Goal: Communication & Community: Answer question/provide support

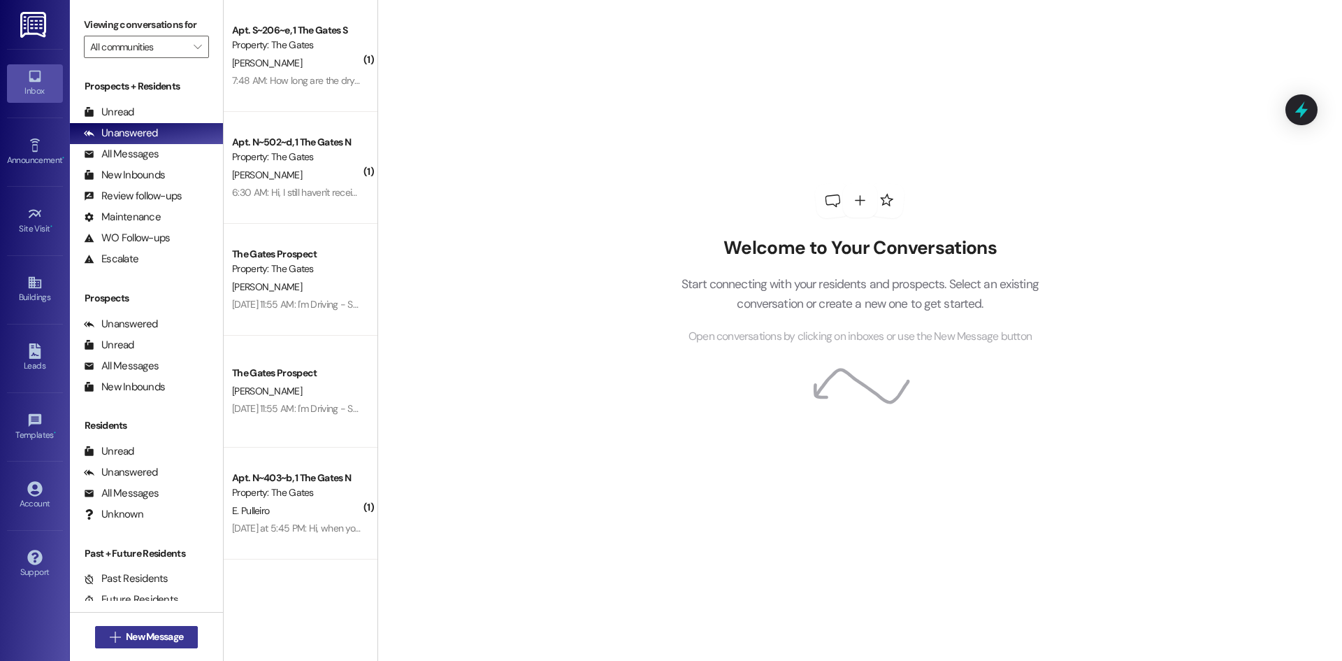
click at [152, 629] on span "New Message" at bounding box center [154, 636] width 57 height 15
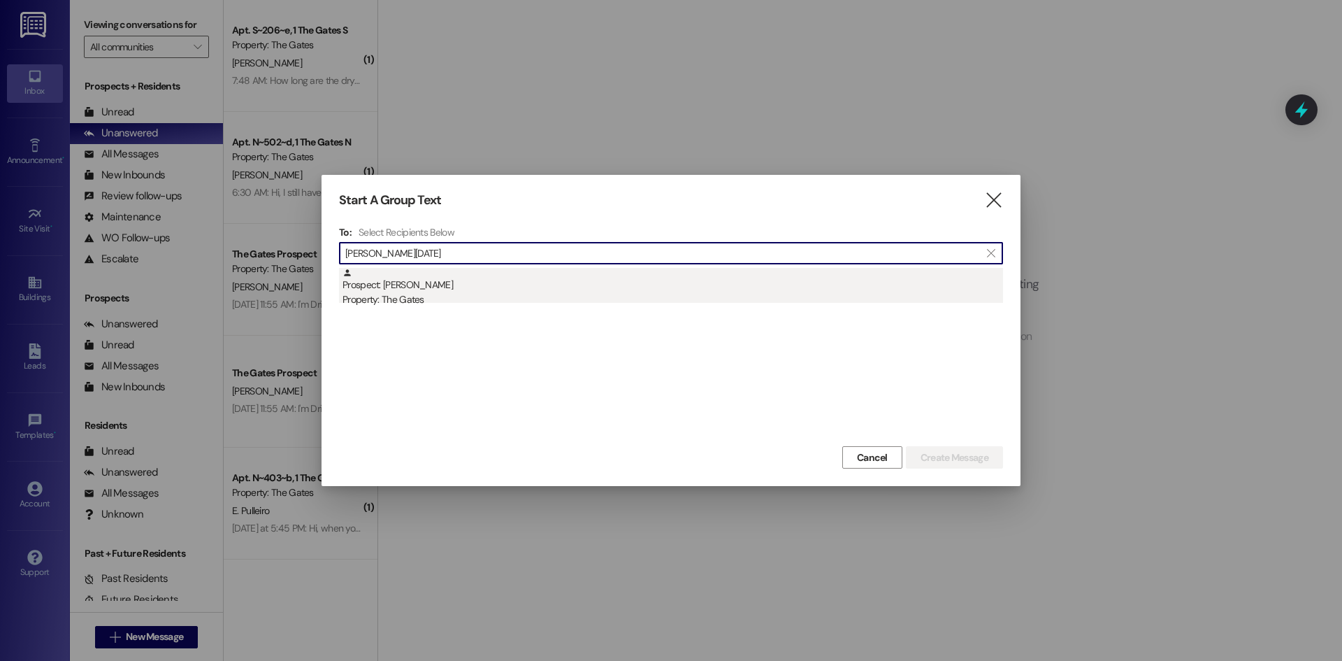
type input "[PERSON_NAME][DATE]"
click at [477, 286] on div "Prospect: [PERSON_NAME] Property: The Gates" at bounding box center [673, 288] width 661 height 40
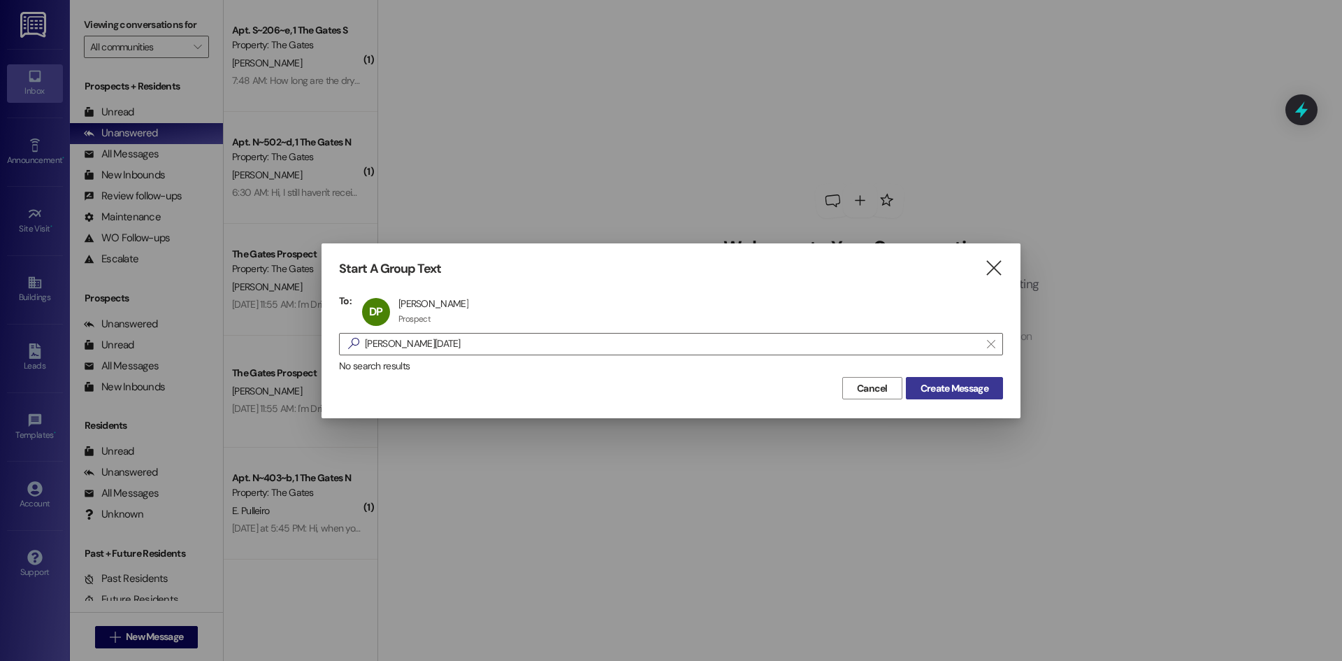
click at [950, 388] on span "Create Message" at bounding box center [955, 388] width 68 height 15
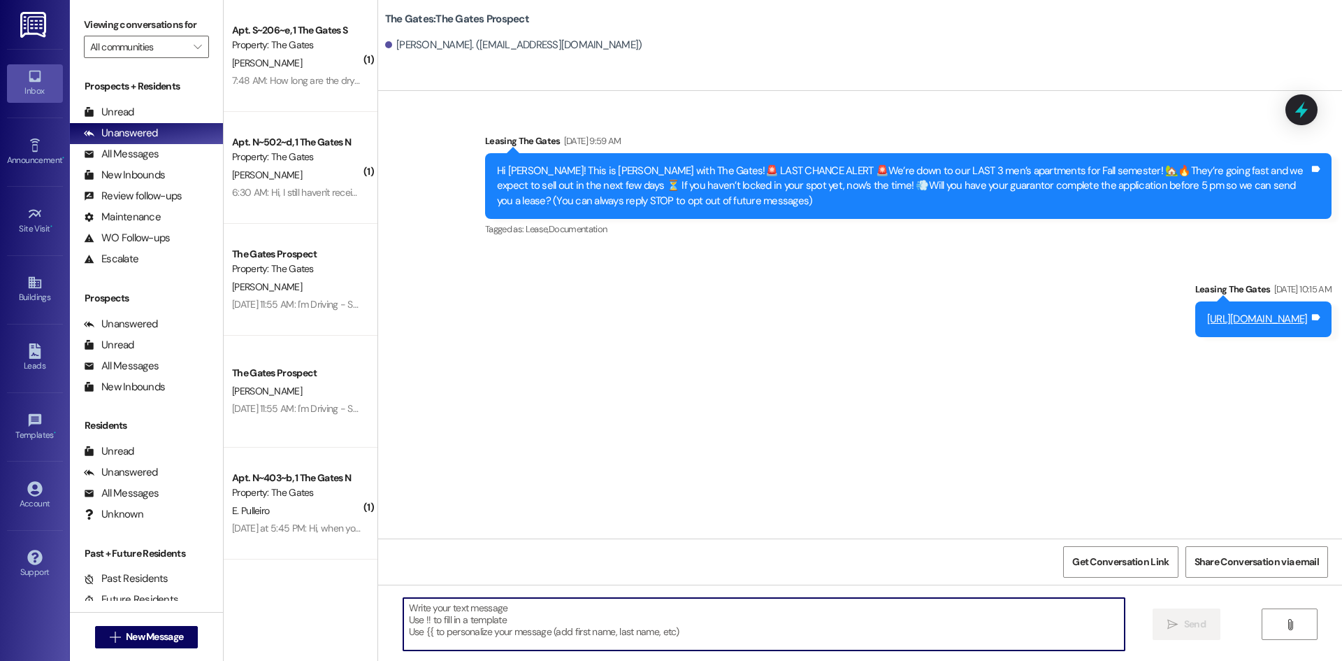
click at [443, 619] on textarea at bounding box center [763, 624] width 721 height 52
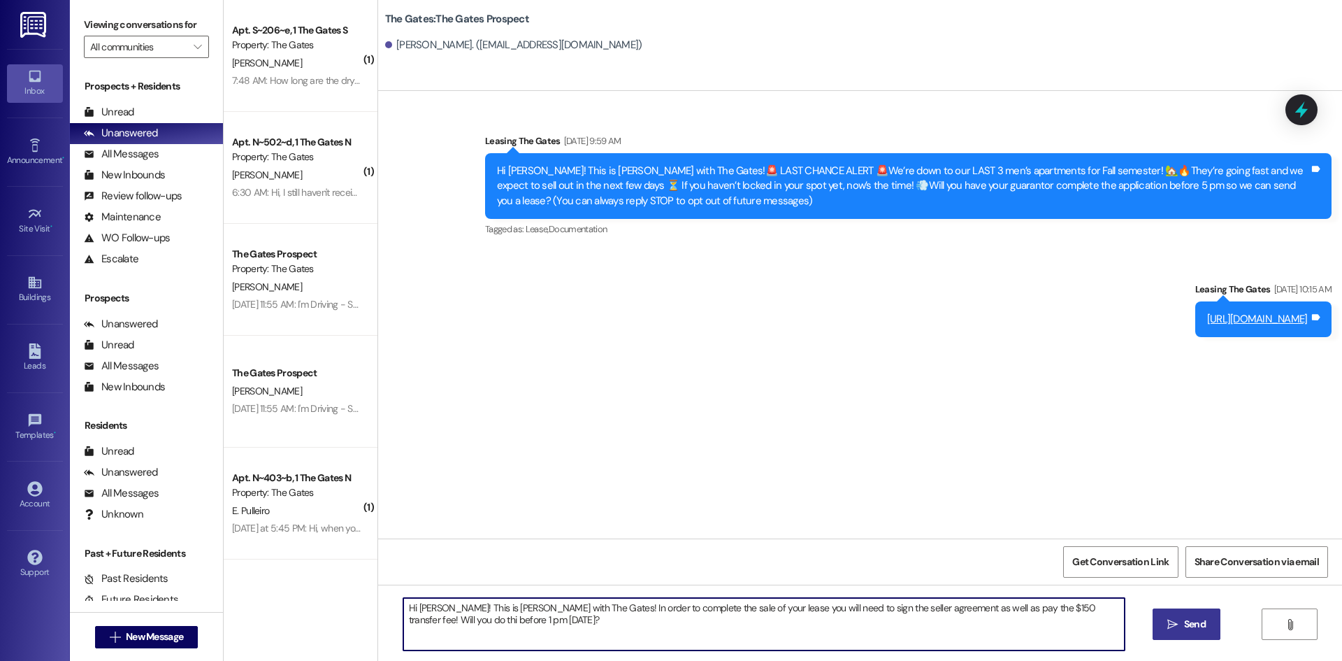
type textarea "Hi [PERSON_NAME]! This is [PERSON_NAME] with The Gates! In order to complete th…"
click at [1171, 617] on span " Send" at bounding box center [1187, 624] width 44 height 15
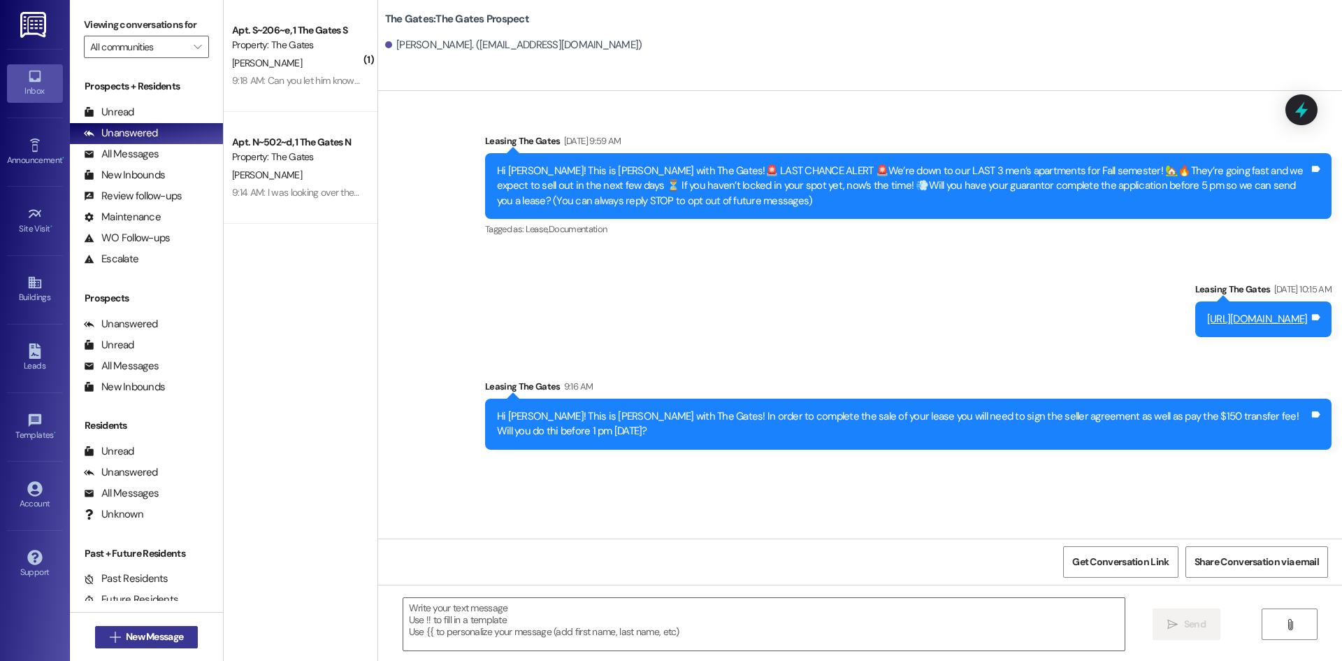
click at [171, 640] on span "New Message" at bounding box center [154, 636] width 57 height 15
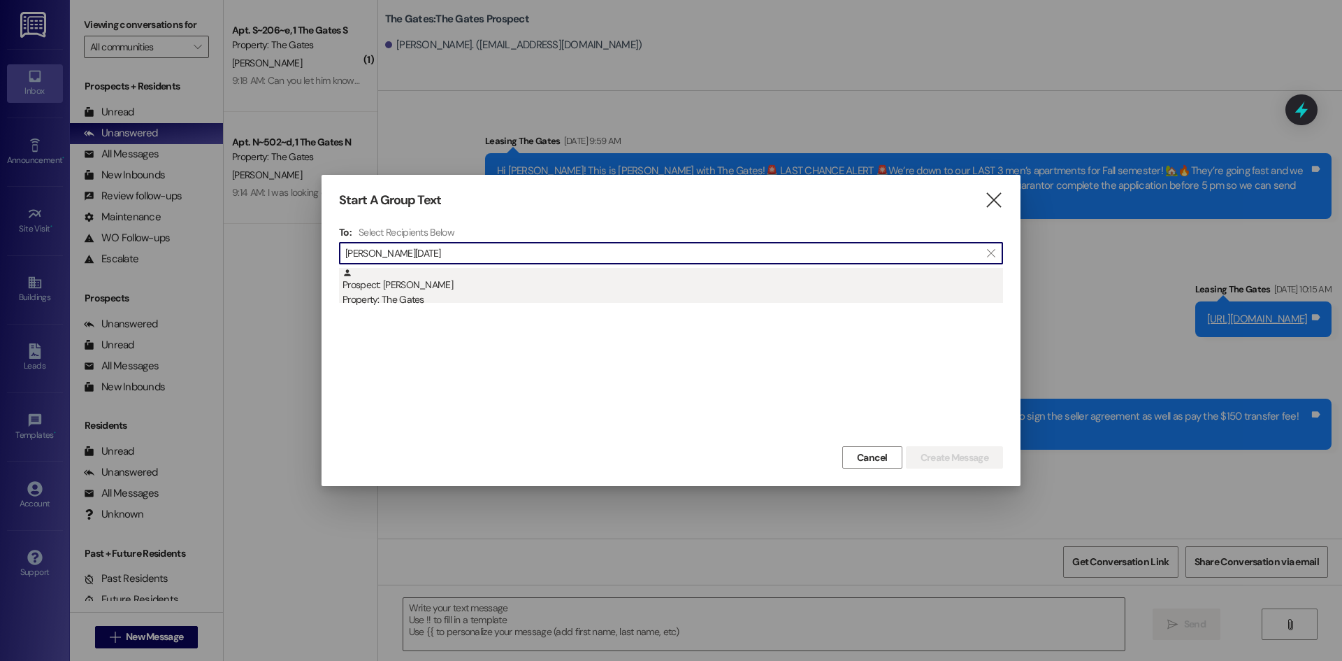
type input "[PERSON_NAME][DATE]"
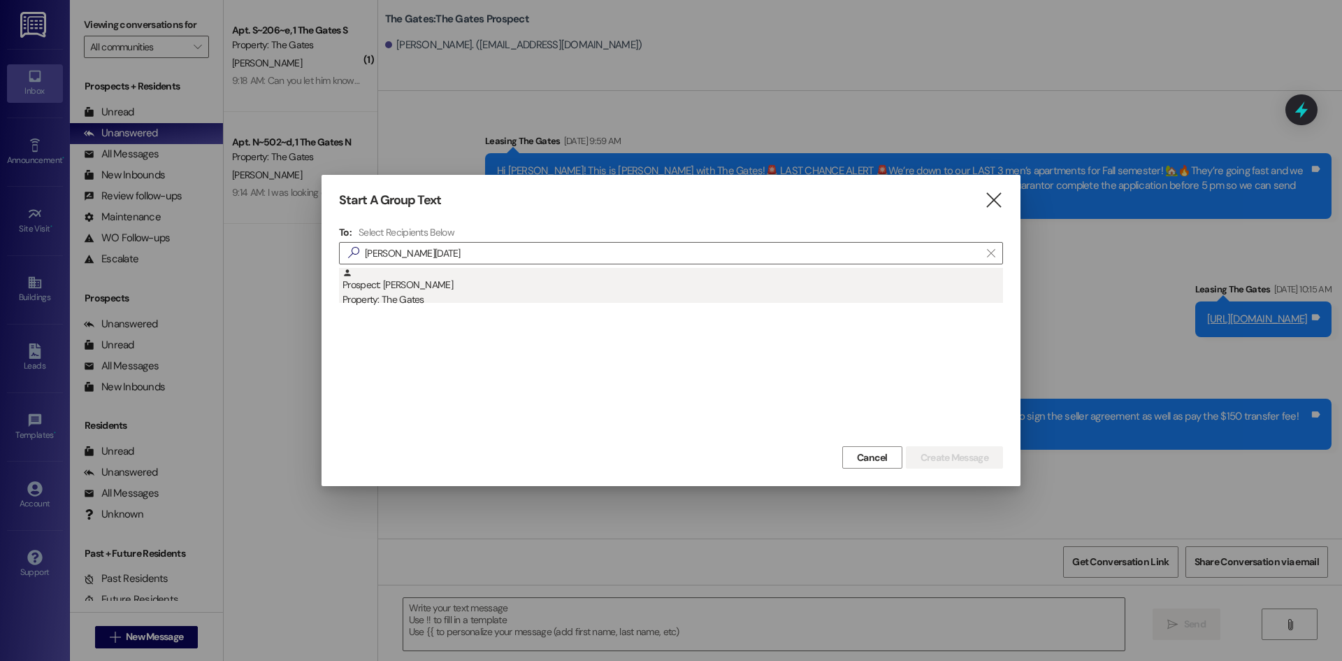
click at [381, 296] on div "Property: The Gates" at bounding box center [673, 299] width 661 height 15
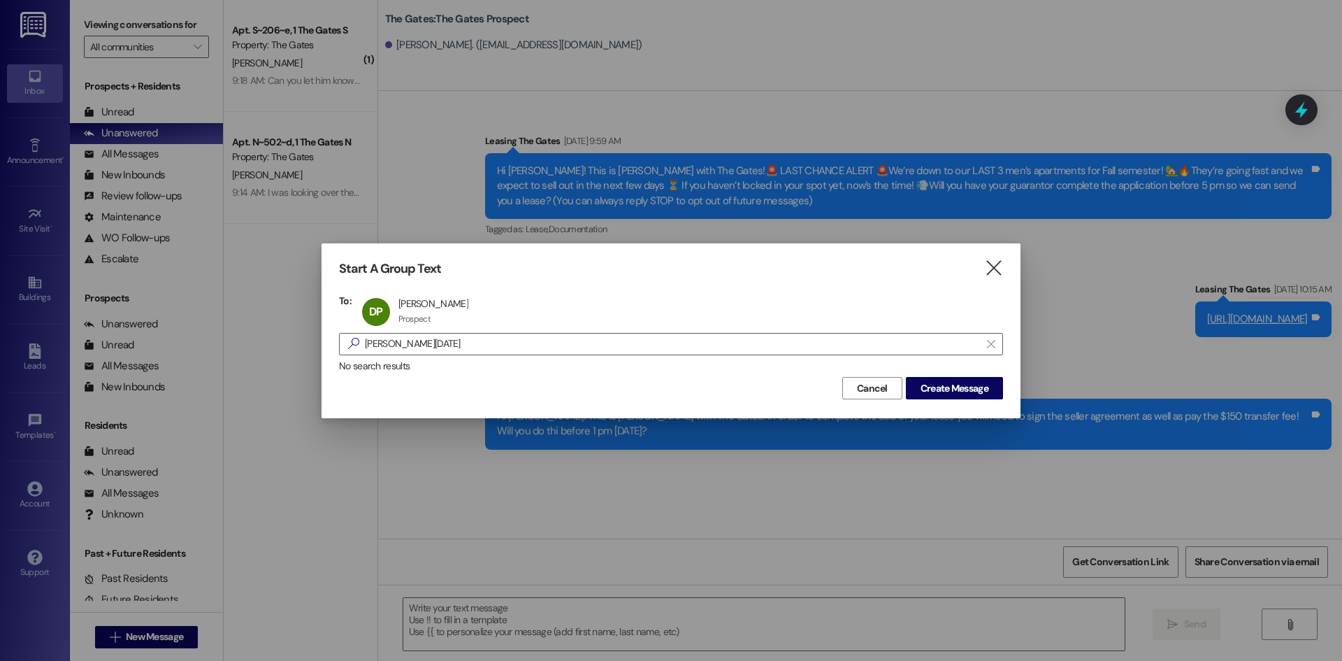
click at [944, 374] on div "Cancel Create Message" at bounding box center [671, 386] width 664 height 26
click at [953, 391] on span "Create Message" at bounding box center [955, 388] width 68 height 15
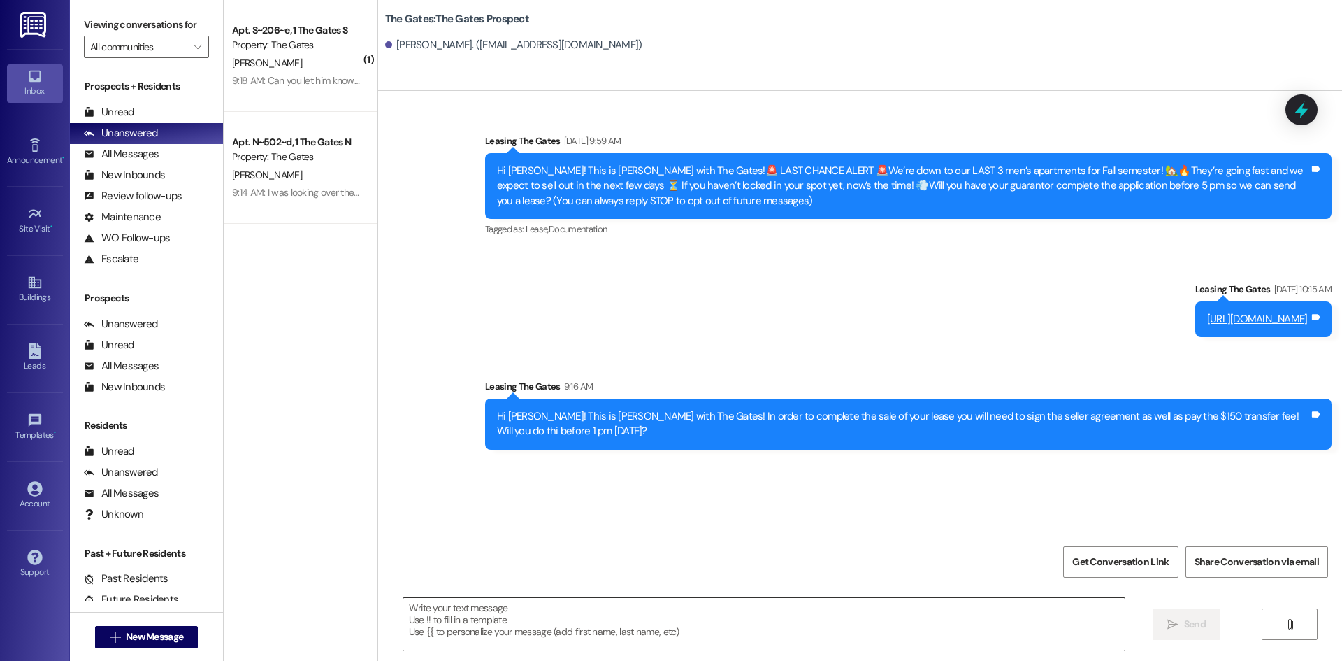
click at [434, 620] on textarea at bounding box center [763, 624] width 721 height 52
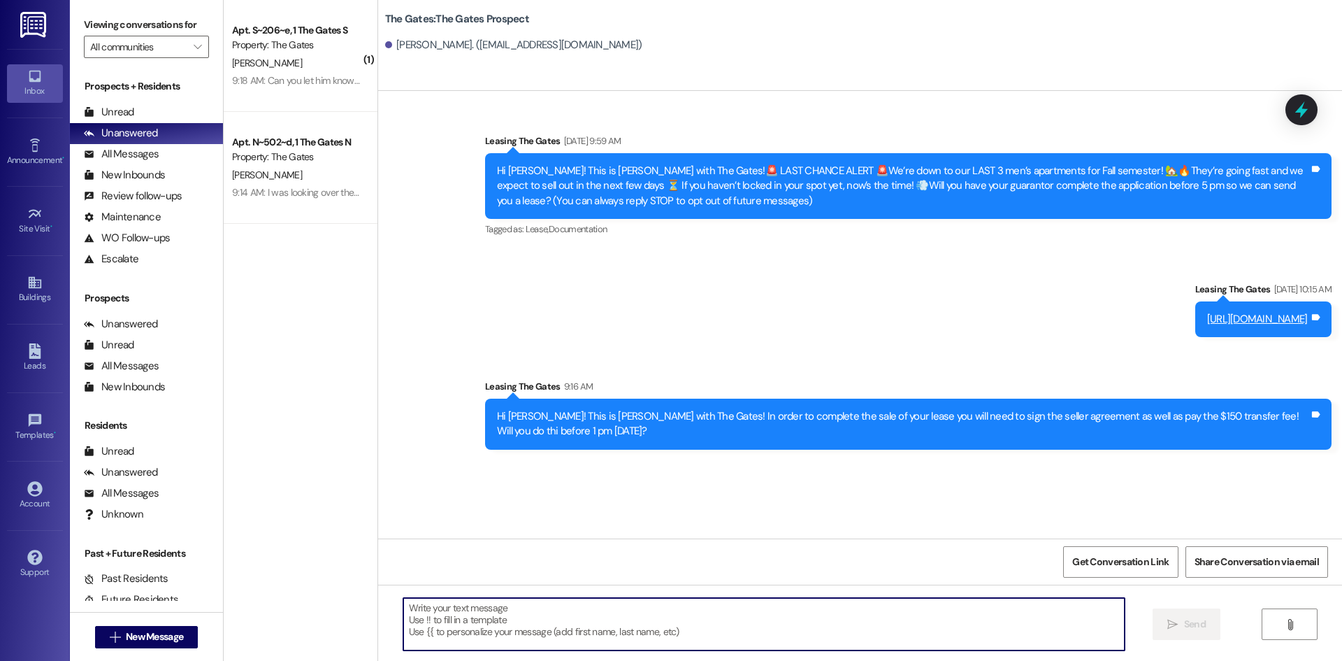
paste textarea "Hi [PERSON_NAME]! This is [PERSON_NAME] with The Gates! In order to complete th…"
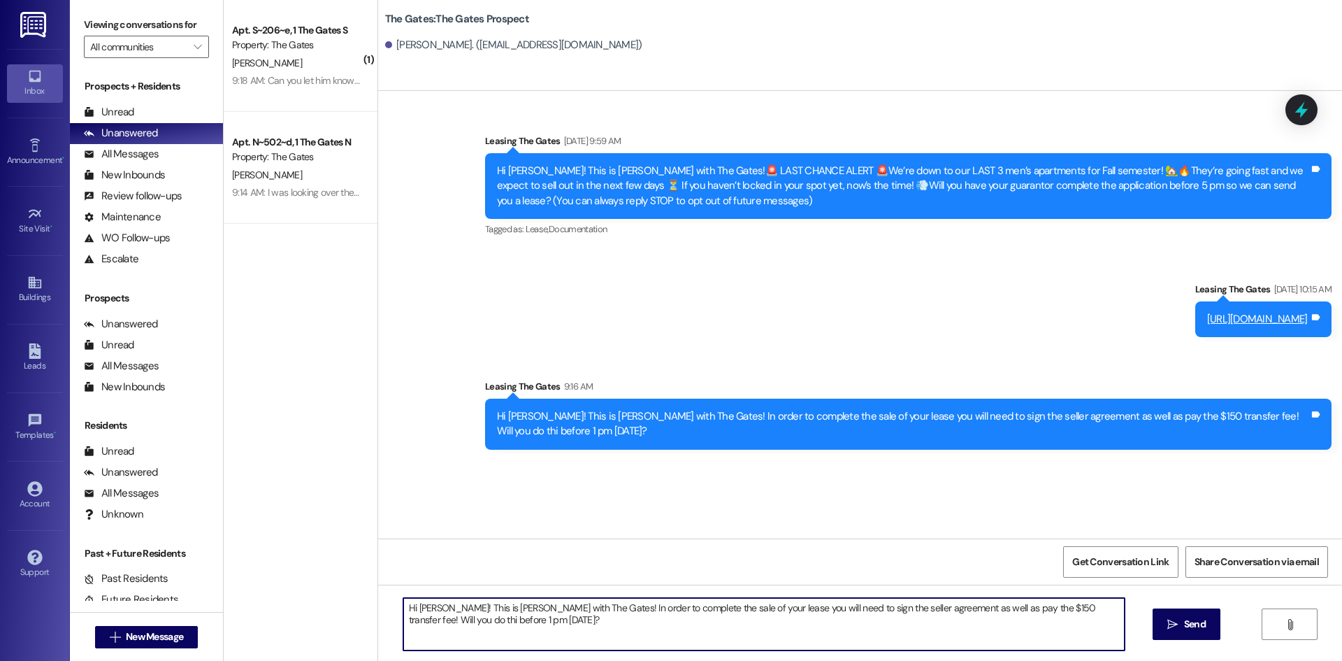
click at [1115, 606] on textarea "Hi [PERSON_NAME]! This is [PERSON_NAME] with The Gates! In order to complete th…" at bounding box center [763, 624] width 721 height 52
type textarea "Hi [PERSON_NAME]! This is [PERSON_NAME] with The Gates! In order to complete th…"
click at [132, 644] on button " New Message" at bounding box center [146, 637] width 103 height 22
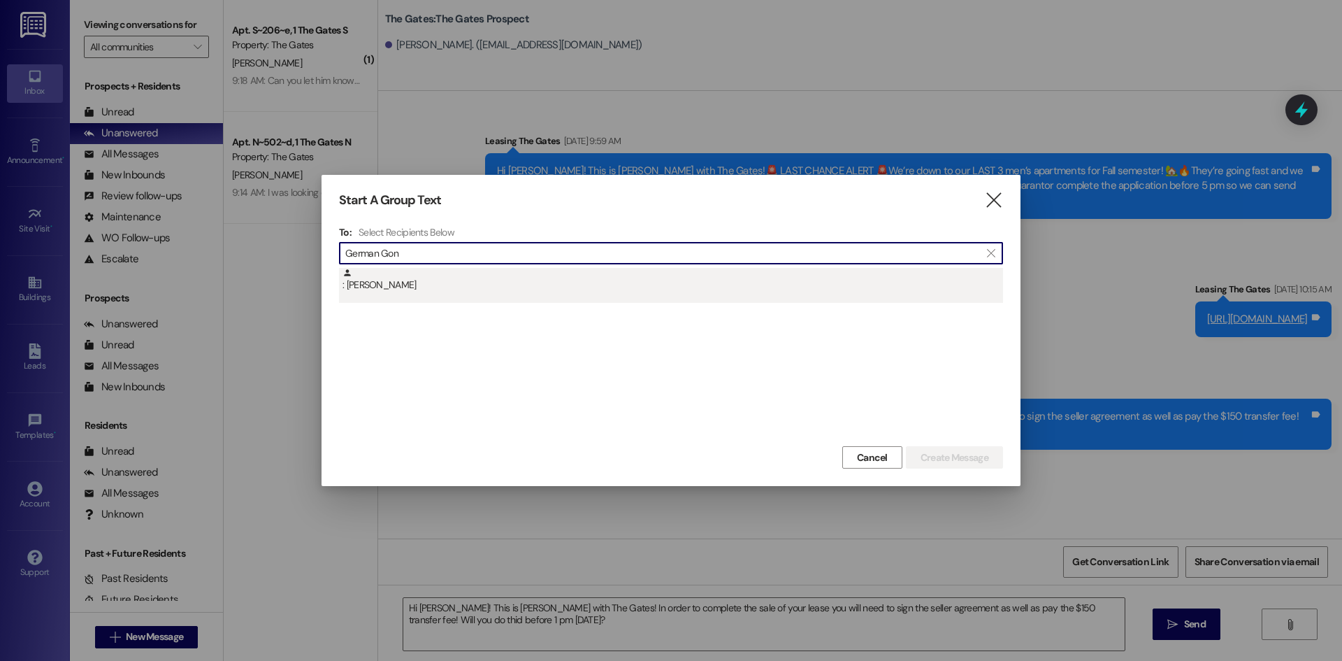
type input "German Gon"
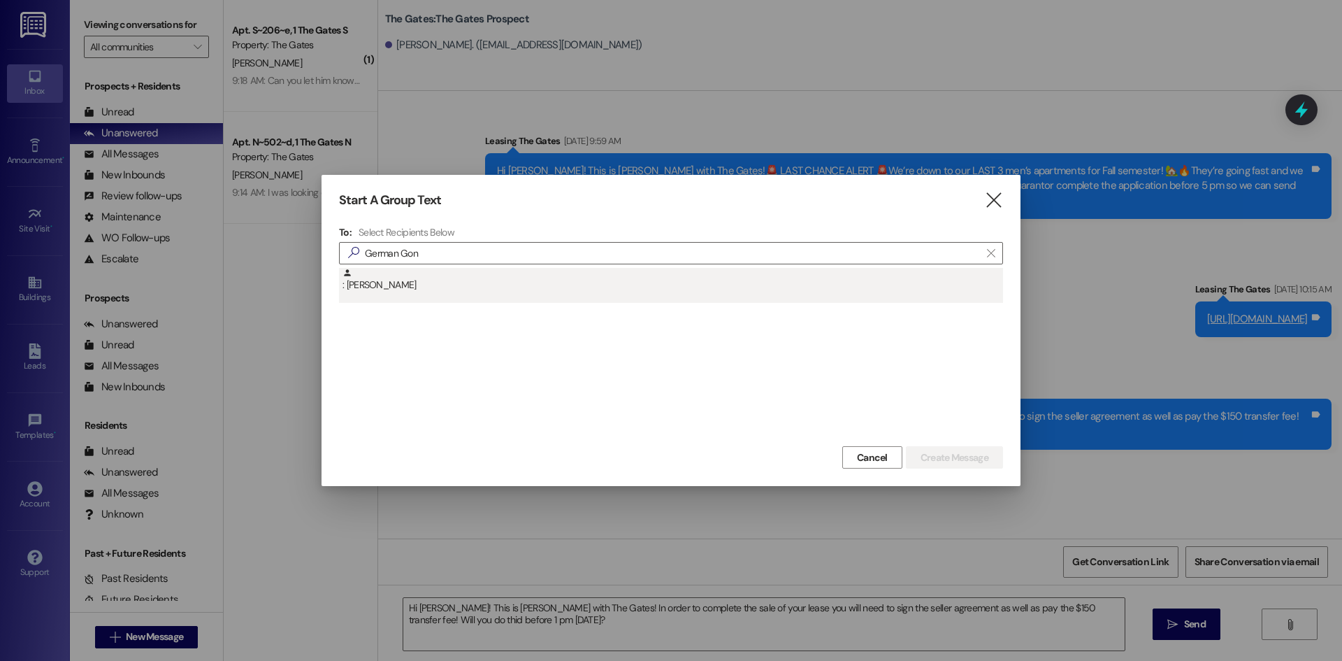
click at [389, 292] on div ": [PERSON_NAME]" at bounding box center [673, 280] width 661 height 24
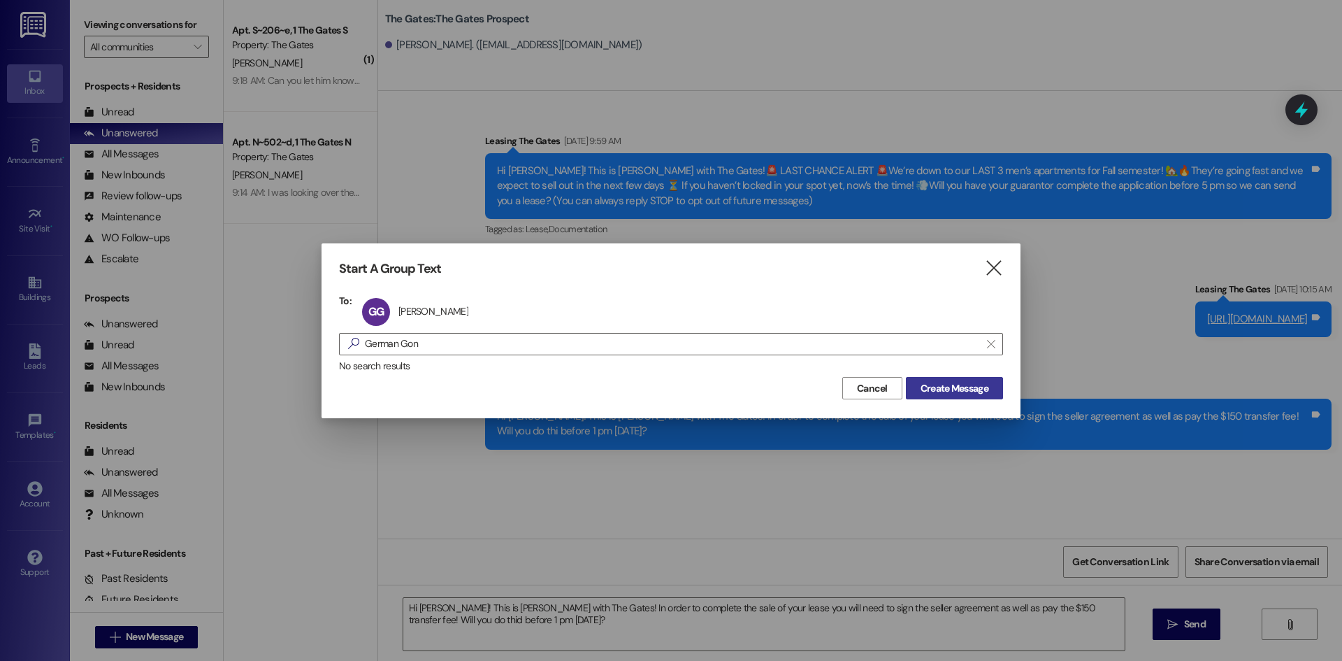
click at [982, 385] on span "Create Message" at bounding box center [955, 388] width 68 height 15
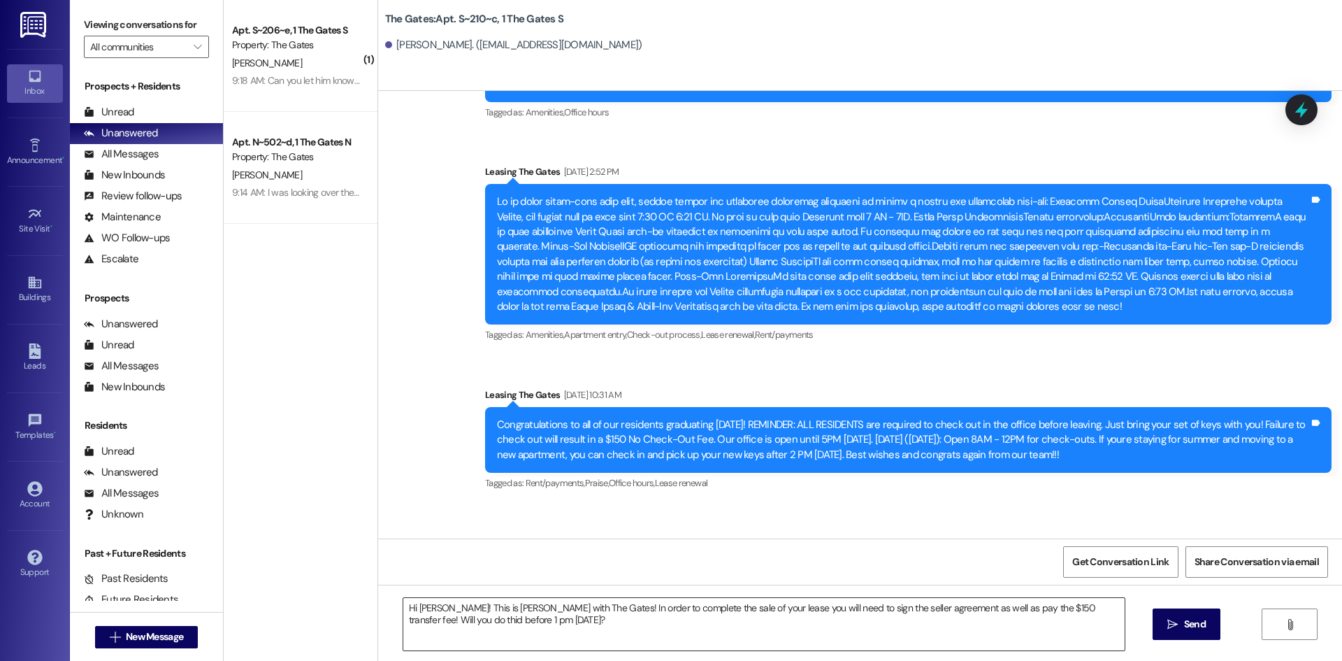
scroll to position [21033, 0]
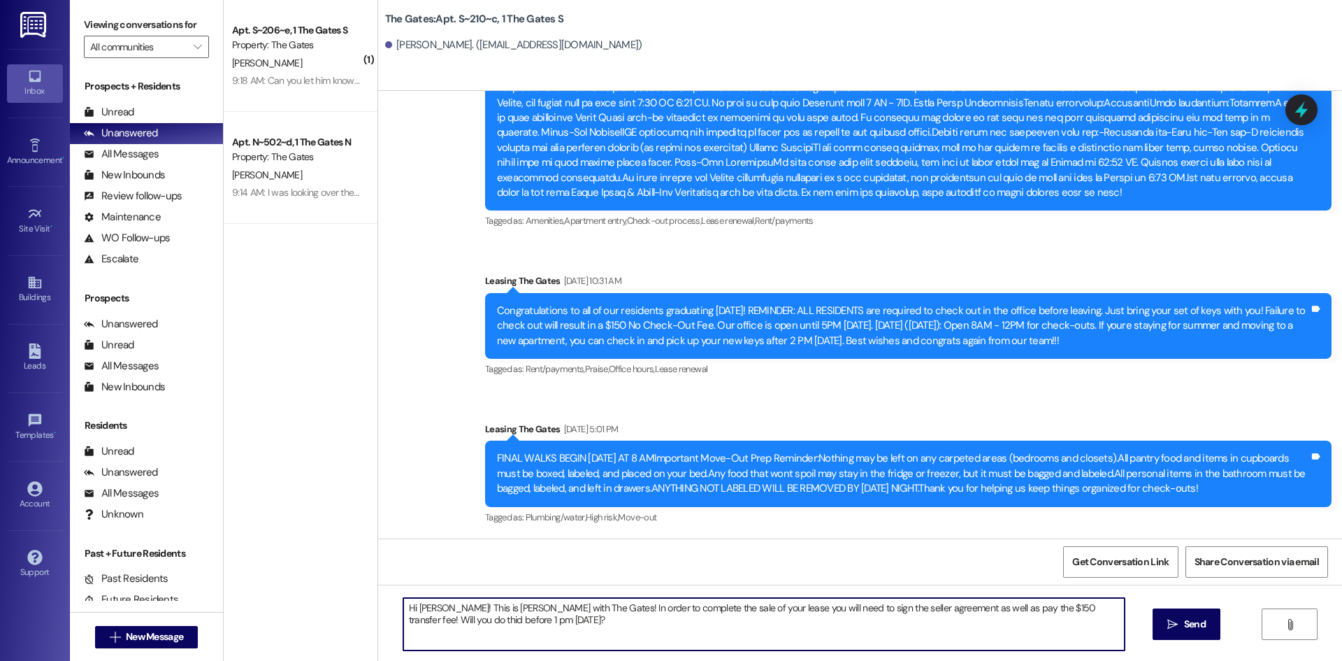
click at [542, 622] on textarea "Hi [PERSON_NAME]! This is [PERSON_NAME] with The Gates! In order to complete th…" at bounding box center [763, 624] width 721 height 52
drag, startPoint x: 809, startPoint y: 607, endPoint x: 952, endPoint y: 608, distance: 143.3
click at [952, 608] on textarea "Hi [PERSON_NAME]! This is [PERSON_NAME] with The Gates! In order to complete th…" at bounding box center [763, 624] width 721 height 52
click at [978, 605] on textarea "Hi [PERSON_NAME]! This is [PERSON_NAME] with The Gates! In order to complete th…" at bounding box center [763, 624] width 721 height 52
type textarea "Hi [PERSON_NAME]! This is [PERSON_NAME] with The Gates! In order to complete th…"
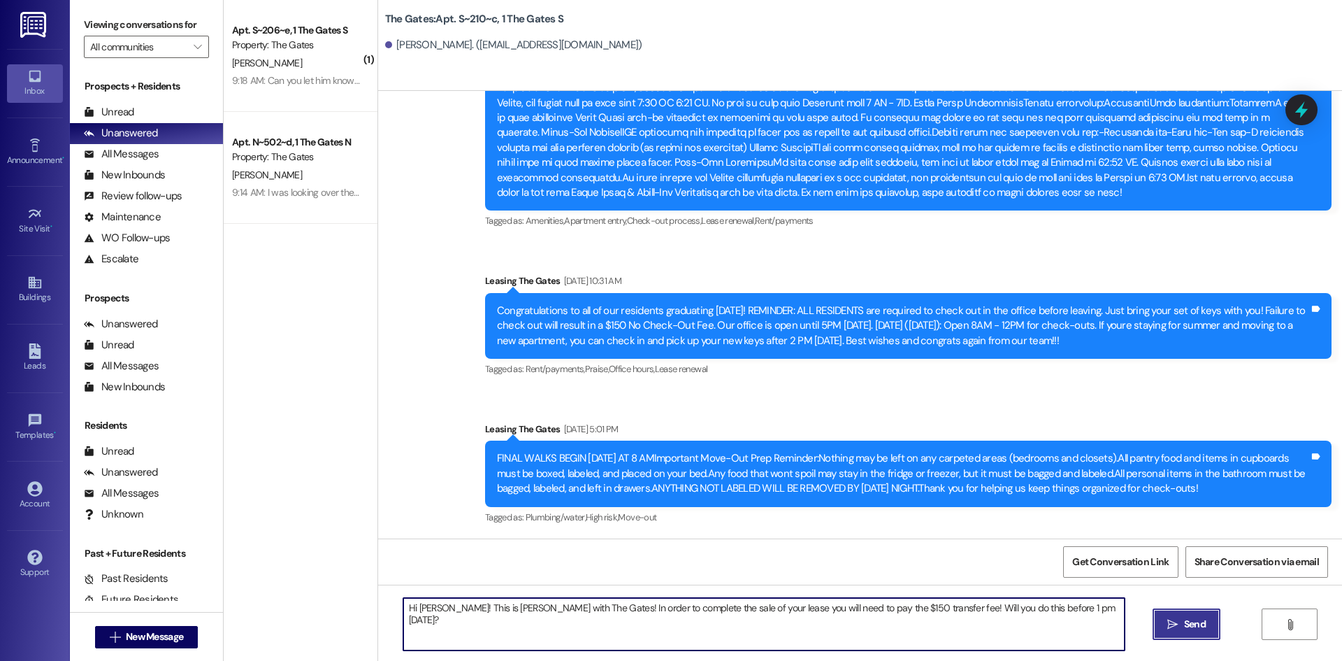
click at [1181, 633] on button " Send" at bounding box center [1187, 623] width 68 height 31
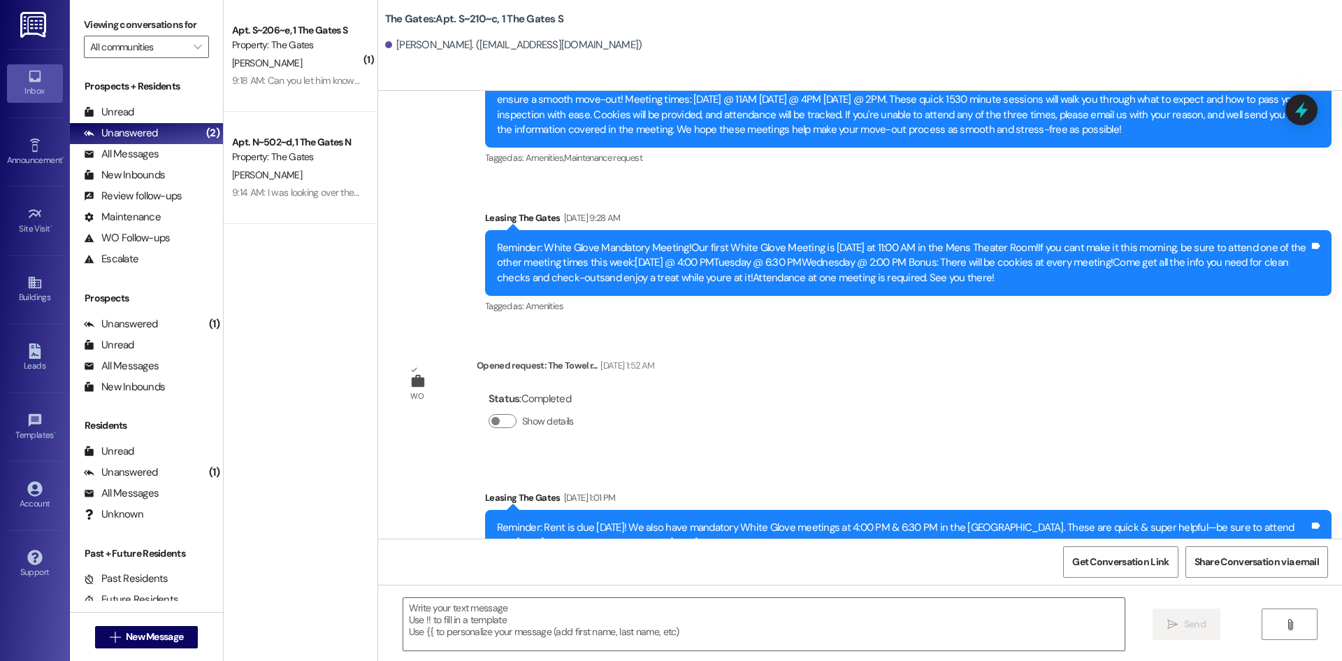
scroll to position [17931, 0]
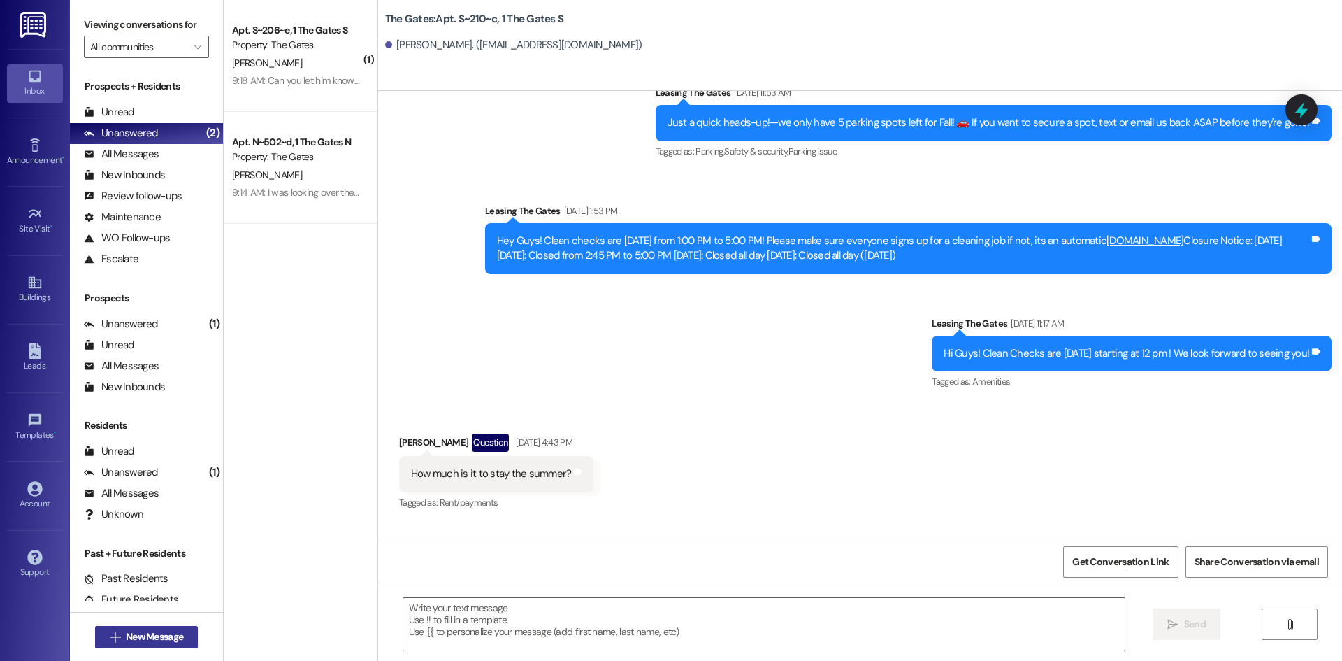
click at [147, 642] on span "New Message" at bounding box center [154, 636] width 57 height 15
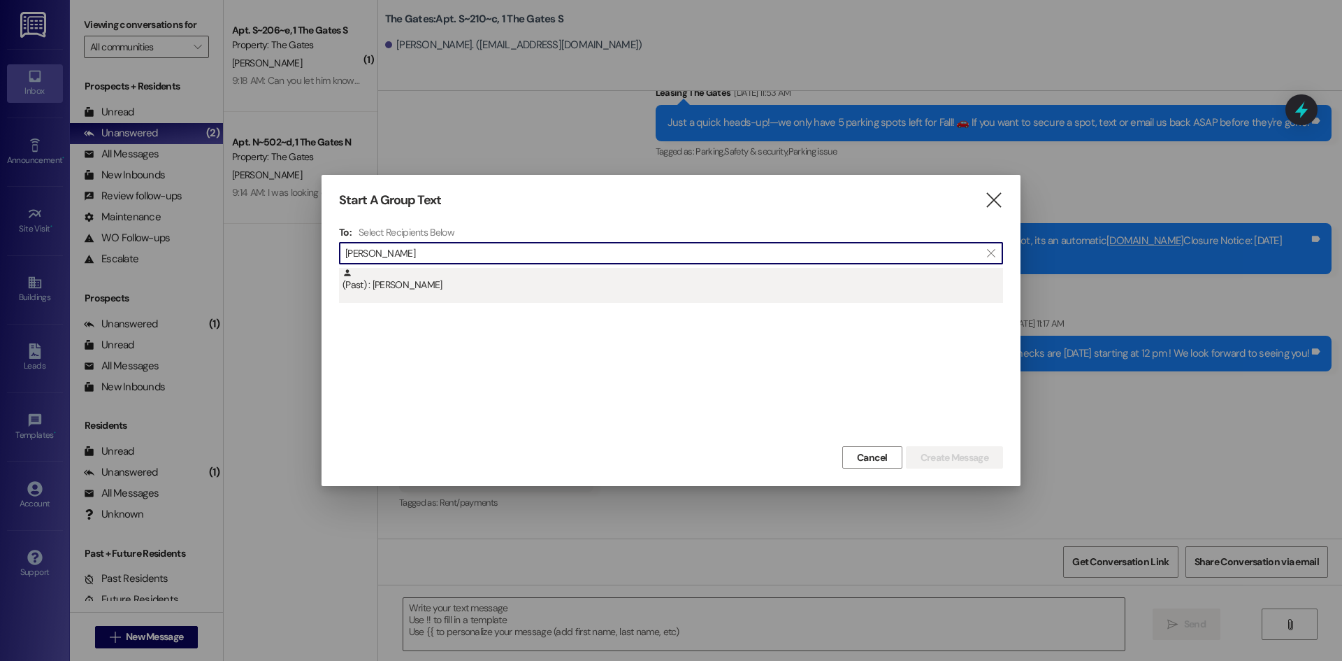
type input "[PERSON_NAME]"
click at [468, 299] on div "(Past) : [PERSON_NAME]" at bounding box center [671, 285] width 664 height 35
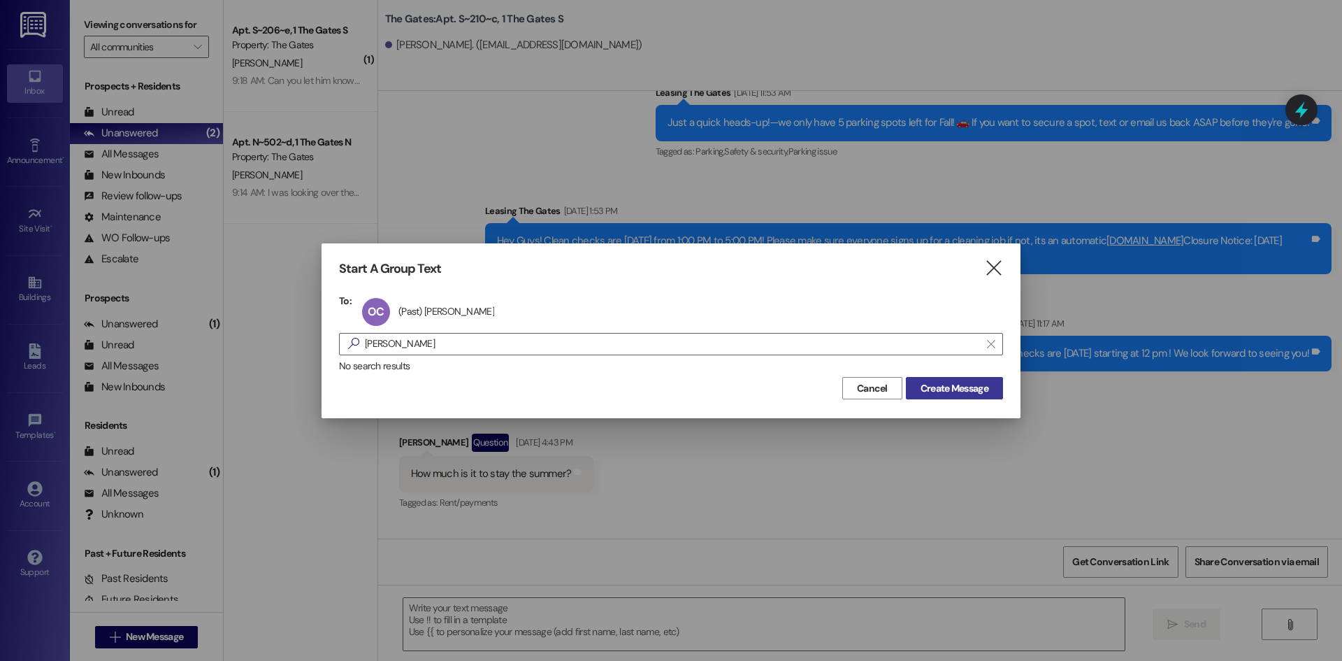
click at [963, 389] on span "Create Message" at bounding box center [955, 388] width 68 height 15
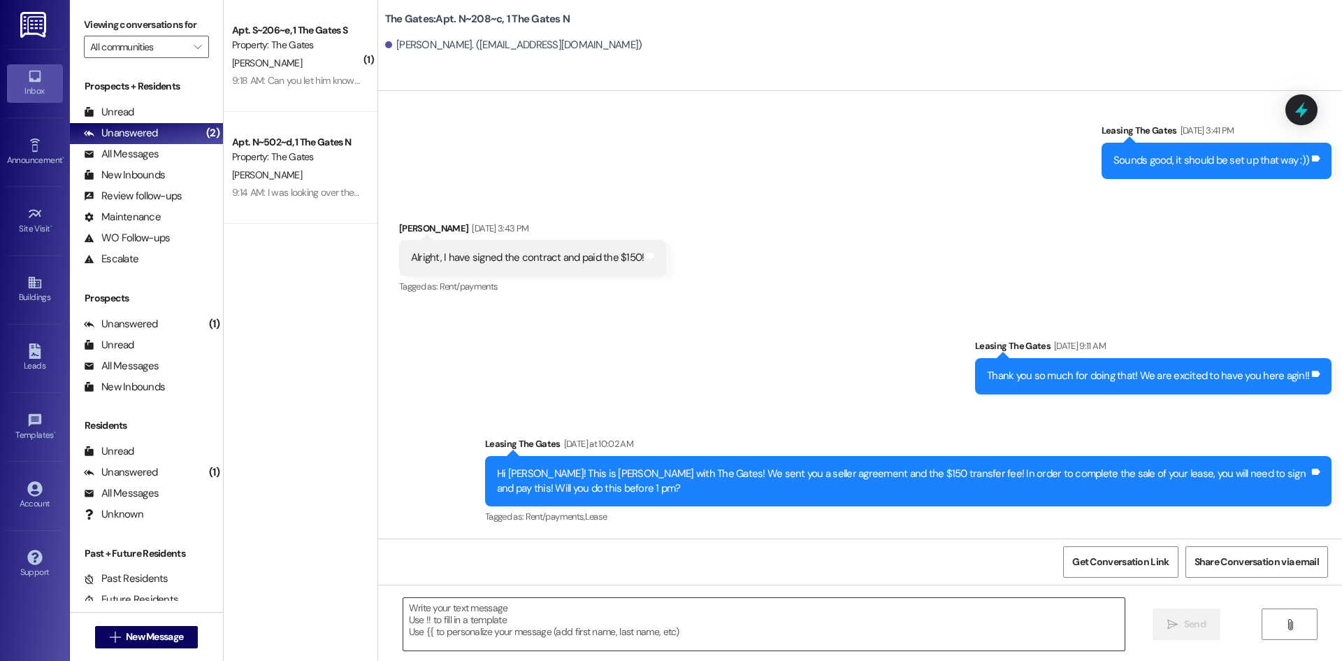
scroll to position [10405, 0]
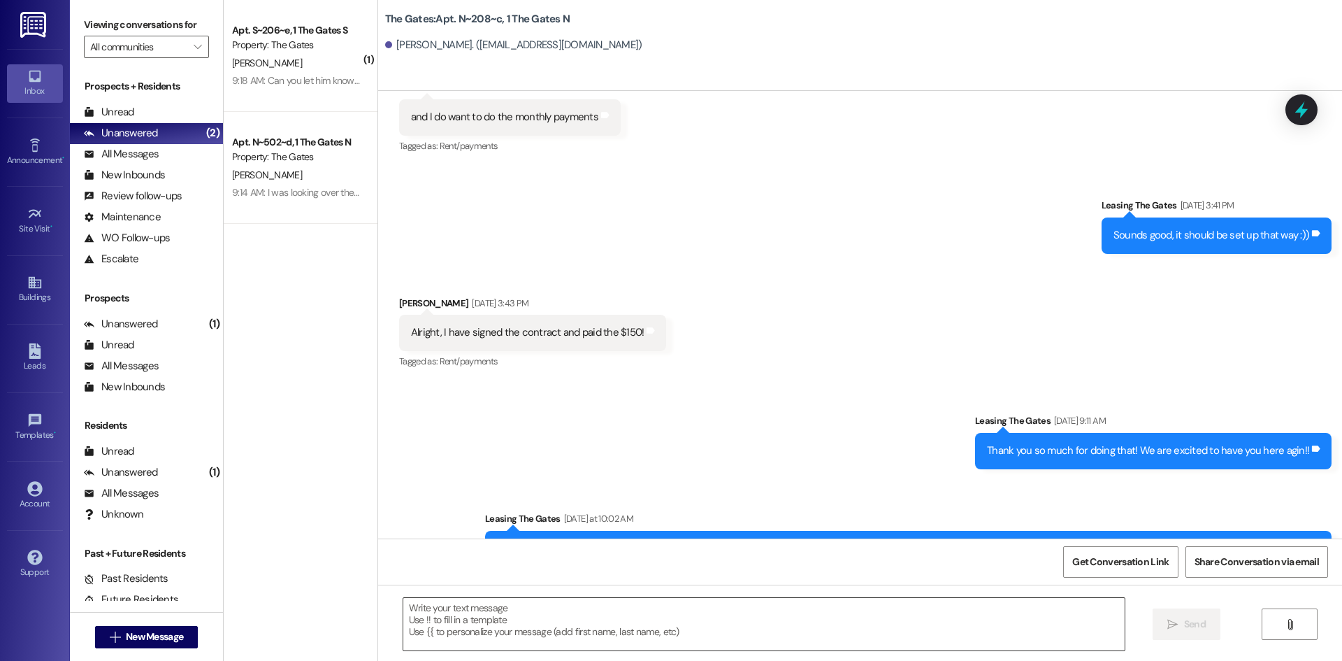
click at [431, 609] on textarea at bounding box center [763, 624] width 721 height 52
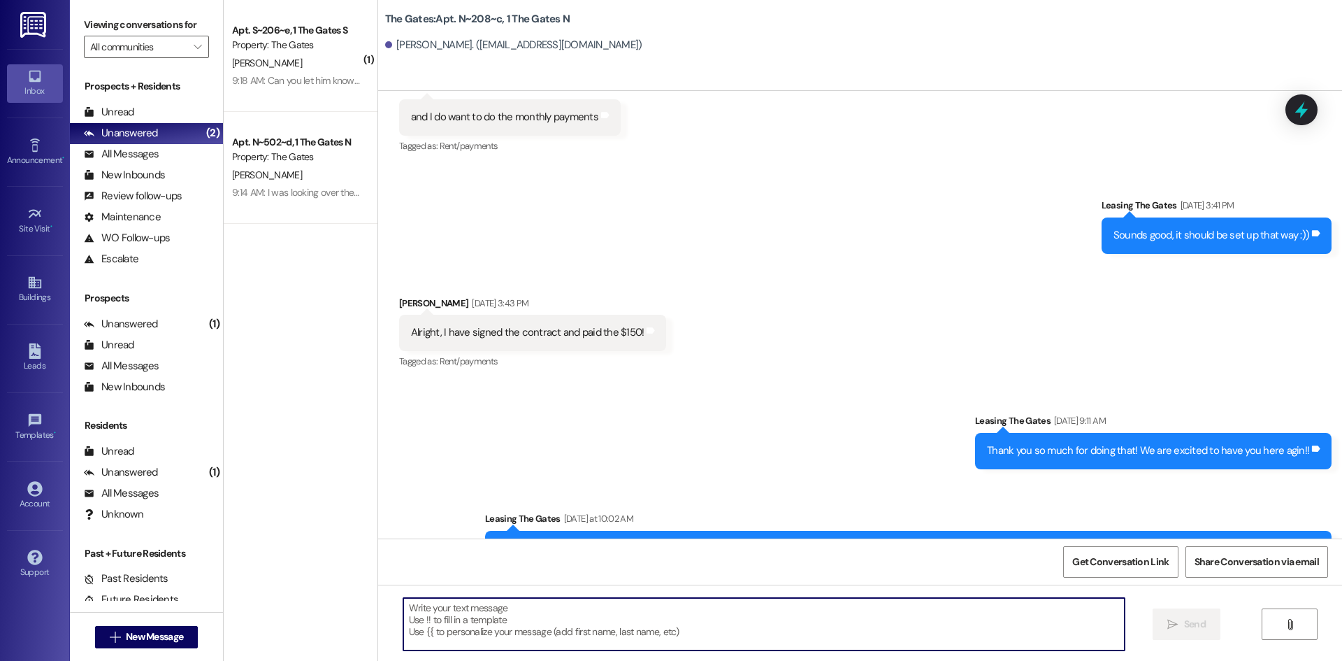
paste textarea "Hi [PERSON_NAME]! This is [PERSON_NAME] with The Gates! In order to complete th…"
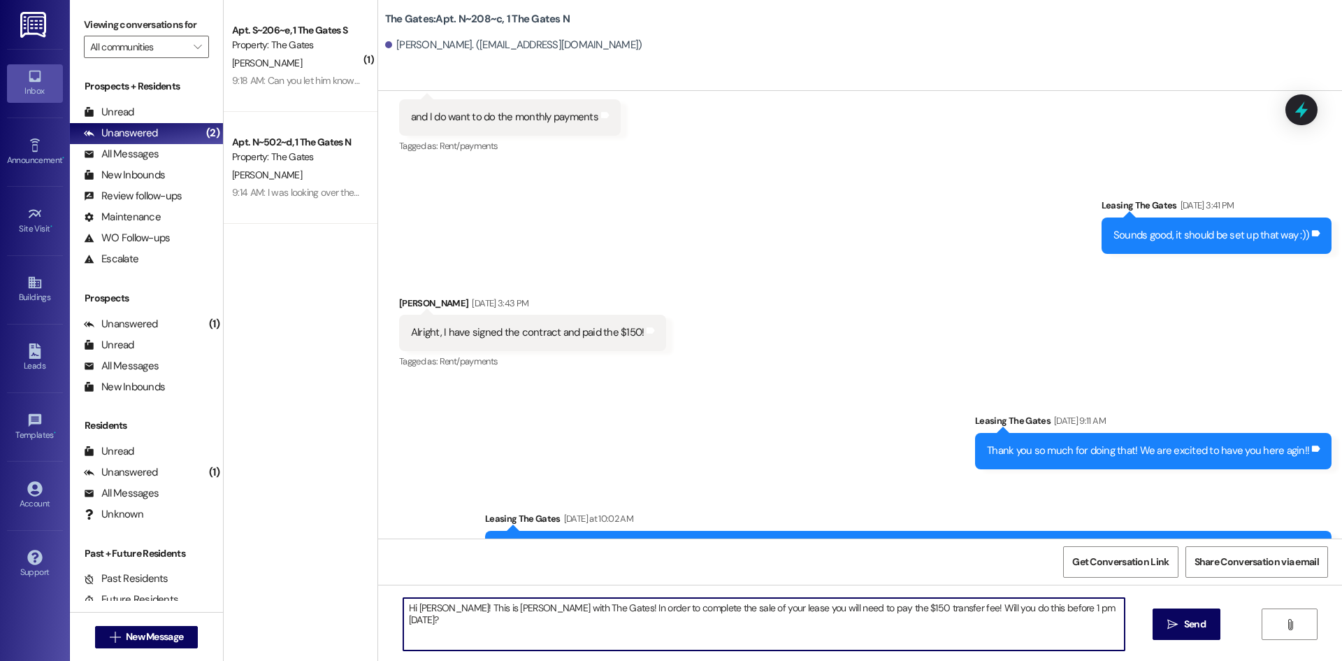
click at [430, 605] on textarea "Hi [PERSON_NAME]! This is [PERSON_NAME] with The Gates! In order to complete th…" at bounding box center [763, 624] width 721 height 52
click at [806, 605] on textarea "Hi [PERSON_NAME]! This is [PERSON_NAME] with The Gates! In order to complete th…" at bounding box center [763, 624] width 721 height 52
type textarea "Hi [PERSON_NAME]! This is [PERSON_NAME] with The Gates! In order to complete th…"
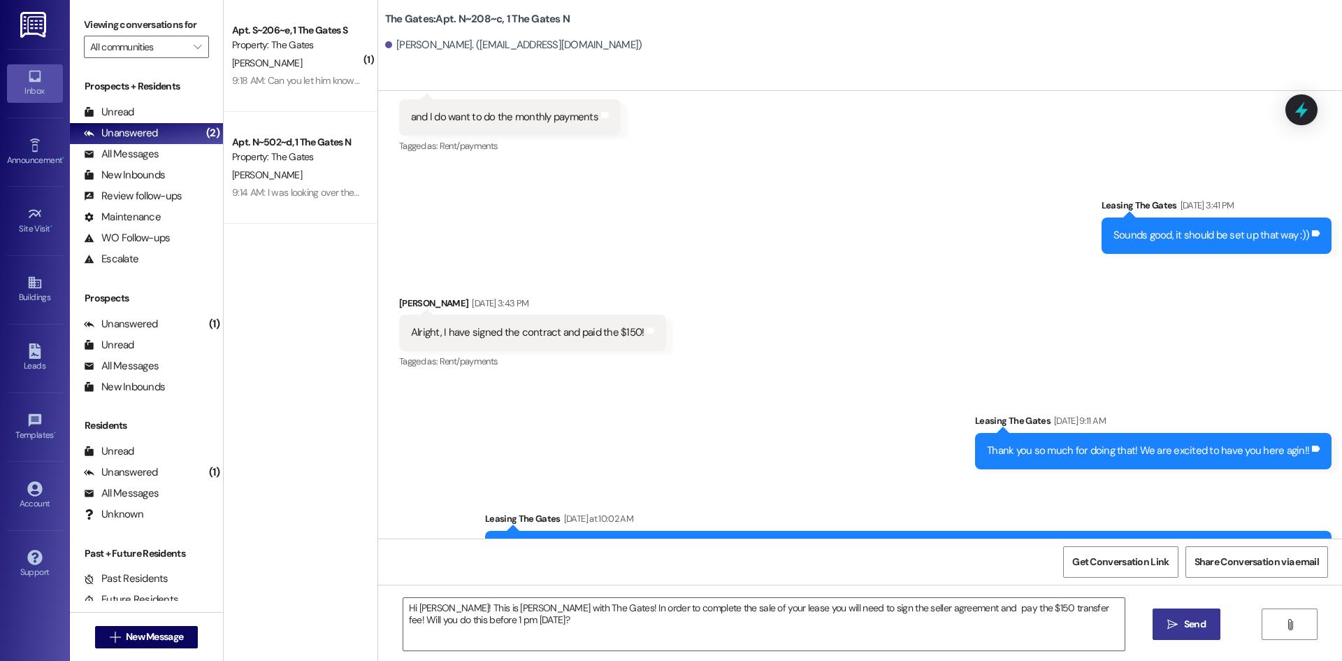
click at [1179, 628] on span " Send" at bounding box center [1187, 624] width 44 height 15
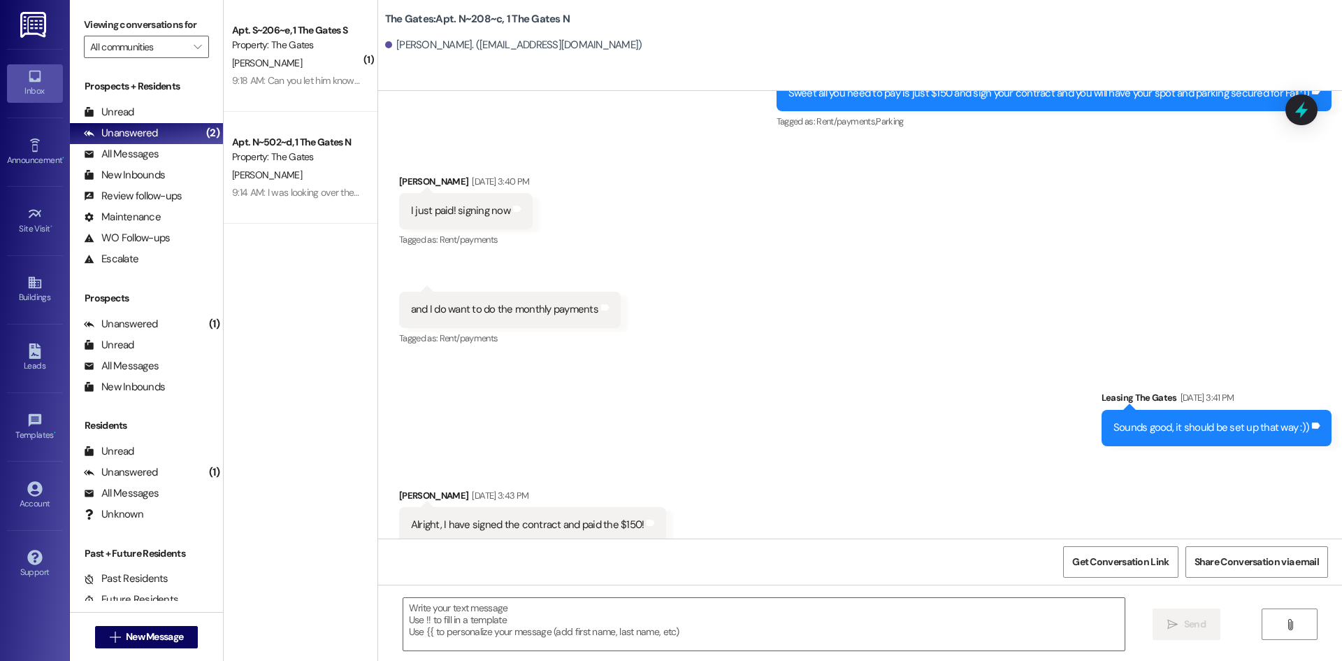
scroll to position [10174, 0]
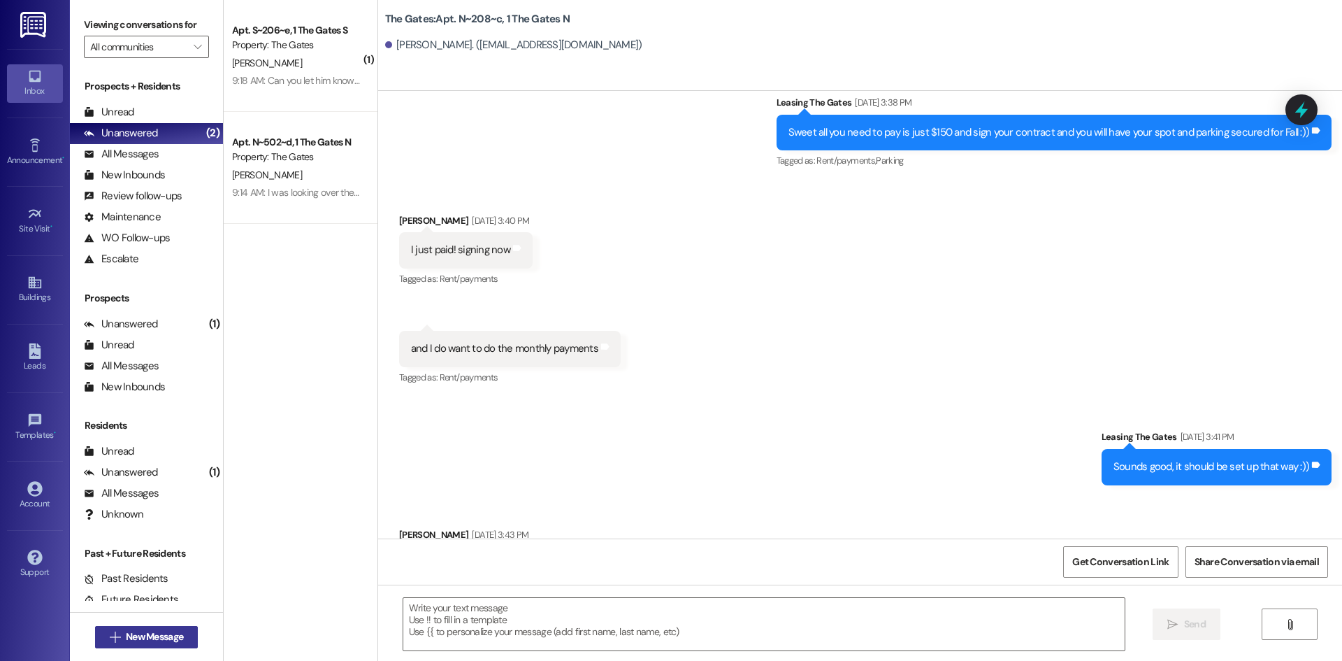
click at [164, 636] on span "New Message" at bounding box center [154, 636] width 57 height 15
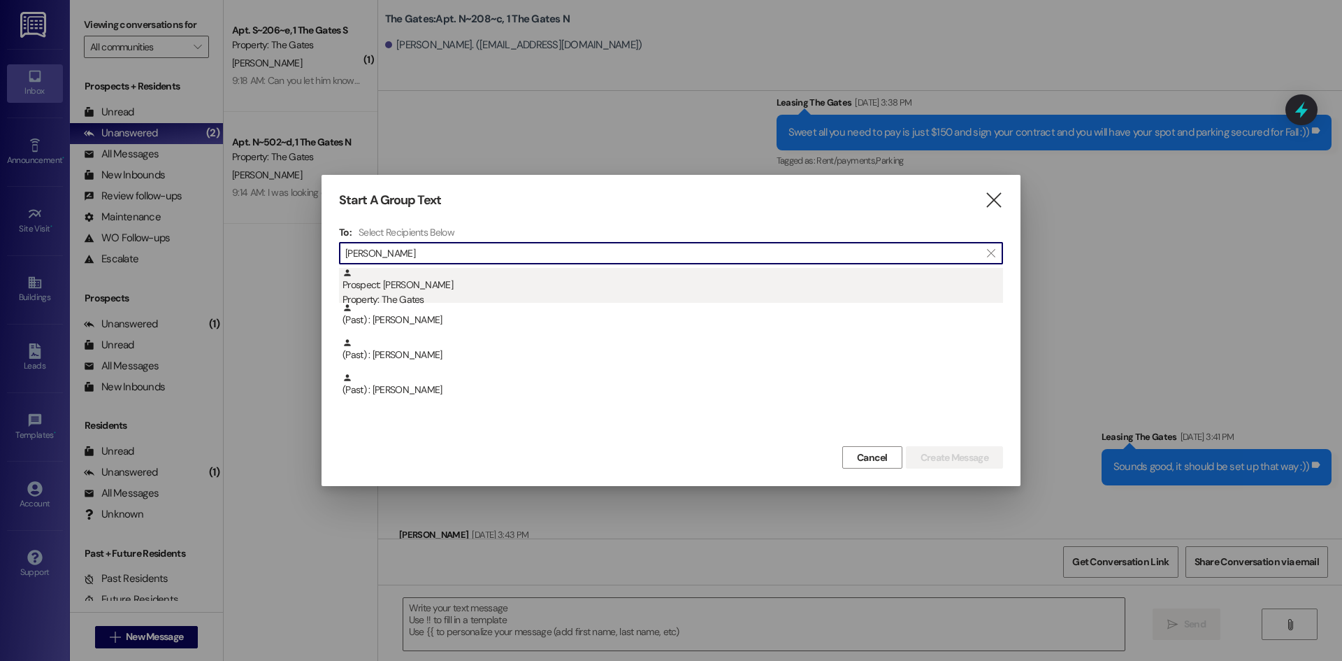
type input "[PERSON_NAME]"
click at [422, 293] on div "Property: The Gates" at bounding box center [673, 299] width 661 height 15
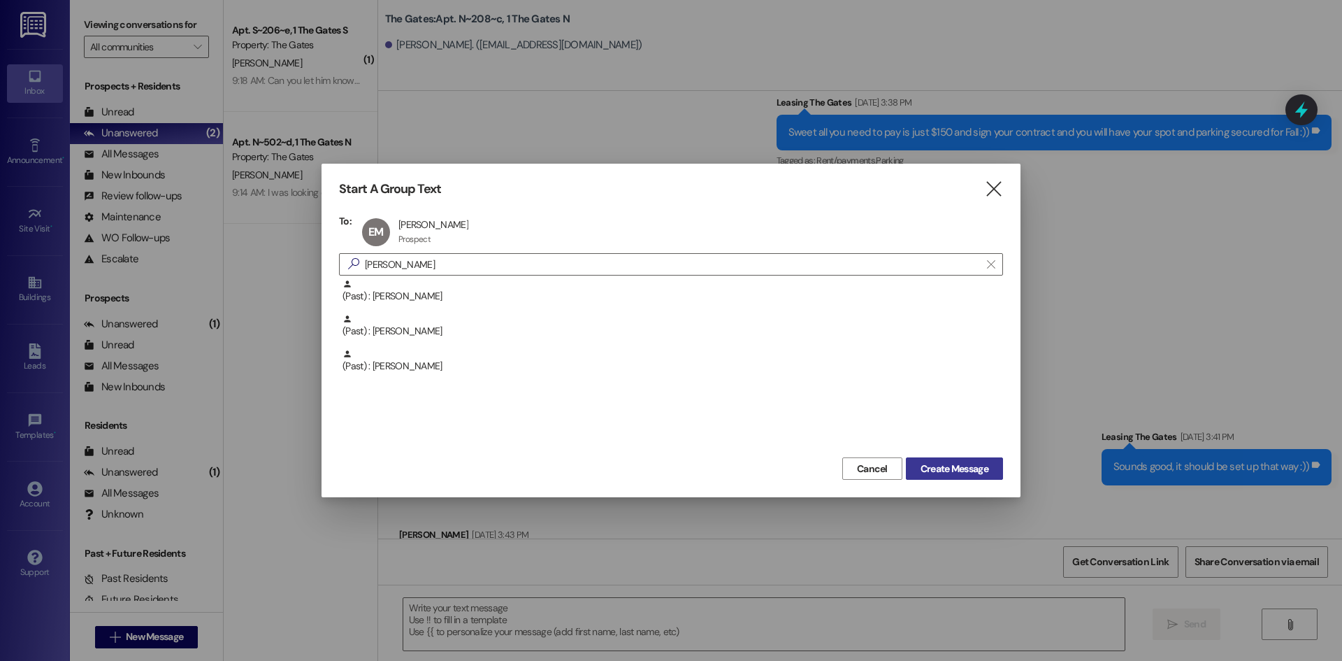
click at [975, 461] on span "Create Message" at bounding box center [955, 468] width 68 height 15
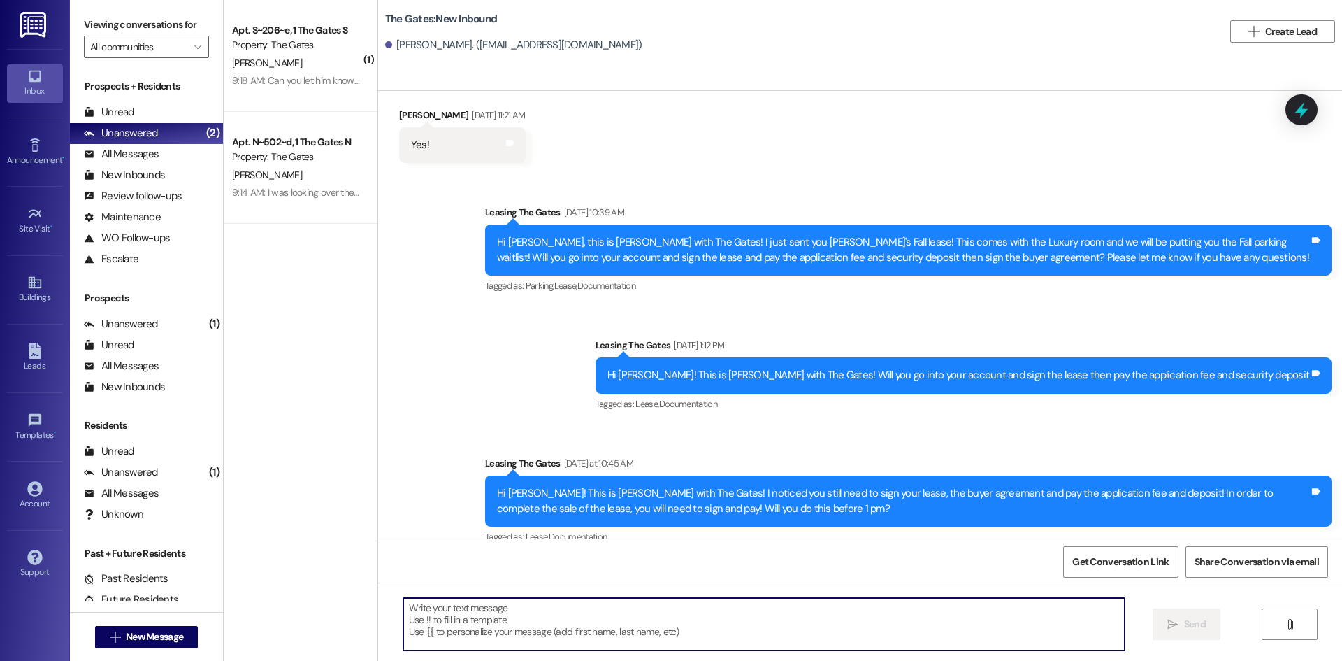
scroll to position [470, 0]
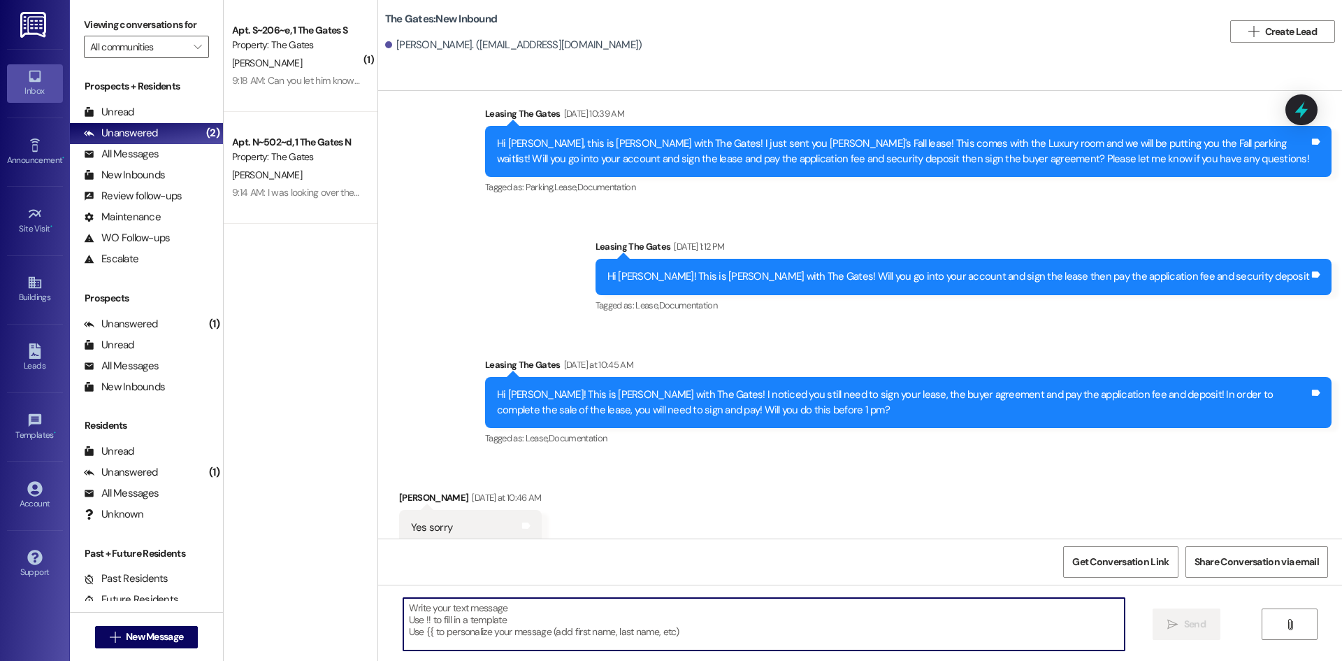
click at [447, 603] on textarea at bounding box center [763, 624] width 721 height 52
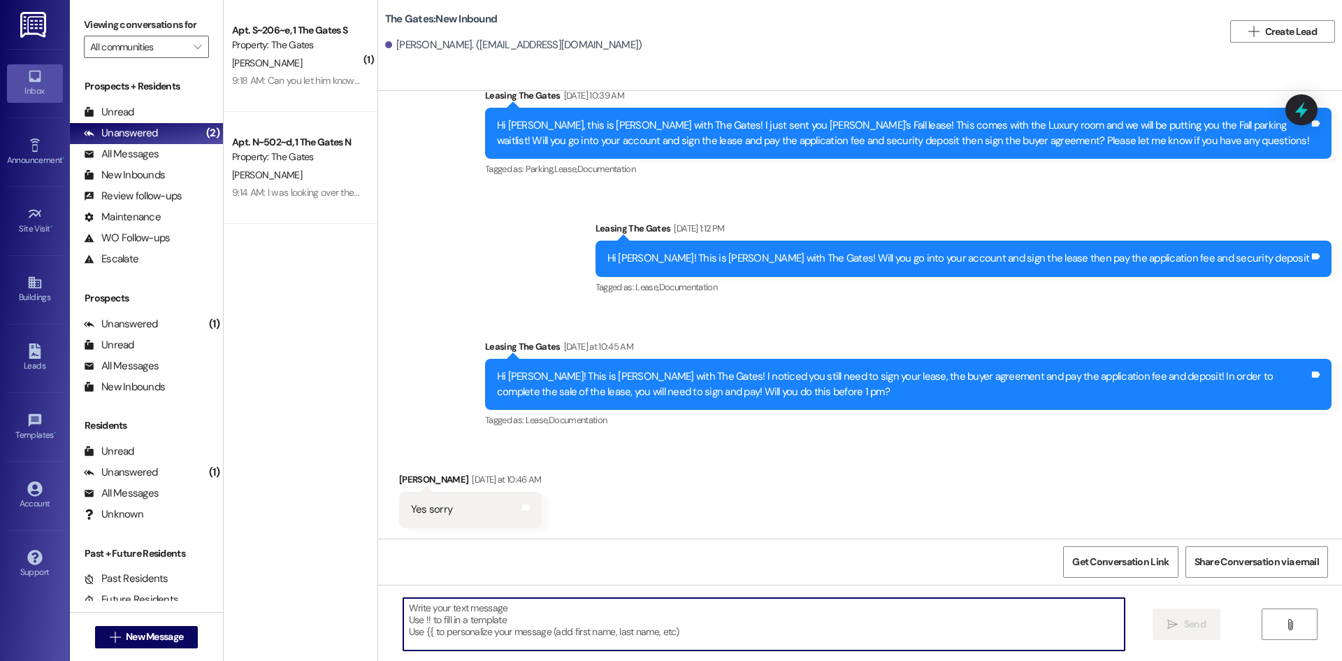
paste textarea "Hi [PERSON_NAME]! This is [PERSON_NAME] with The Gates! All that's left to do t…"
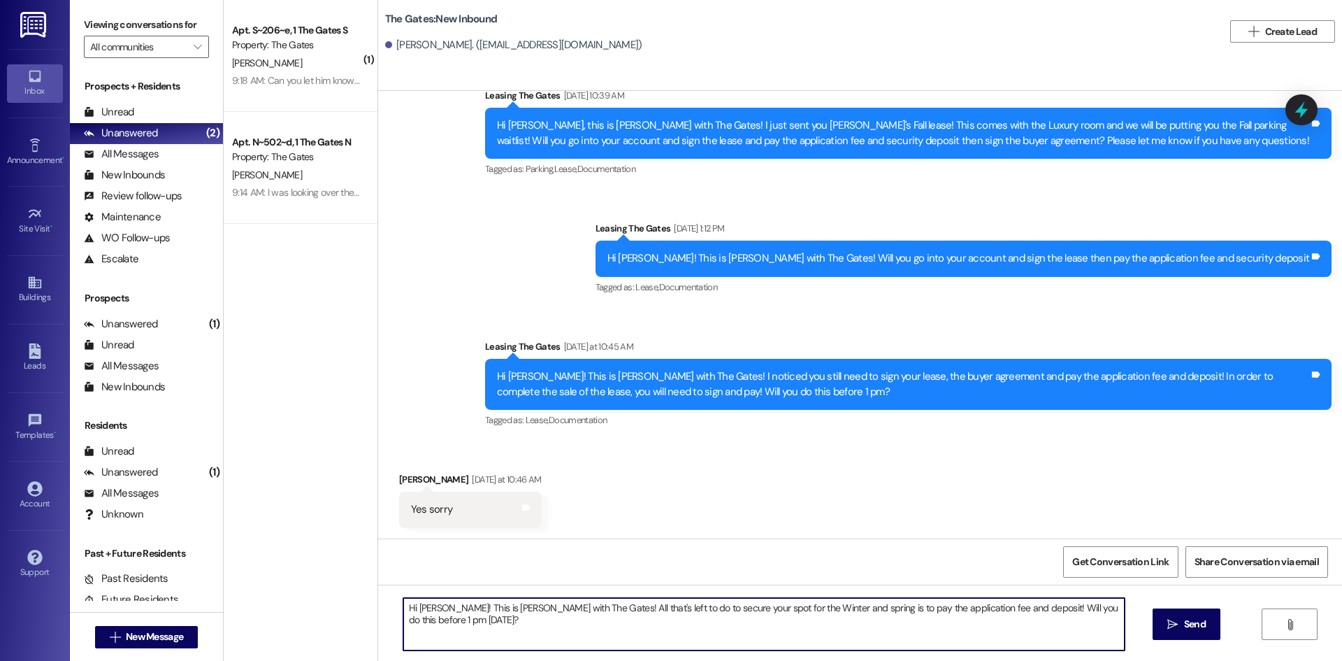
click at [435, 605] on textarea "Hi [PERSON_NAME]! This is [PERSON_NAME] with The Gates! All that's left to do t…" at bounding box center [763, 624] width 721 height 52
drag, startPoint x: 761, startPoint y: 607, endPoint x: 828, endPoint y: 605, distance: 67.1
click at [831, 608] on textarea "Hi [PERSON_NAME]! This is [PERSON_NAME] with The Gates! All that's left to do t…" at bounding box center [763, 624] width 721 height 52
type textarea "Hi [PERSON_NAME]! This is [PERSON_NAME] with The Gates! All that's left to do t…"
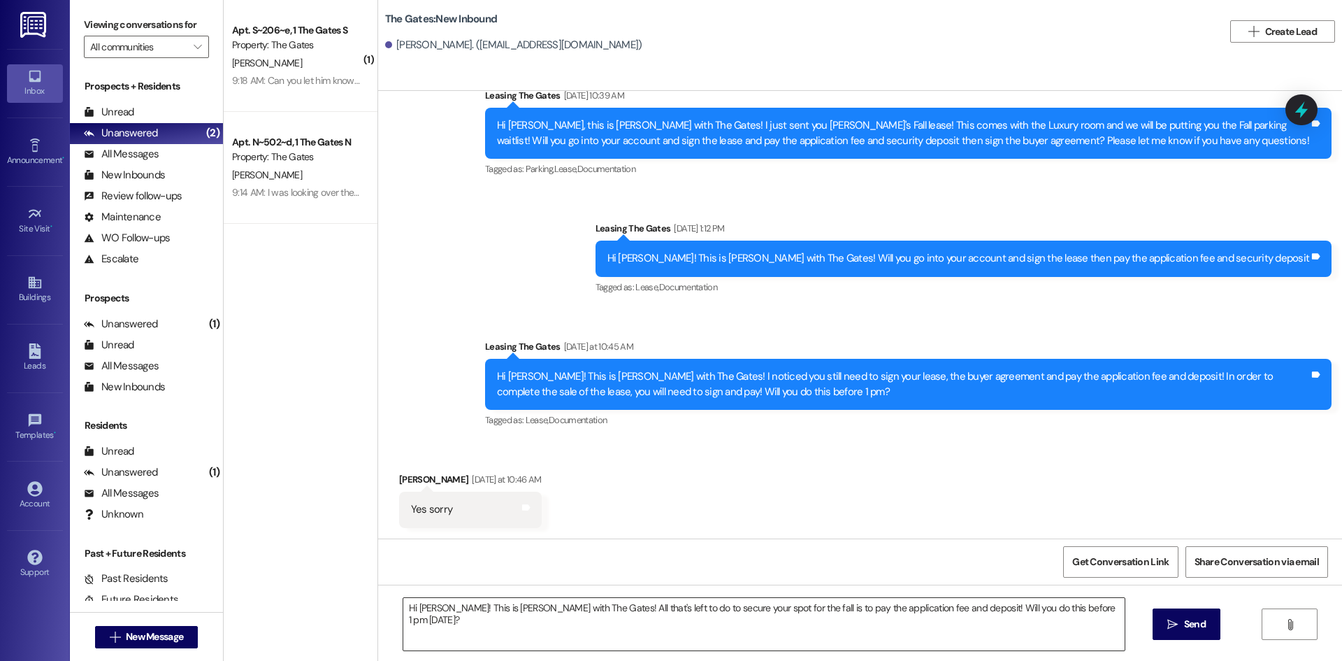
click at [965, 608] on textarea "Hi [PERSON_NAME]! This is [PERSON_NAME] with The Gates! All that's left to do t…" at bounding box center [763, 624] width 721 height 52
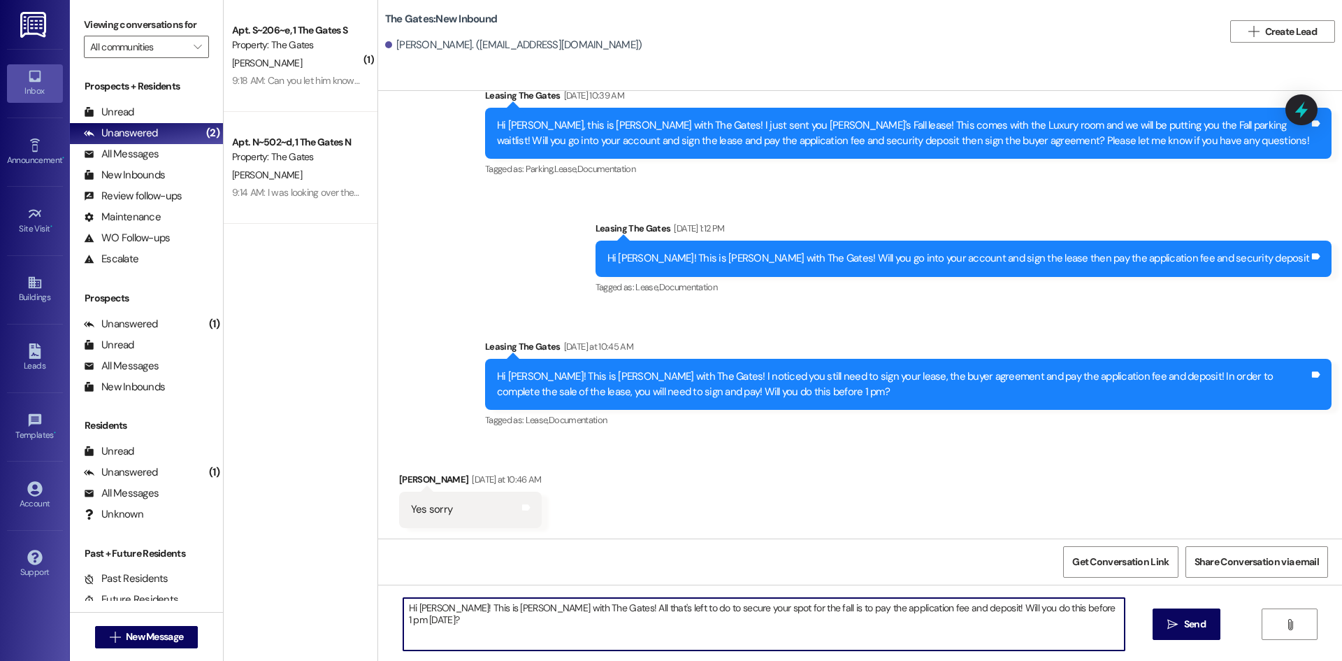
click at [965, 608] on textarea "Hi [PERSON_NAME]! This is [PERSON_NAME] with The Gates! All that's left to do t…" at bounding box center [763, 624] width 721 height 52
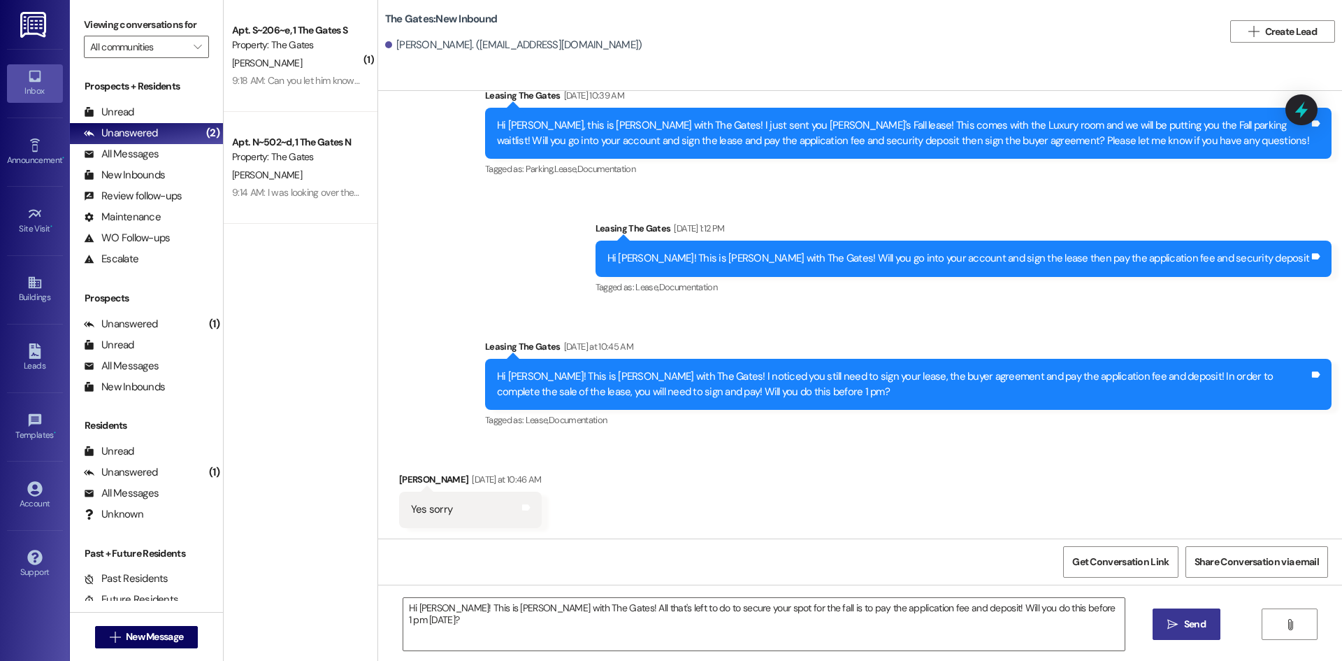
click at [1187, 629] on span "Send" at bounding box center [1195, 624] width 22 height 15
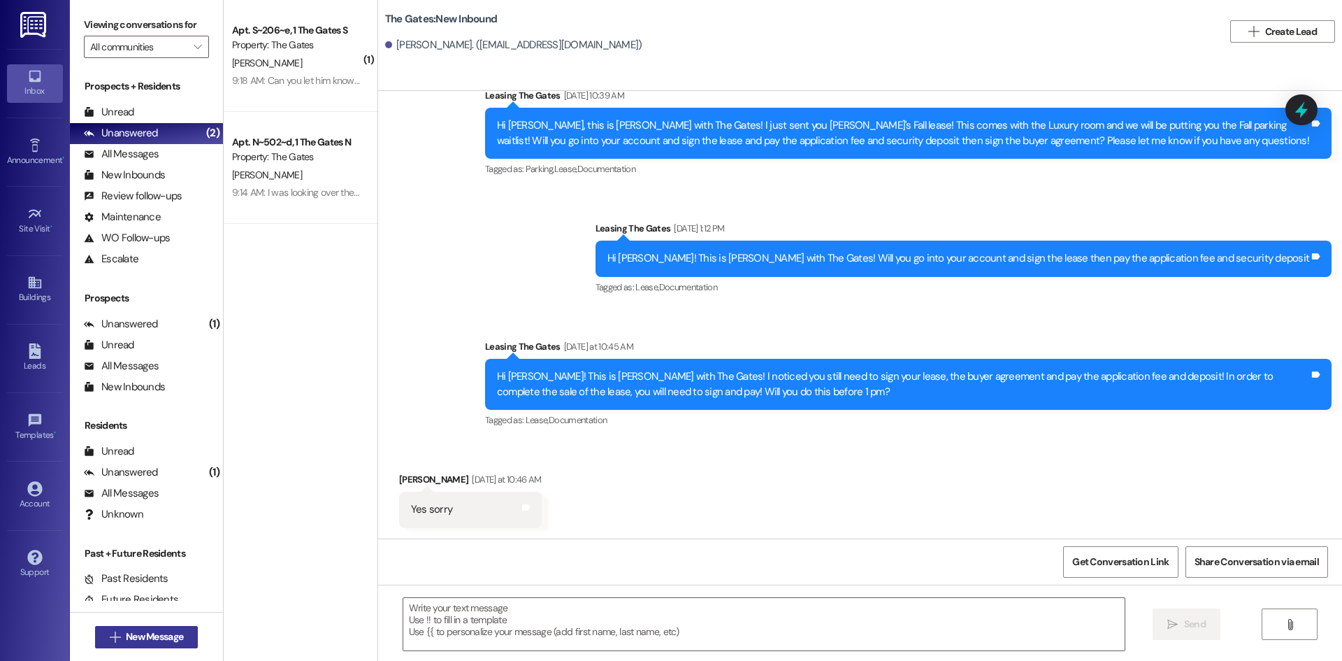
click at [175, 642] on span "New Message" at bounding box center [154, 636] width 57 height 15
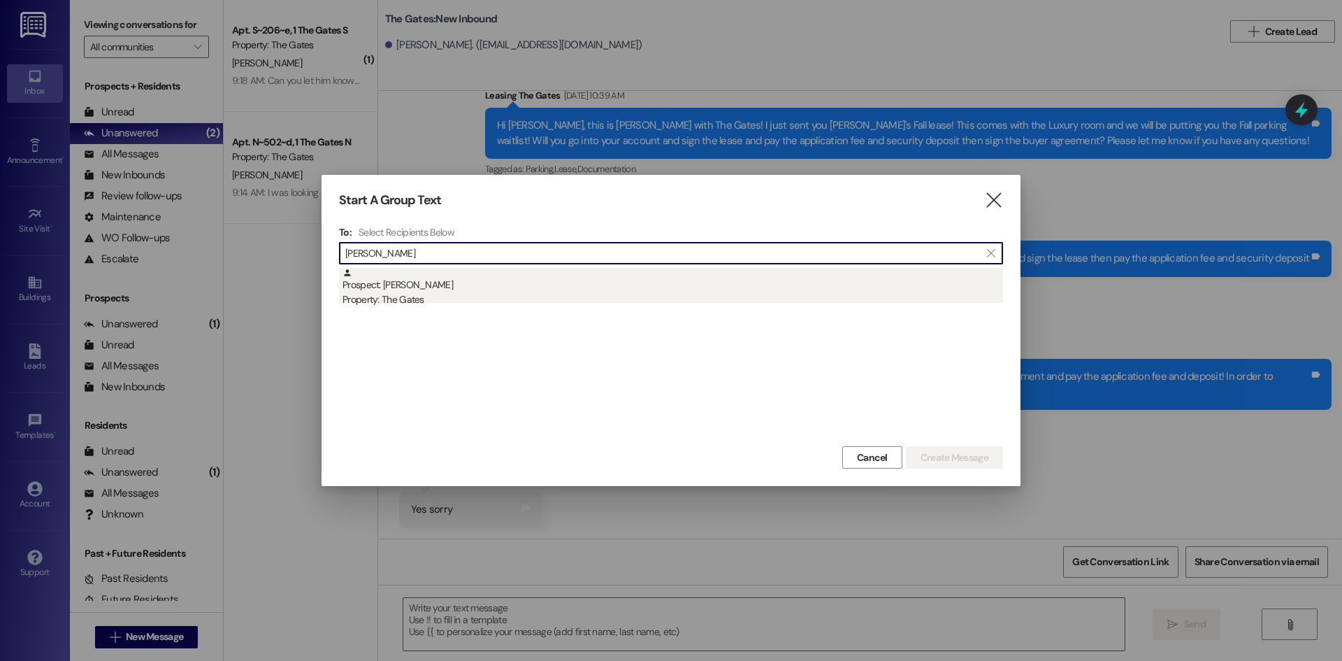
type input "[PERSON_NAME]"
click at [402, 288] on div "Prospect: [PERSON_NAME] Property: The Gates" at bounding box center [673, 288] width 661 height 40
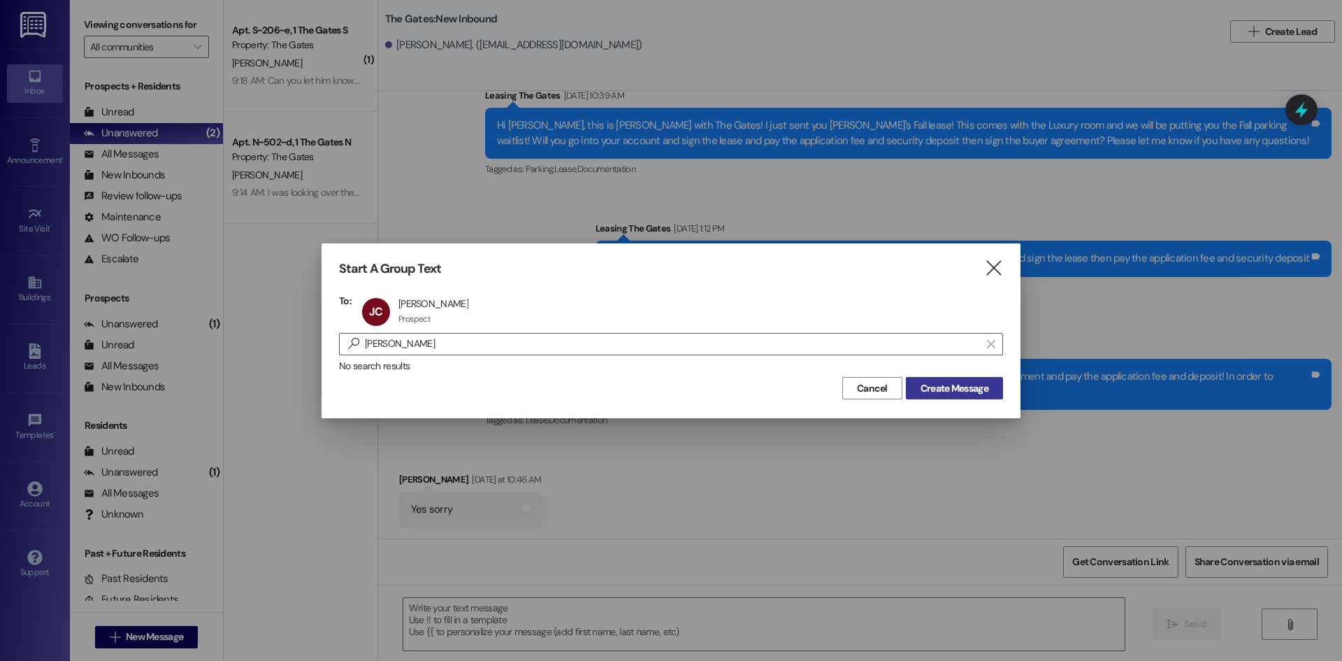
click at [970, 388] on span "Create Message" at bounding box center [955, 388] width 68 height 15
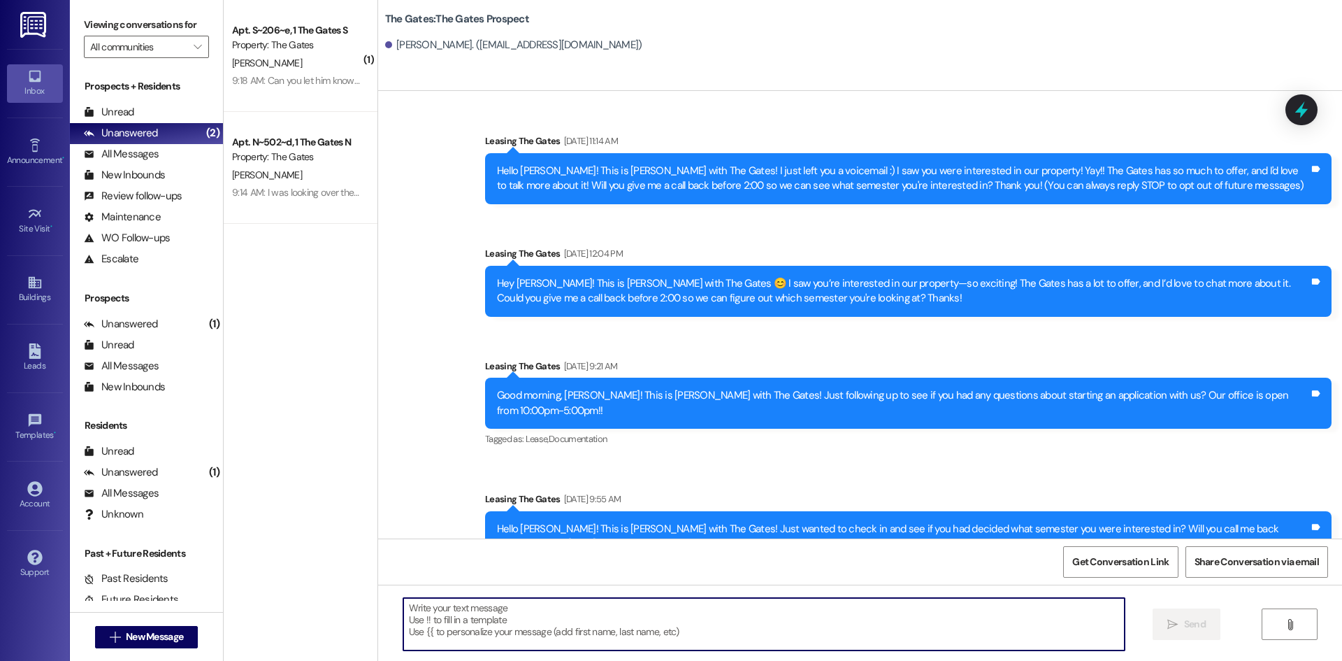
click at [471, 621] on textarea at bounding box center [763, 624] width 721 height 52
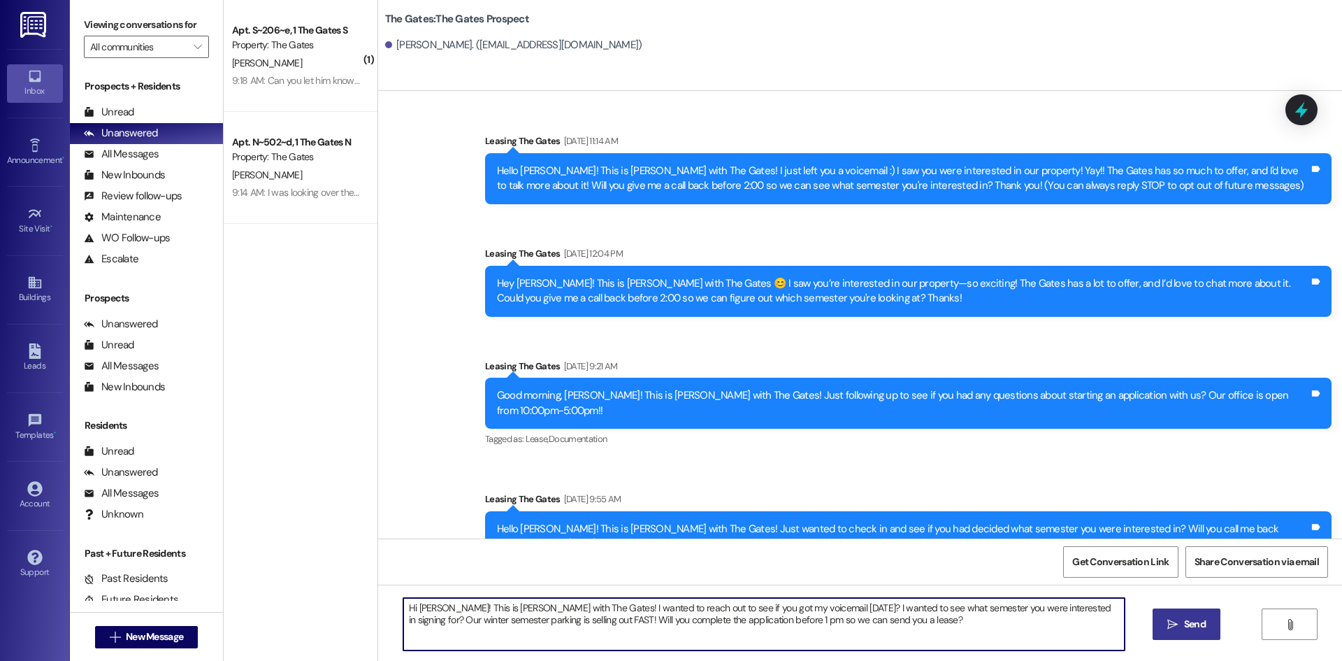
type textarea "Hi [PERSON_NAME]! This is [PERSON_NAME] with The Gates! I wanted to reach out t…"
click at [1175, 621] on icon "" at bounding box center [1172, 624] width 10 height 11
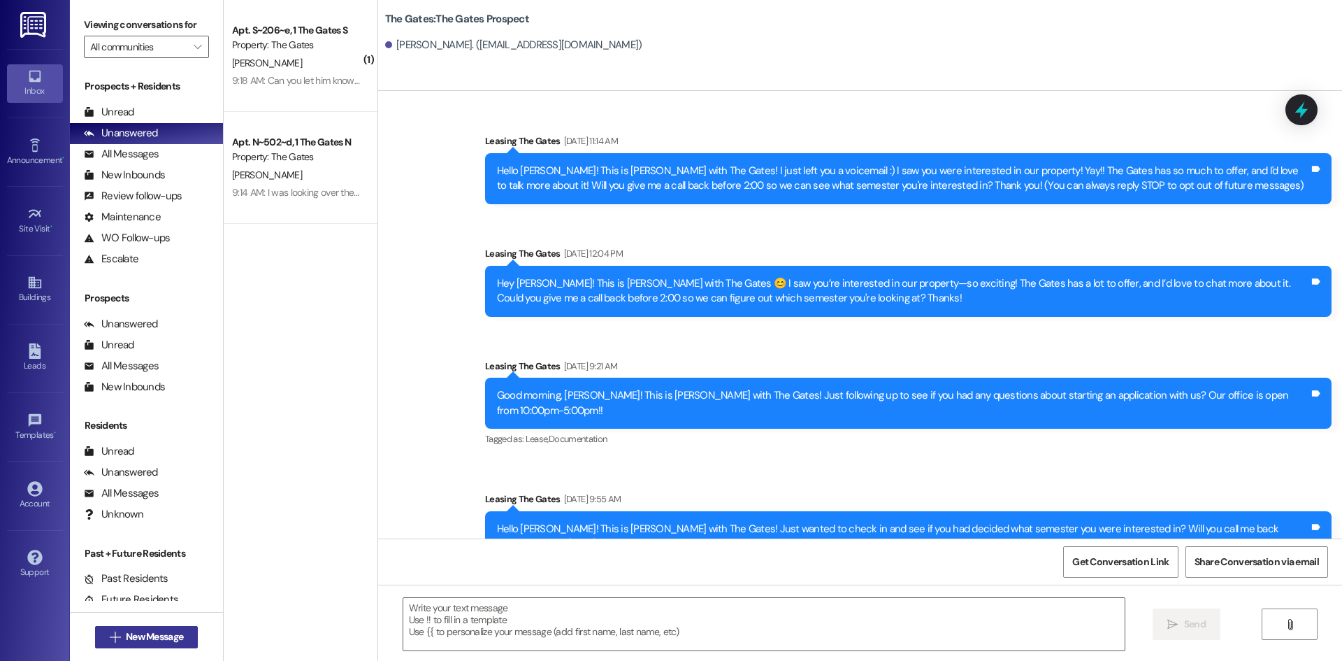
click at [140, 635] on span "New Message" at bounding box center [154, 636] width 57 height 15
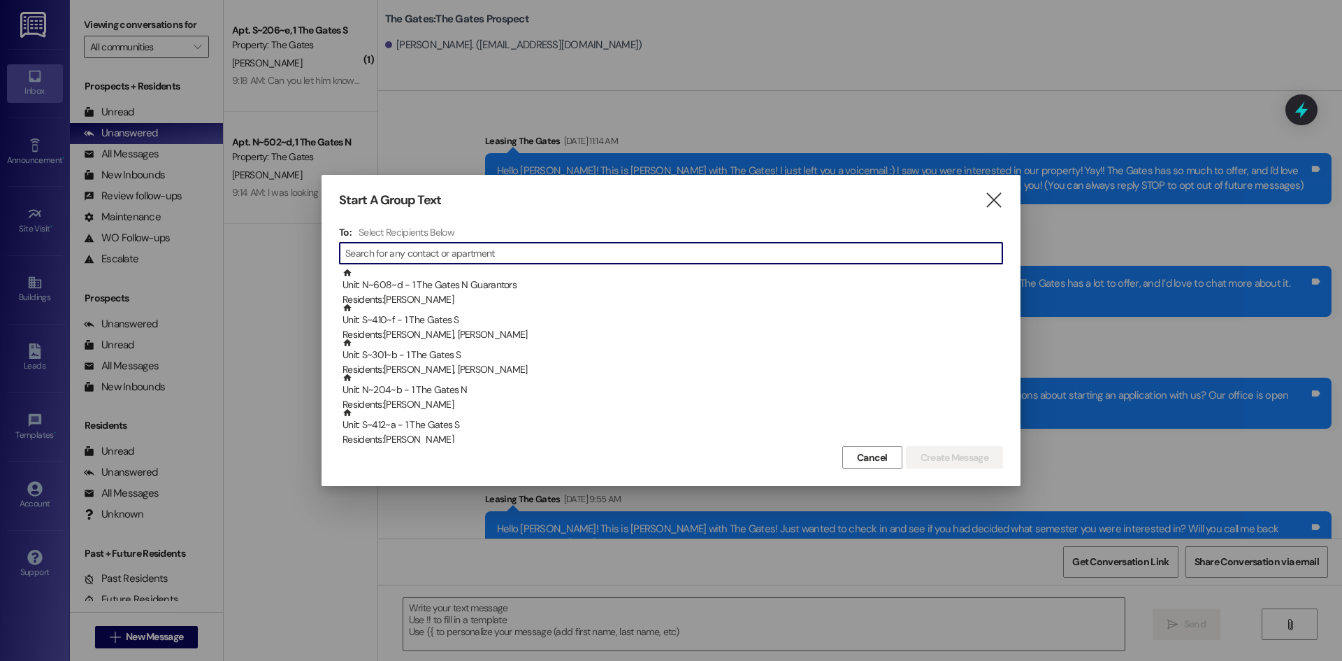
drag, startPoint x: 382, startPoint y: 252, endPoint x: 362, endPoint y: 253, distance: 19.6
click at [381, 252] on input at bounding box center [673, 253] width 657 height 20
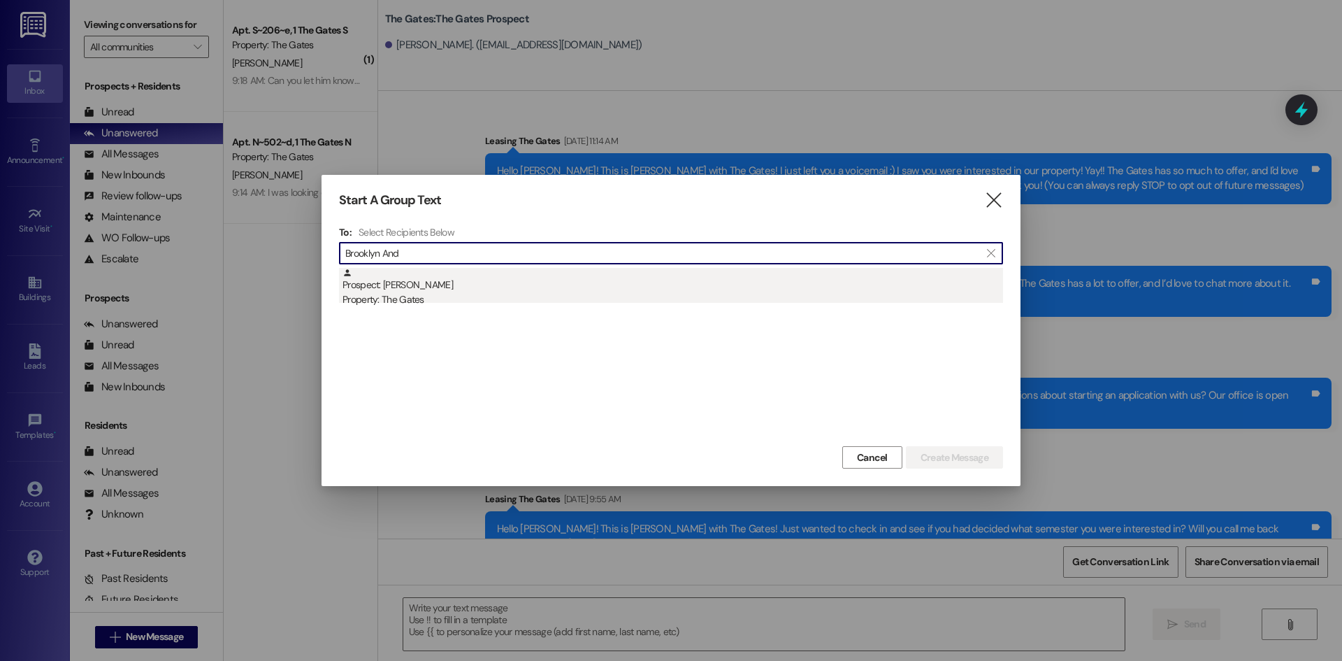
type input "Brooklyn And"
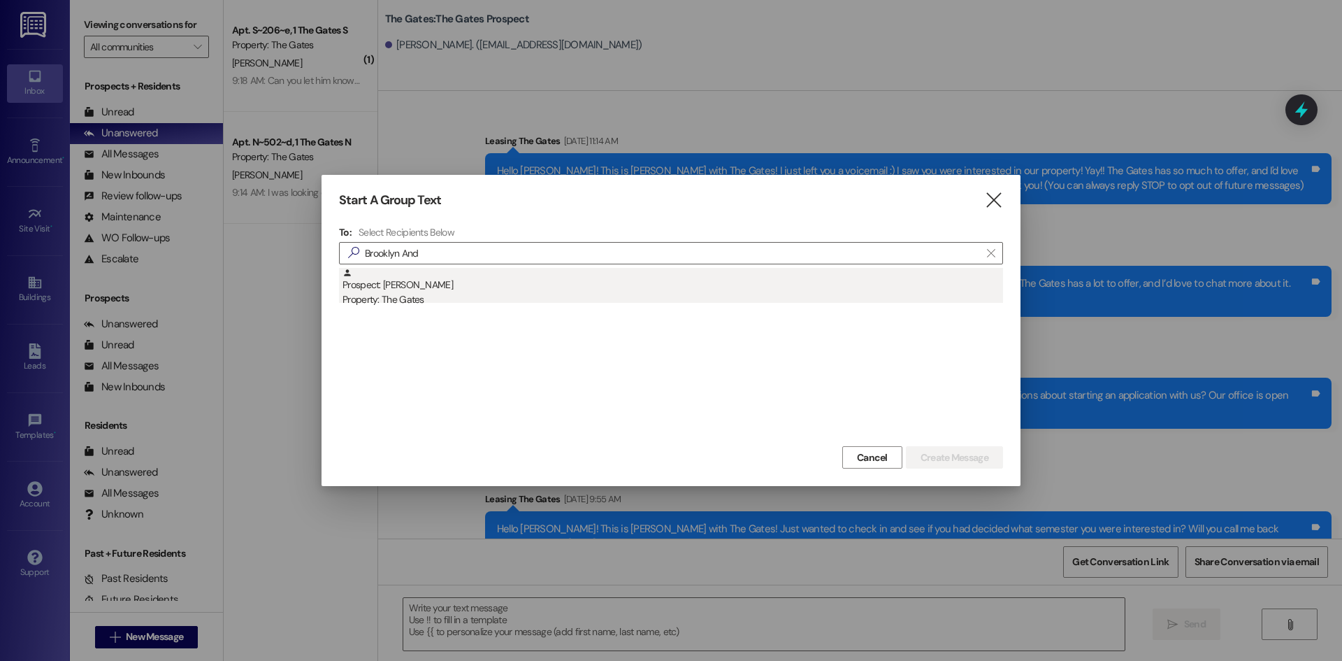
click at [390, 294] on div "Property: The Gates" at bounding box center [673, 299] width 661 height 15
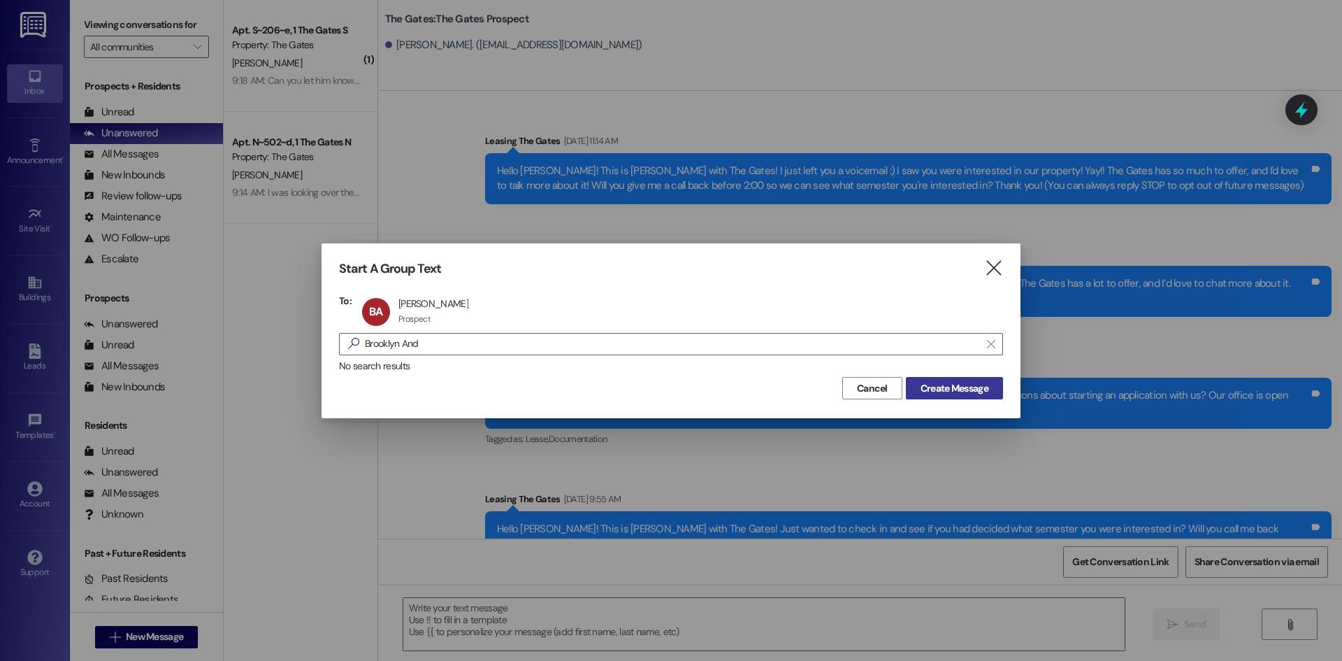
click at [977, 380] on button "Create Message" at bounding box center [954, 388] width 97 height 22
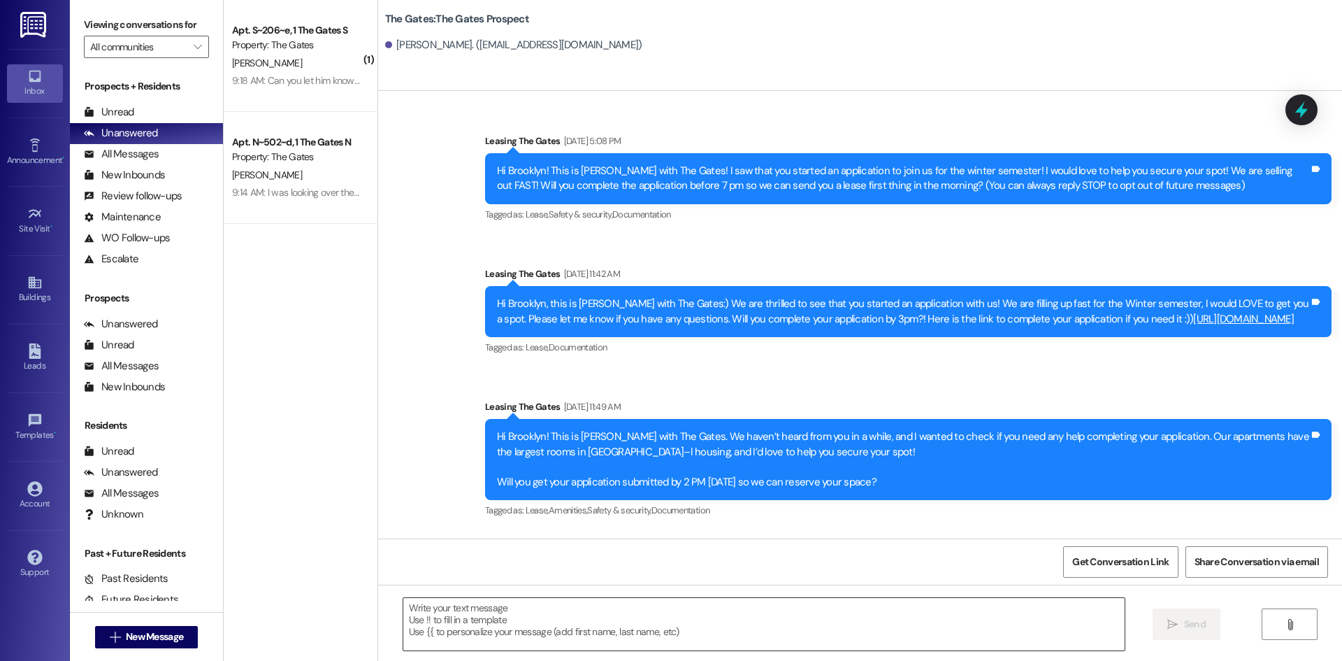
click at [526, 631] on textarea at bounding box center [763, 624] width 721 height 52
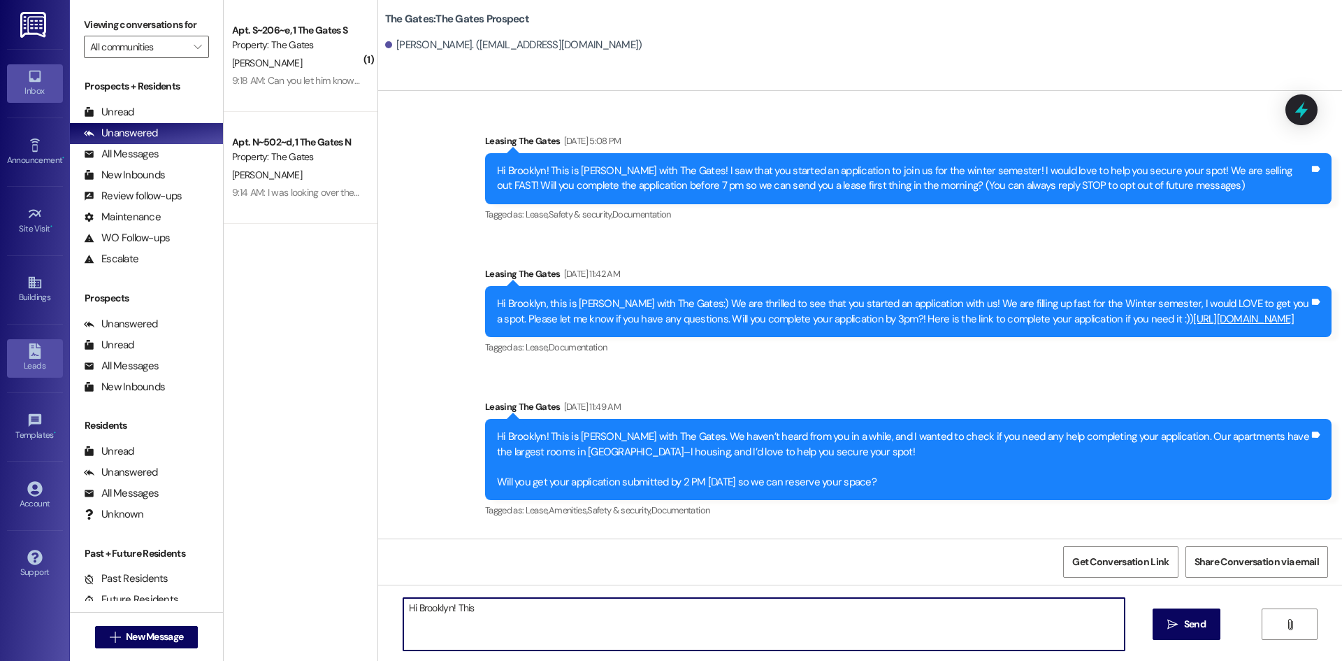
type textarea "Hi Brooklyn! This"
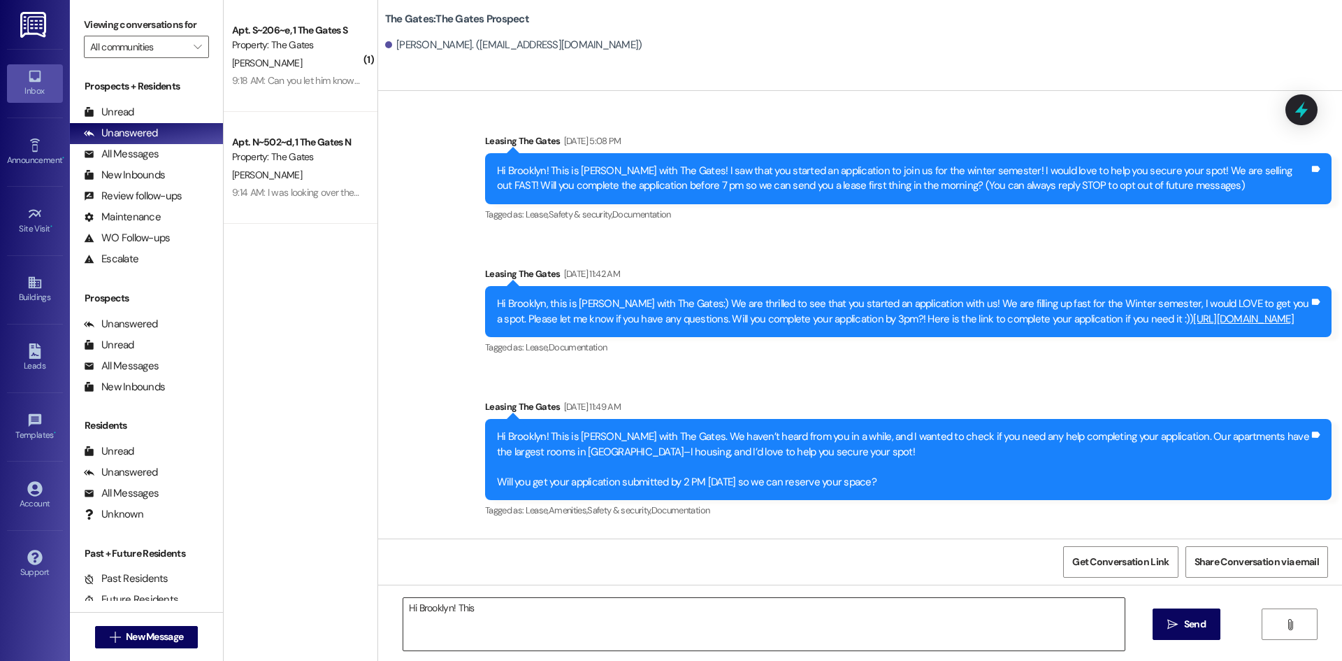
click at [492, 617] on textarea "Hi Brooklyn! This" at bounding box center [763, 624] width 721 height 52
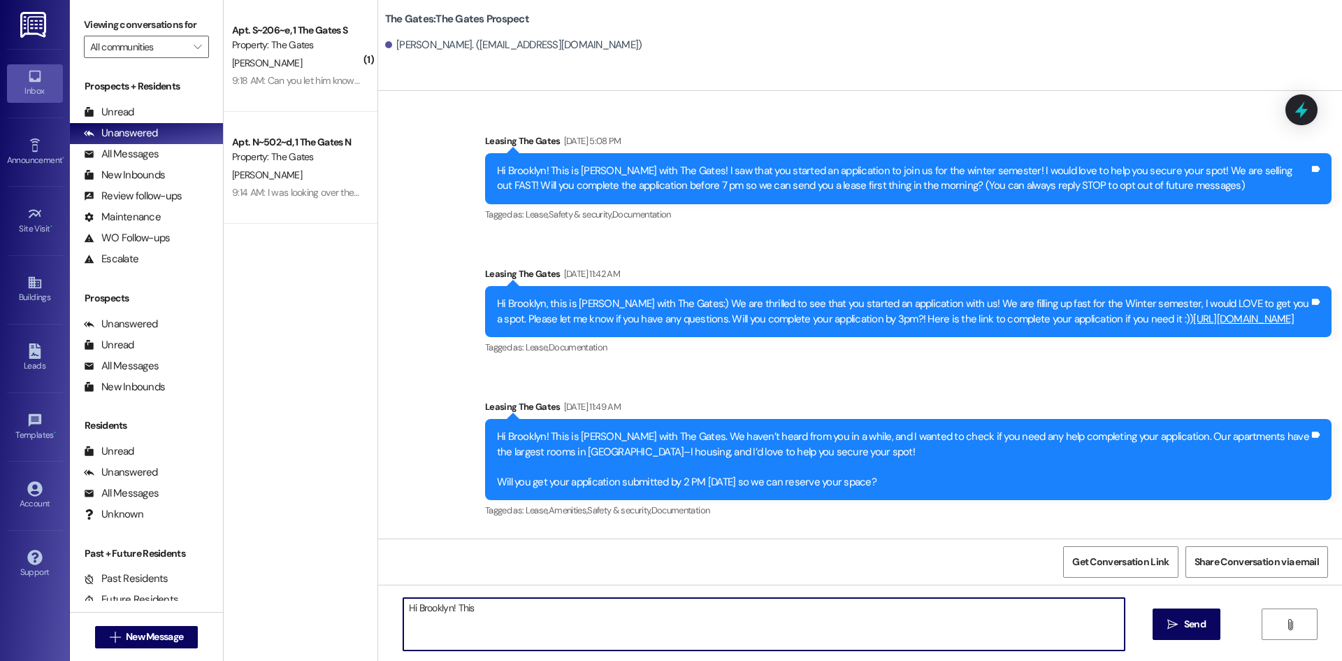
click at [492, 617] on textarea "Hi Brooklyn! This" at bounding box center [763, 624] width 721 height 52
paste textarea "Hi Ava! This is MJ with The Gates! You are so close to getting your spot secure…"
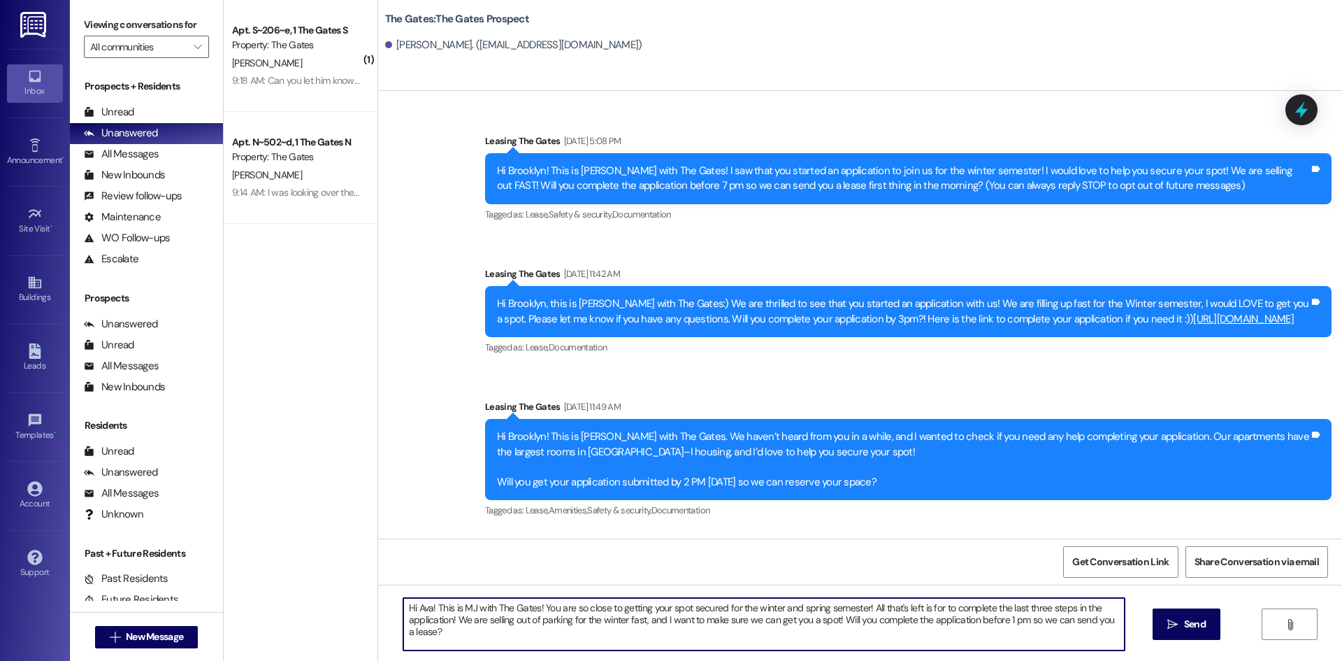
click at [424, 605] on textarea "Hi Ava! This is MJ with The Gates! You are so close to getting your spot secure…" at bounding box center [763, 624] width 721 height 52
type textarea "Hi Brooklyn! This is MJ with The Gates! You are so close to getting your spot s…"
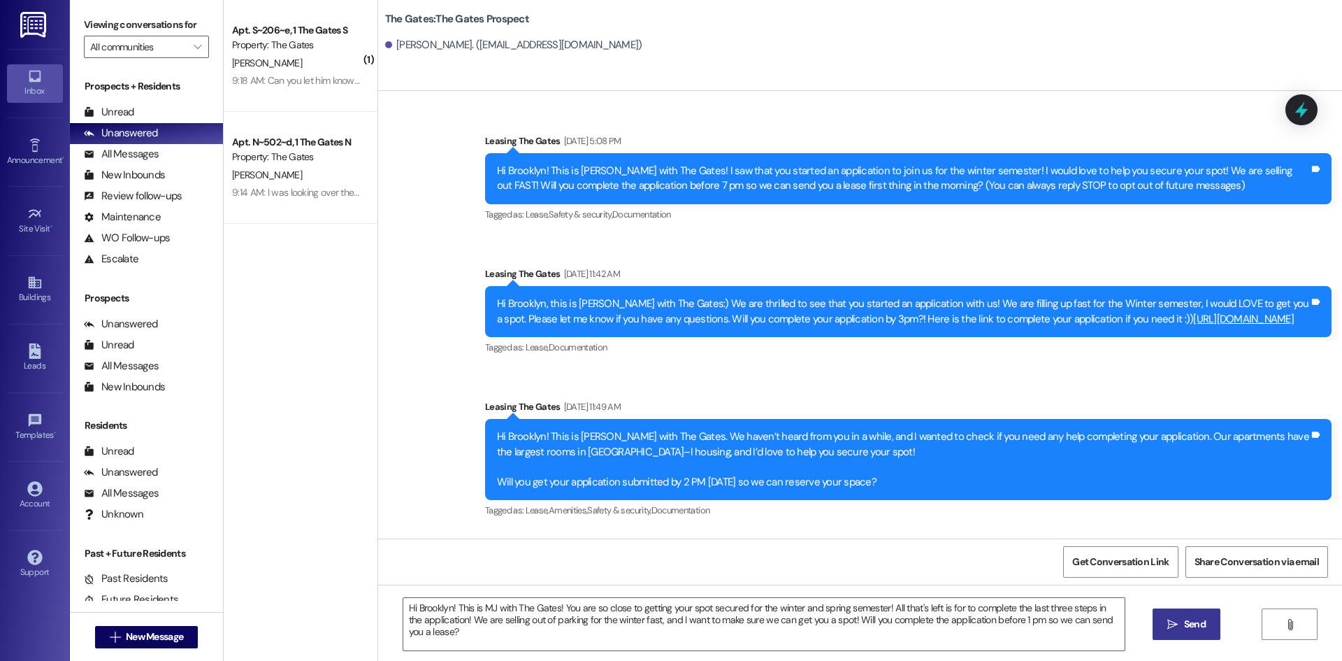
click at [1188, 636] on button " Send" at bounding box center [1187, 623] width 68 height 31
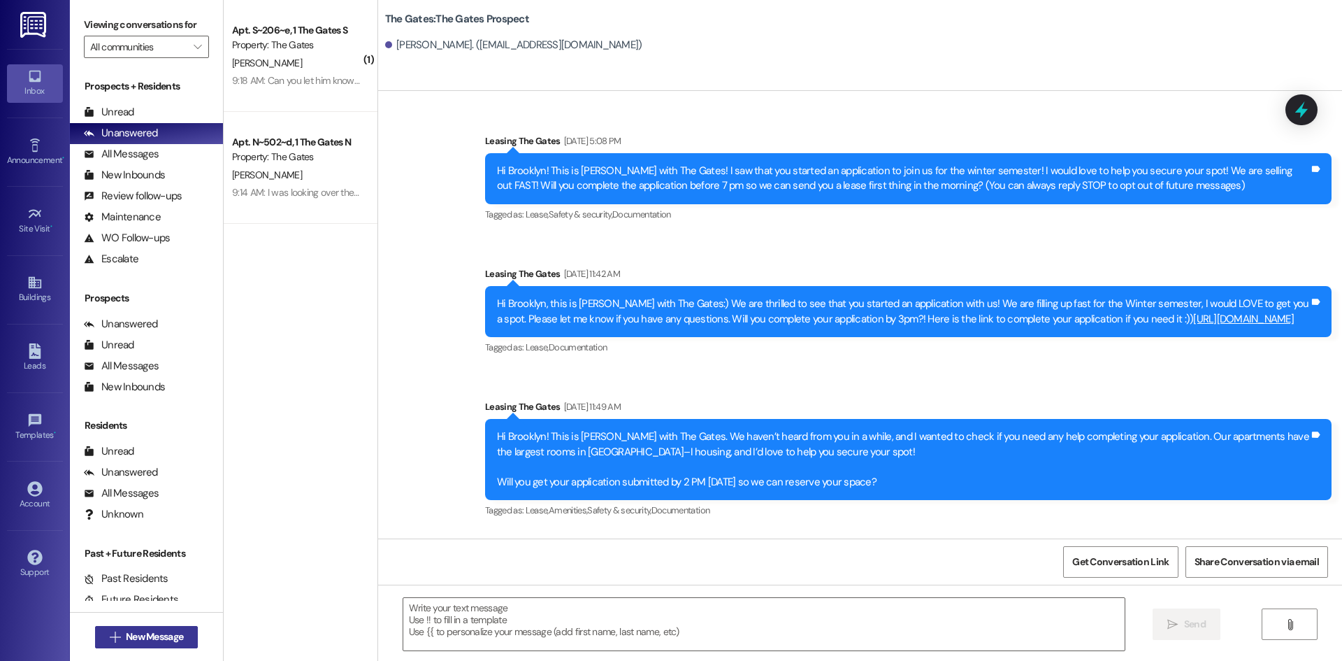
click at [186, 635] on button " New Message" at bounding box center [146, 637] width 103 height 22
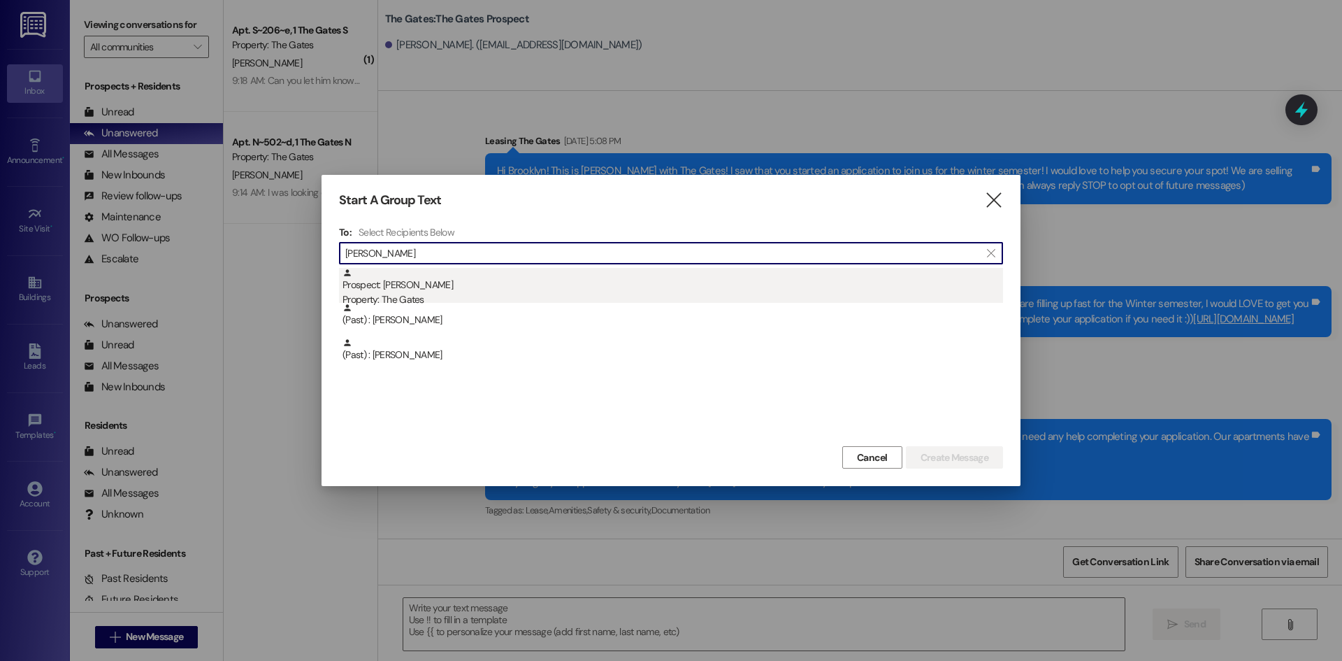
type input "[PERSON_NAME]"
click at [428, 301] on div "Property: The Gates" at bounding box center [673, 299] width 661 height 15
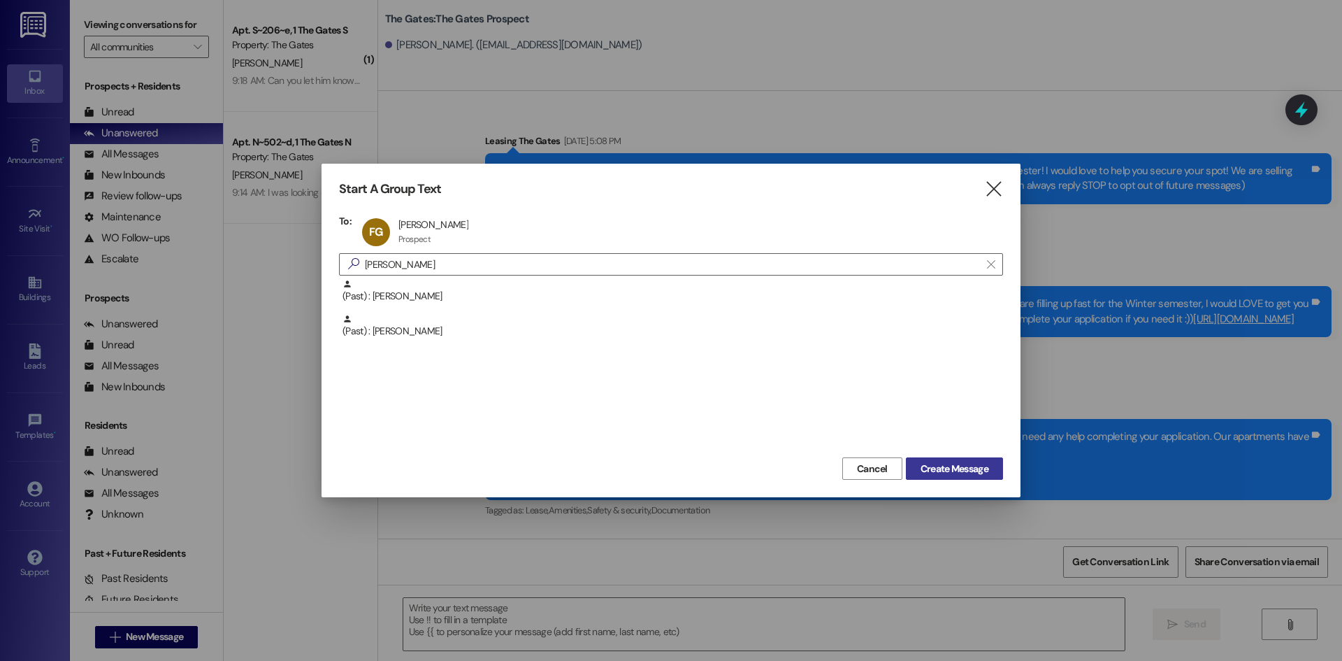
click at [945, 466] on span "Create Message" at bounding box center [955, 468] width 68 height 15
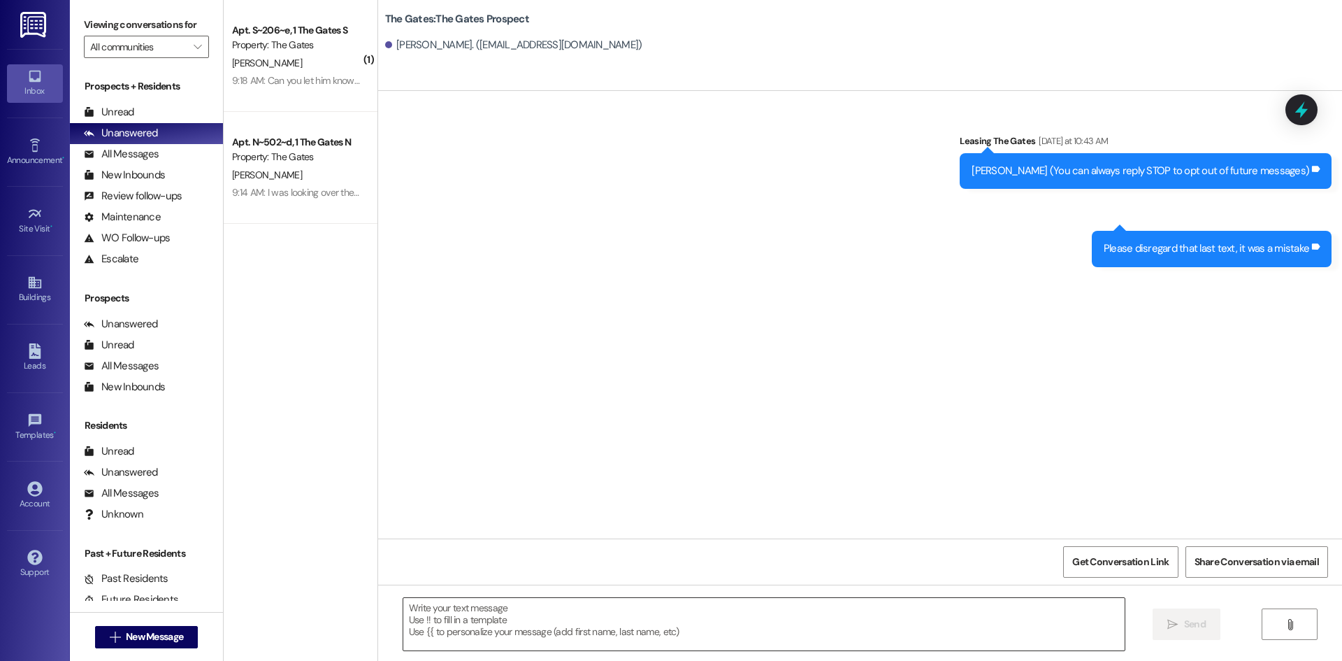
click at [489, 621] on textarea at bounding box center [763, 624] width 721 height 52
paste textarea "Hi Brooklyn! This is MJ with The Gates! You are so close to getting your spot s…"
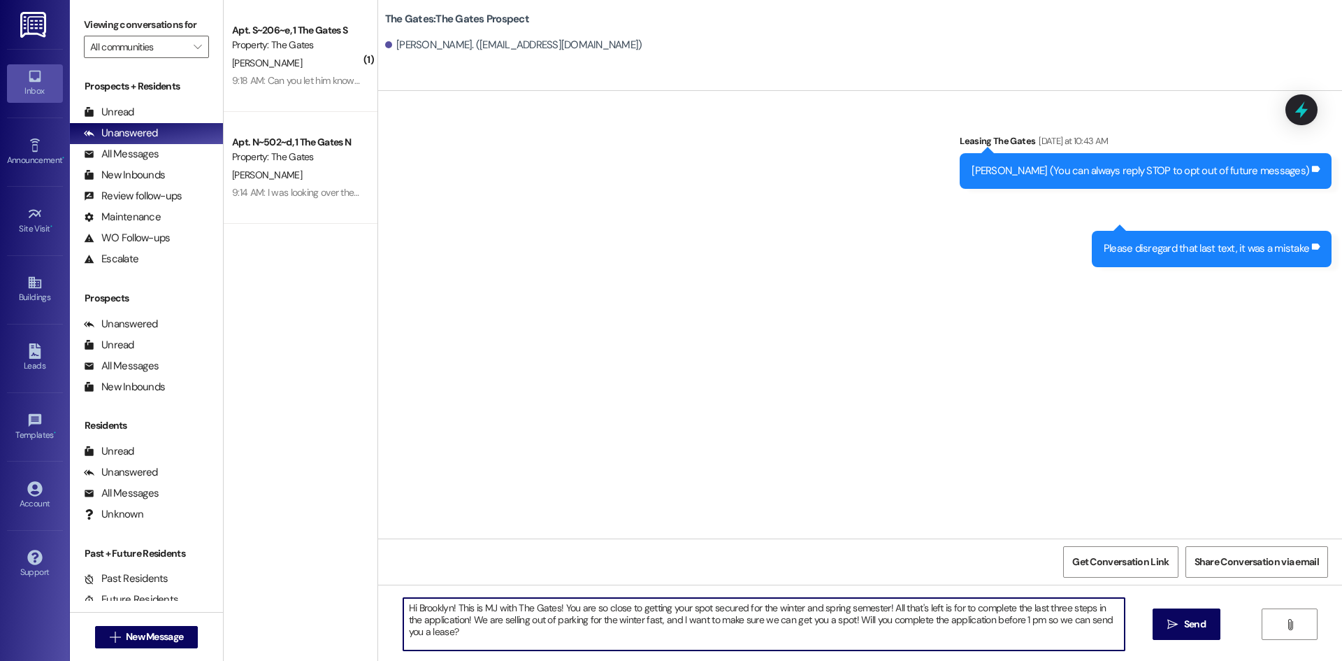
click at [442, 605] on textarea "Hi Brooklyn! This is MJ with The Gates! You are so close to getting your spot s…" at bounding box center [763, 624] width 721 height 52
type textarea "Hi [PERSON_NAME]! This is MJ with The Gates! You are so close to getting your s…"
click at [1211, 626] on button " Send" at bounding box center [1187, 623] width 68 height 31
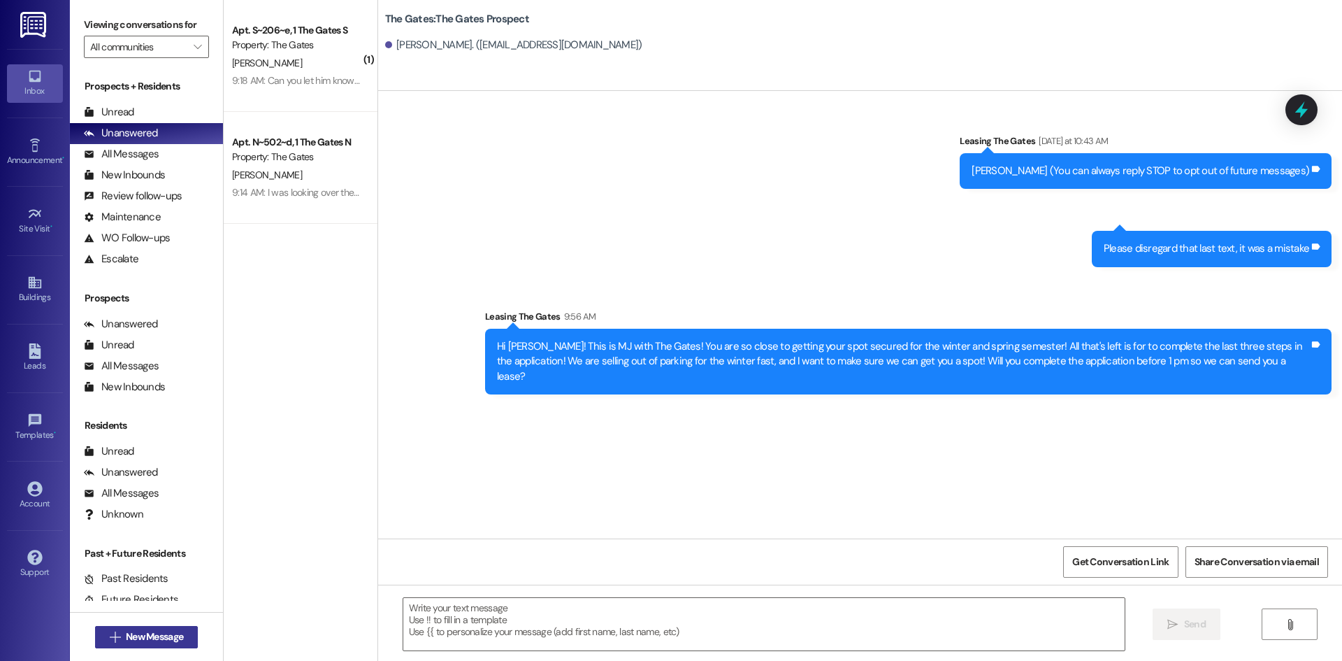
click at [131, 637] on span "New Message" at bounding box center [154, 636] width 57 height 15
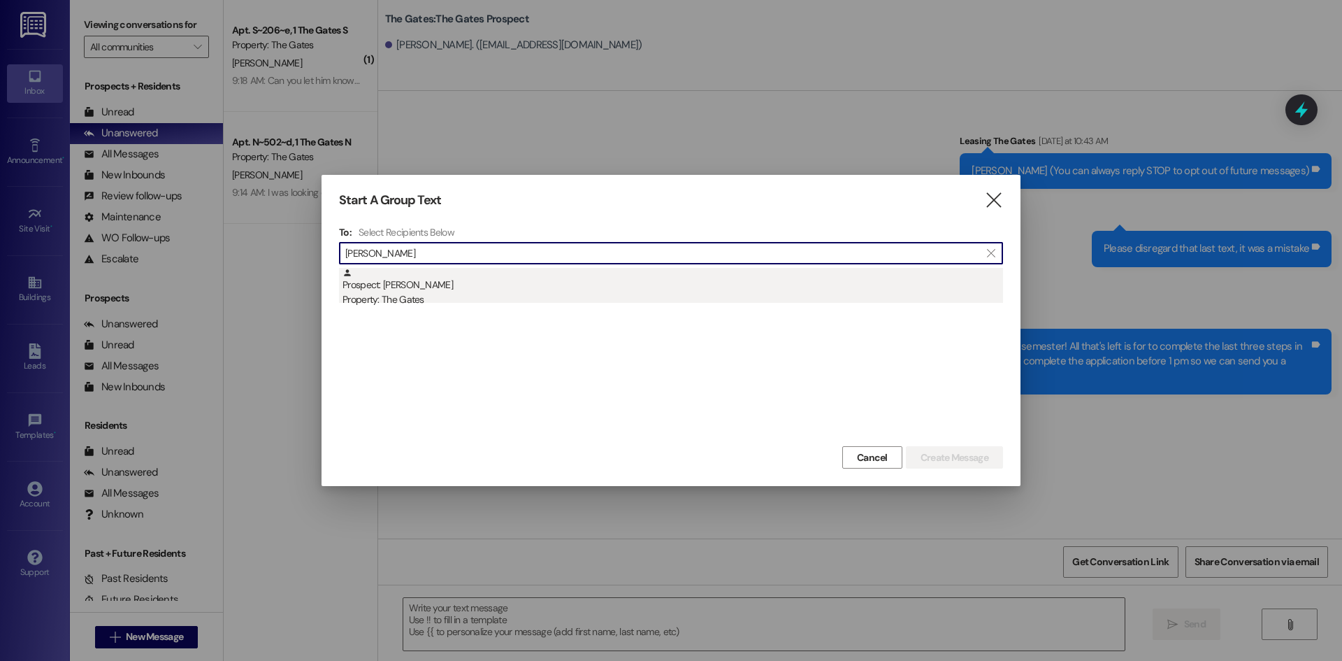
type input "[PERSON_NAME]"
click at [398, 294] on div "Property: The Gates" at bounding box center [673, 299] width 661 height 15
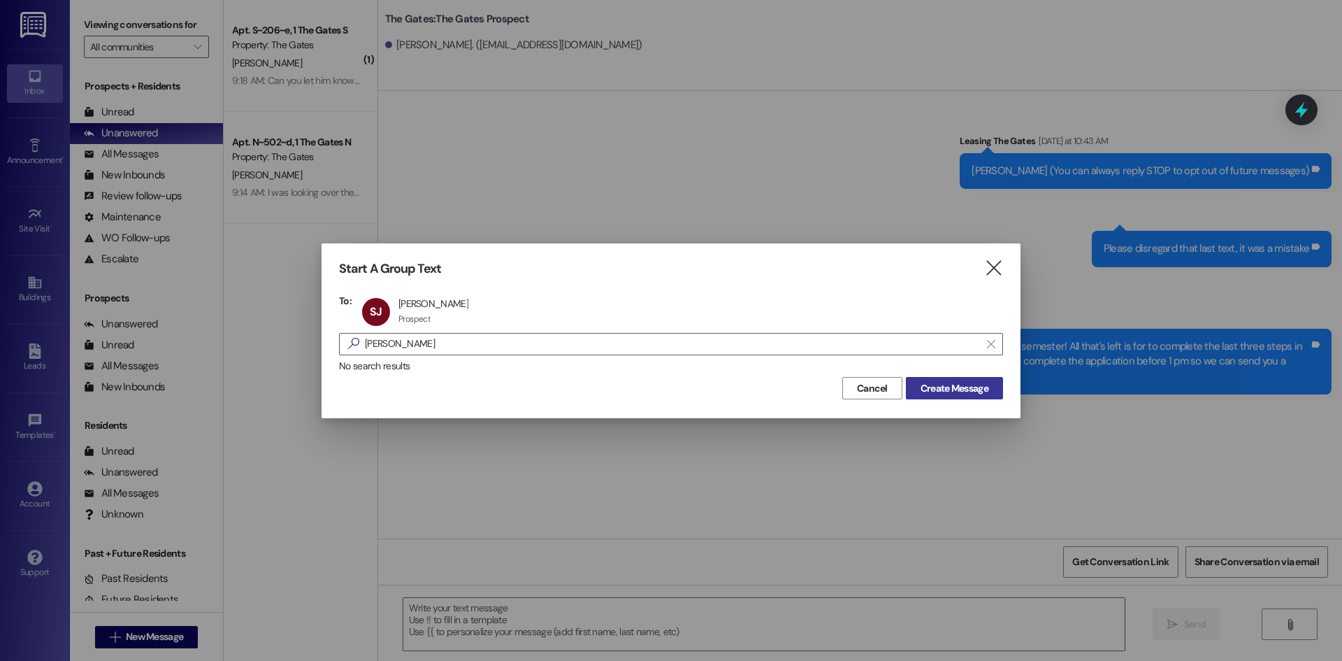
click at [972, 390] on span "Create Message" at bounding box center [955, 388] width 68 height 15
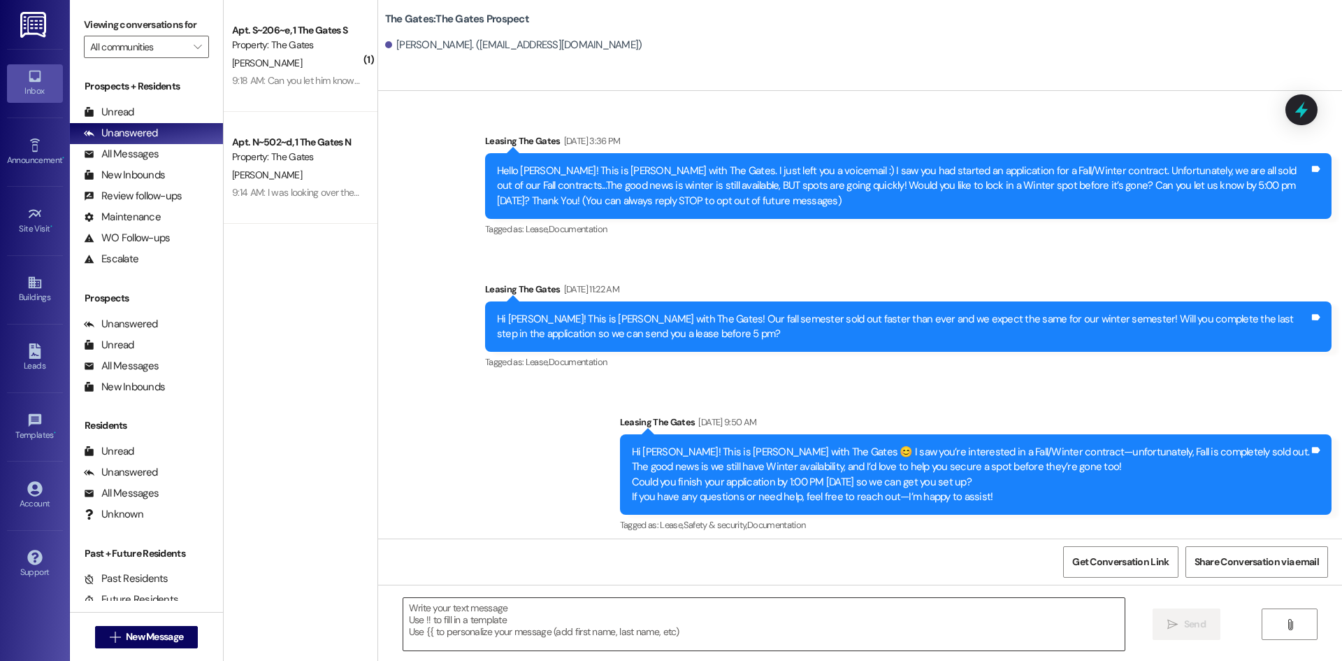
click at [507, 621] on textarea at bounding box center [763, 624] width 721 height 52
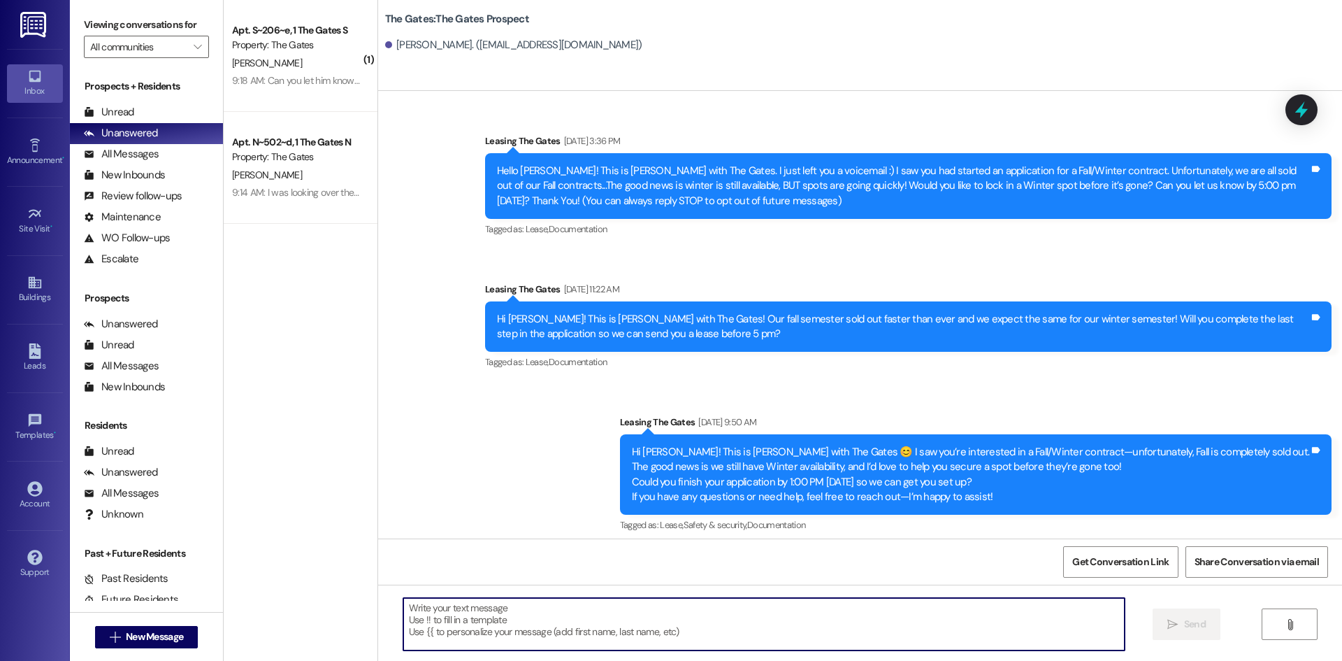
paste textarea "Hi [PERSON_NAME]! This is MJ with The Gates! You are so close to getting your s…"
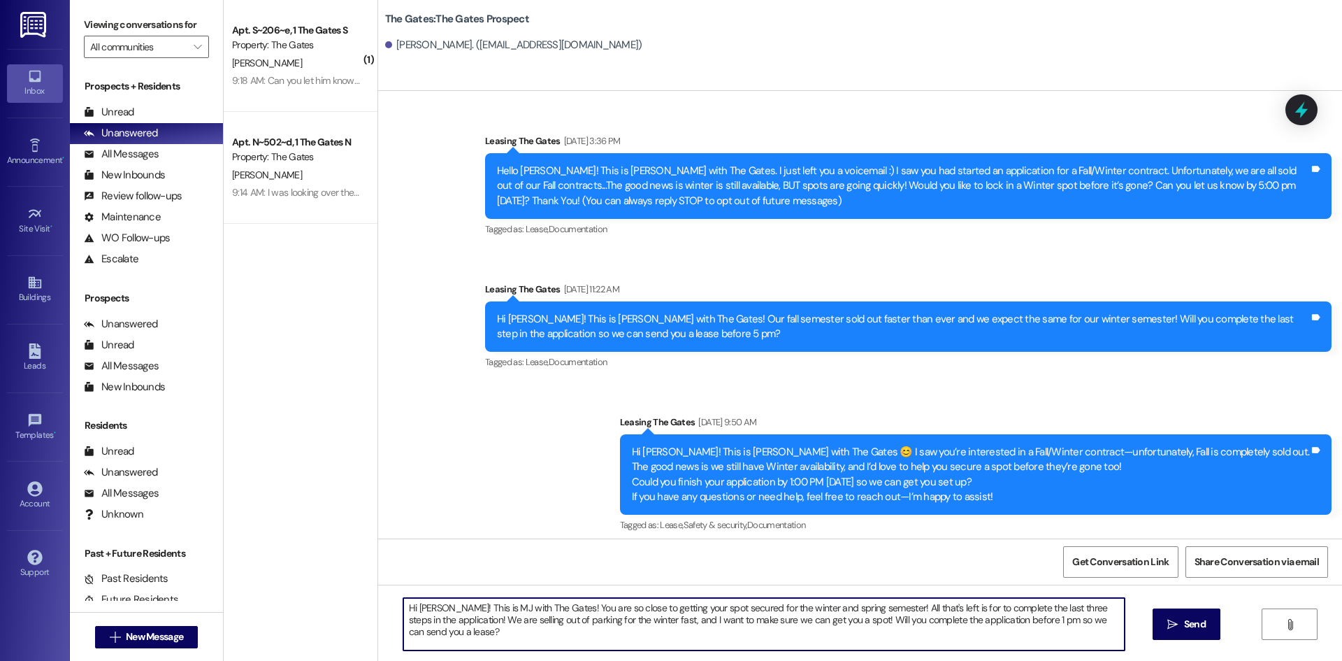
drag, startPoint x: 786, startPoint y: 609, endPoint x: 830, endPoint y: 608, distance: 43.4
click at [830, 608] on textarea "Hi [PERSON_NAME]! This is MJ with The Gates! You are so close to getting your s…" at bounding box center [763, 624] width 721 height 52
click at [436, 607] on textarea "Hi [PERSON_NAME]! This is MJ with The Gates! You are so close to getting your s…" at bounding box center [763, 624] width 721 height 52
type textarea "Hi [PERSON_NAME]! This is MJ with The Gates! You are so close to getting your s…"
drag, startPoint x: 1163, startPoint y: 623, endPoint x: 1127, endPoint y: 623, distance: 36.4
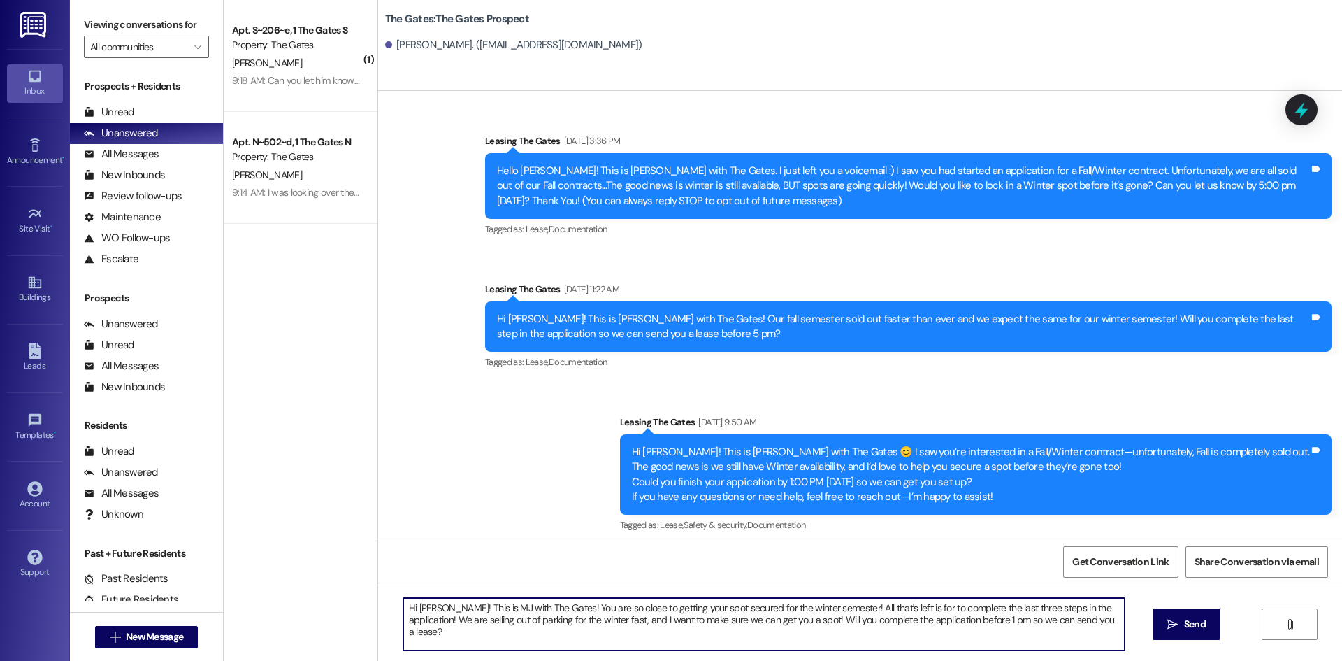
click at [1165, 623] on span " Send" at bounding box center [1187, 624] width 44 height 15
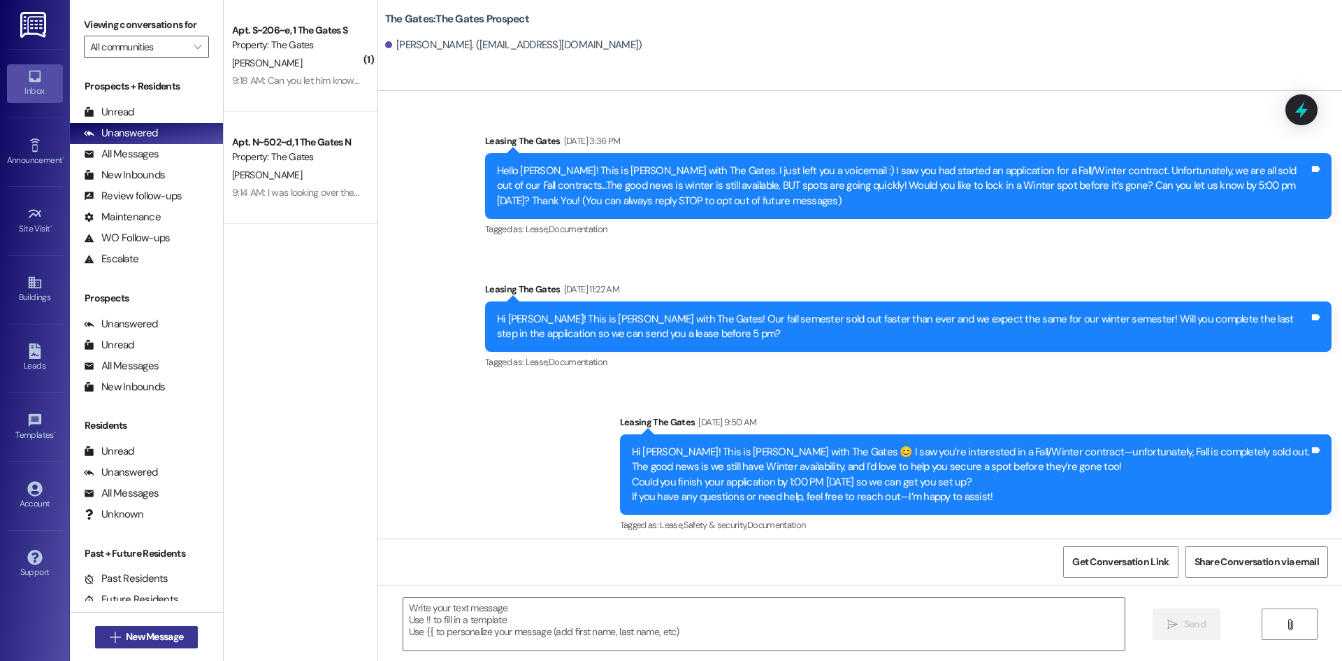
click at [146, 628] on button " New Message" at bounding box center [146, 637] width 103 height 22
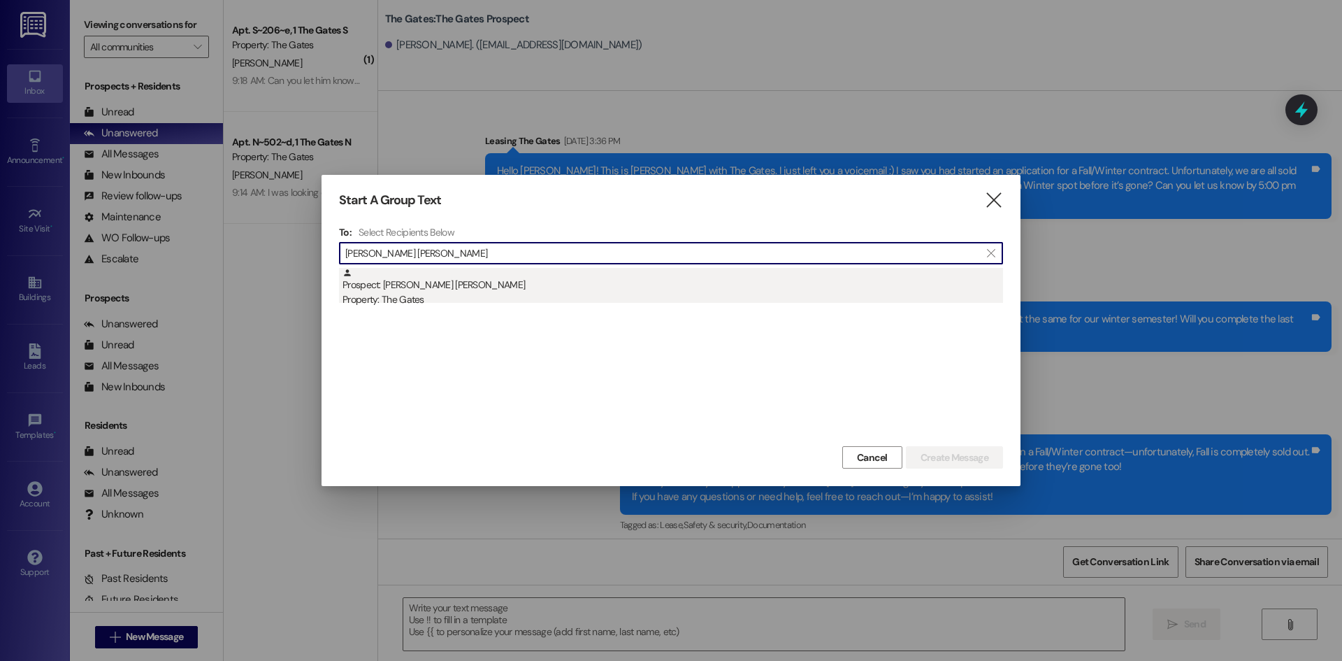
type input "[PERSON_NAME] [PERSON_NAME]"
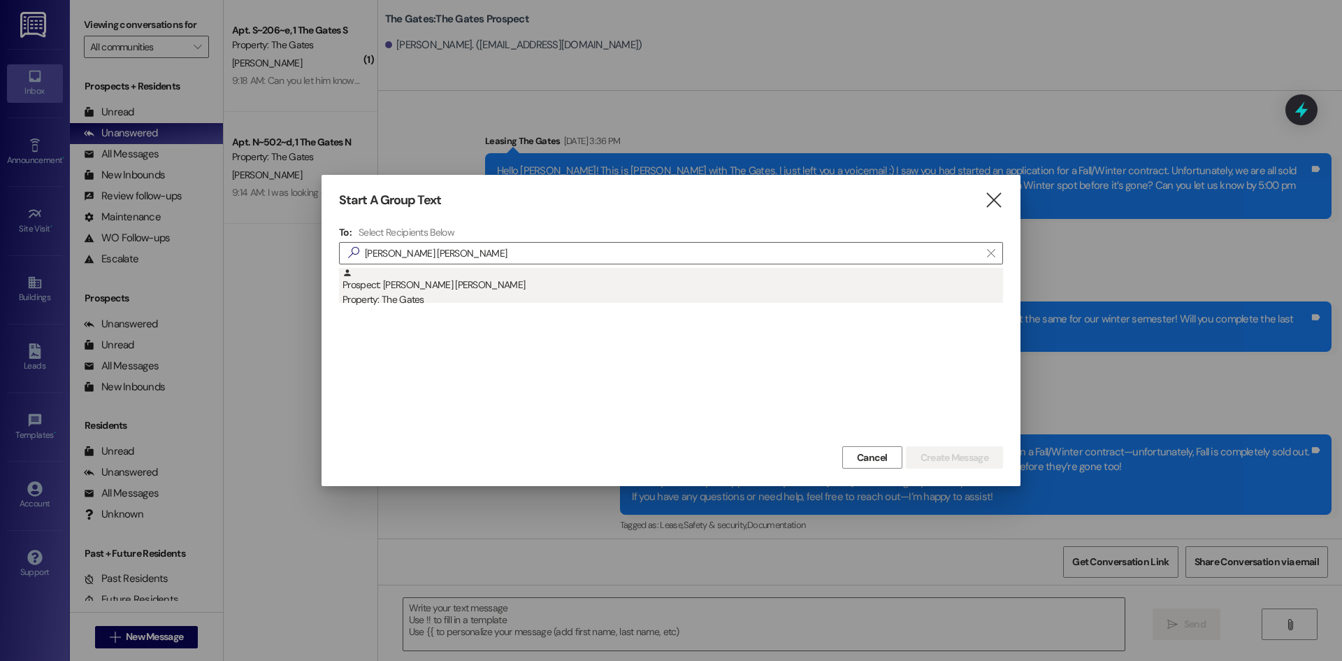
click at [433, 283] on div "Prospect: [PERSON_NAME] [PERSON_NAME] Property: The Gates" at bounding box center [673, 288] width 661 height 40
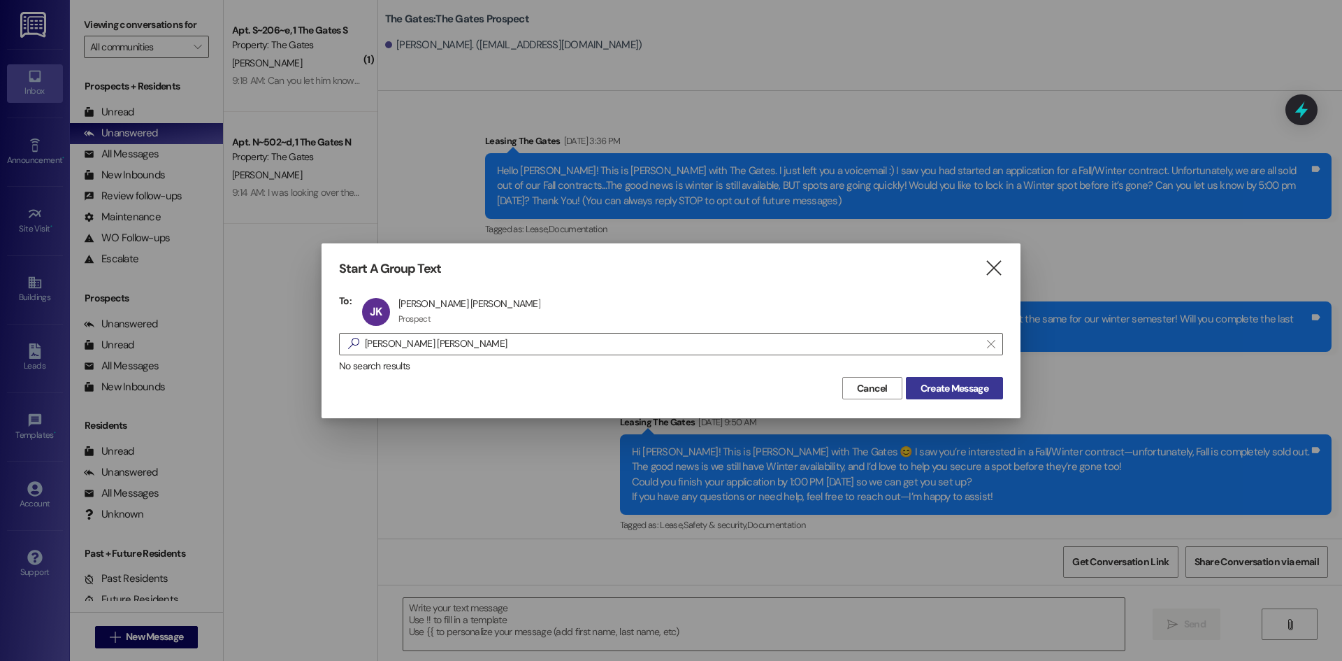
click at [922, 390] on span "Create Message" at bounding box center [955, 388] width 68 height 15
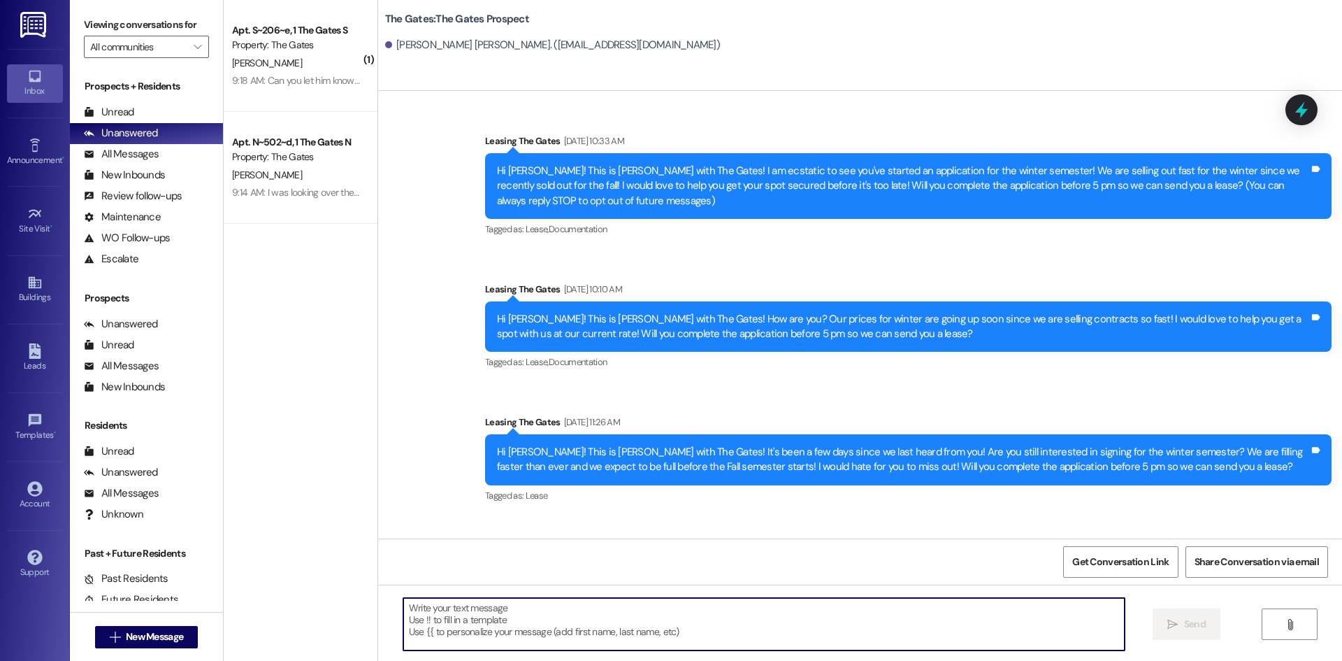
click at [526, 642] on textarea at bounding box center [763, 624] width 721 height 52
paste textarea "Hi [PERSON_NAME]! This is MJ with The Gates! You are so close to getting your s…"
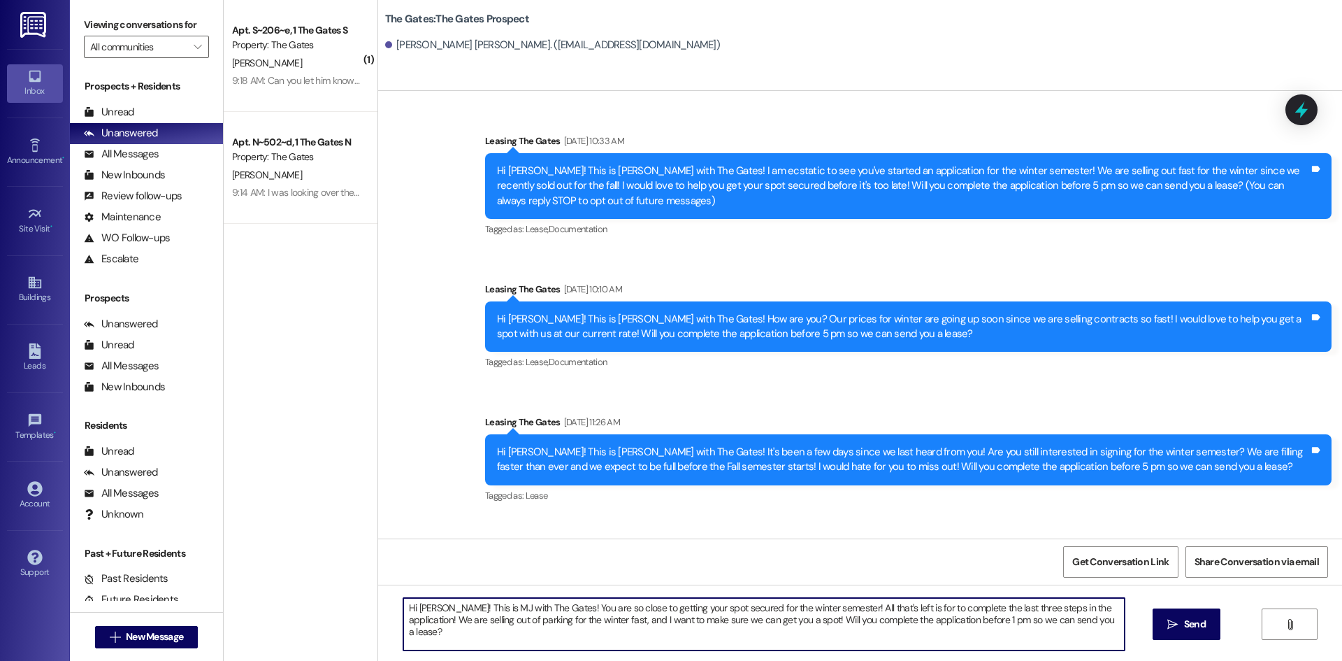
click at [438, 603] on textarea "Hi [PERSON_NAME]! This is MJ with The Gates! You are so close to getting your s…" at bounding box center [763, 624] width 721 height 52
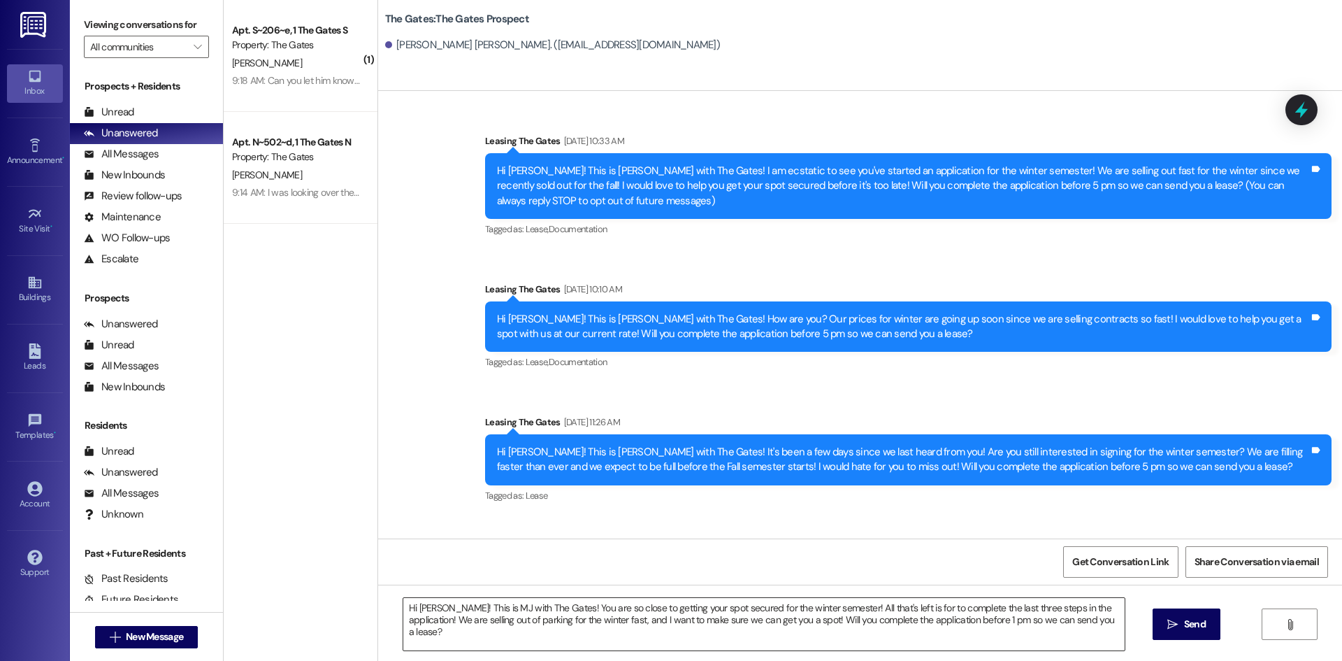
click at [1010, 605] on textarea "Hi [PERSON_NAME]! This is MJ with The Gates! You are so close to getting your s…" at bounding box center [763, 624] width 721 height 52
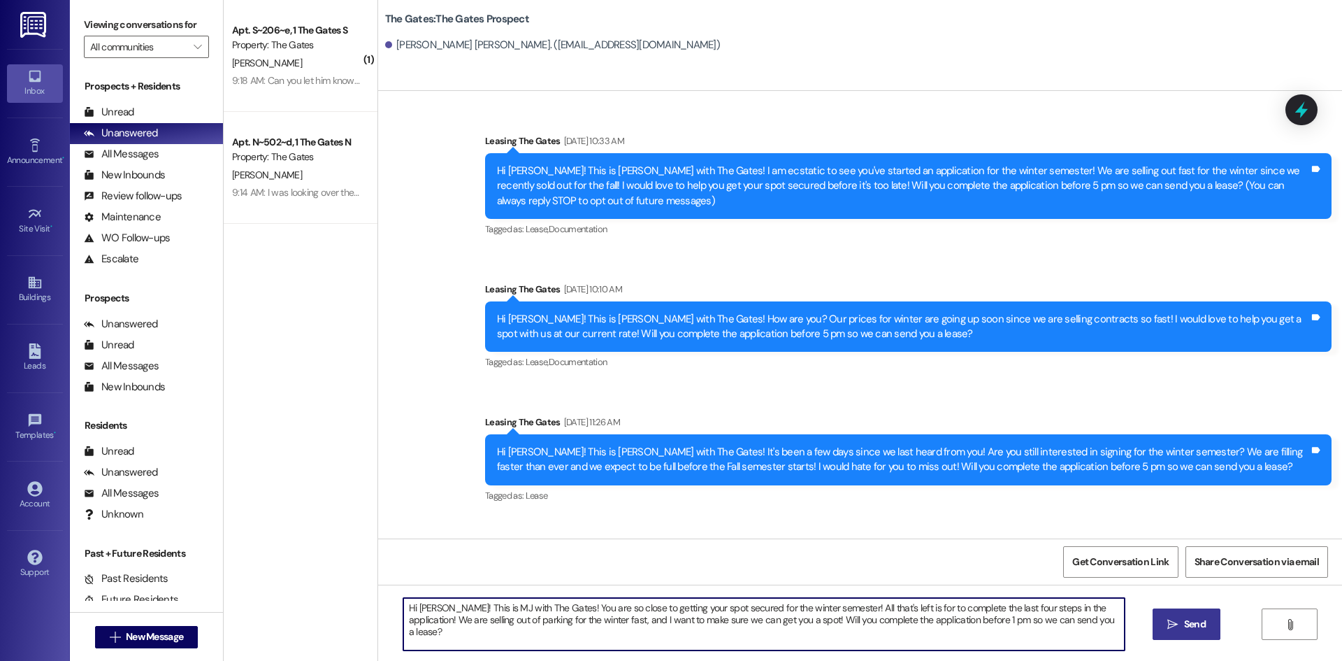
type textarea "Hi [PERSON_NAME]! This is MJ with The Gates! You are so close to getting your s…"
click at [1199, 624] on span "Send" at bounding box center [1195, 624] width 22 height 15
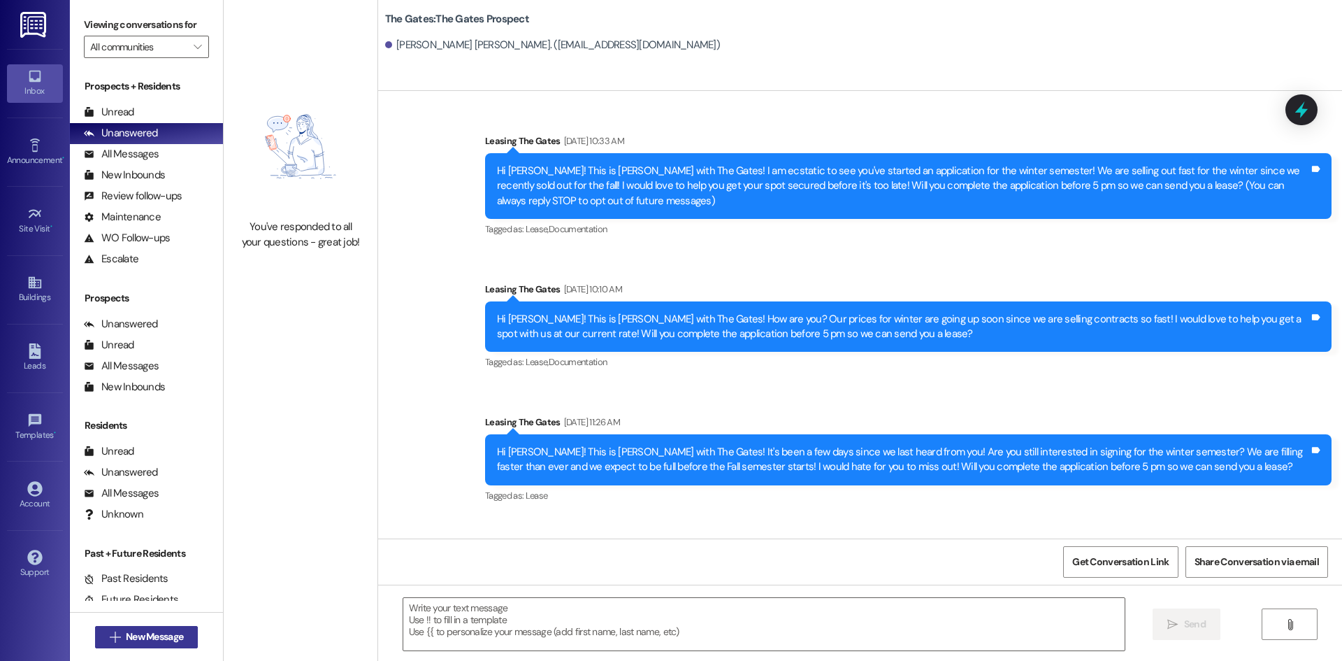
click at [152, 639] on span "New Message" at bounding box center [154, 636] width 57 height 15
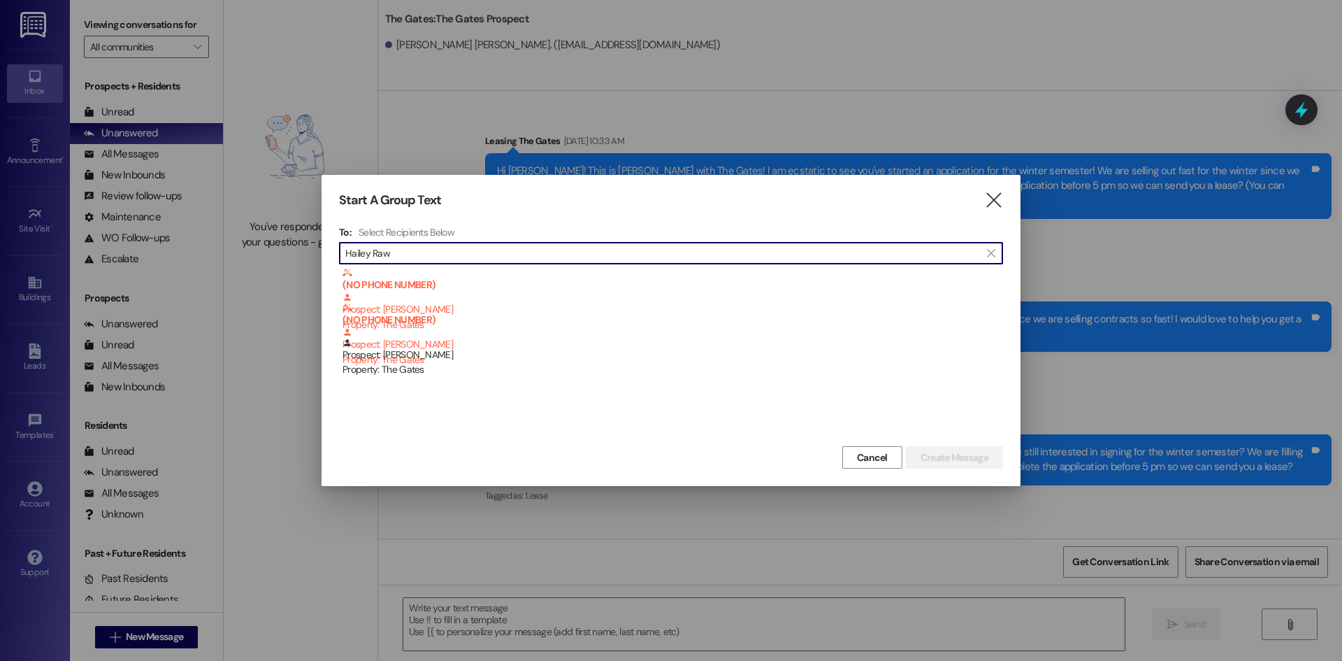
type input "Hailey Raw"
drag, startPoint x: 415, startPoint y: 257, endPoint x: 287, endPoint y: 231, distance: 130.5
click at [287, 231] on div "Start A Group Text  To: Select Recipients Below  Hailey Raw  (NO PHONE NUMBE…" at bounding box center [671, 330] width 1342 height 661
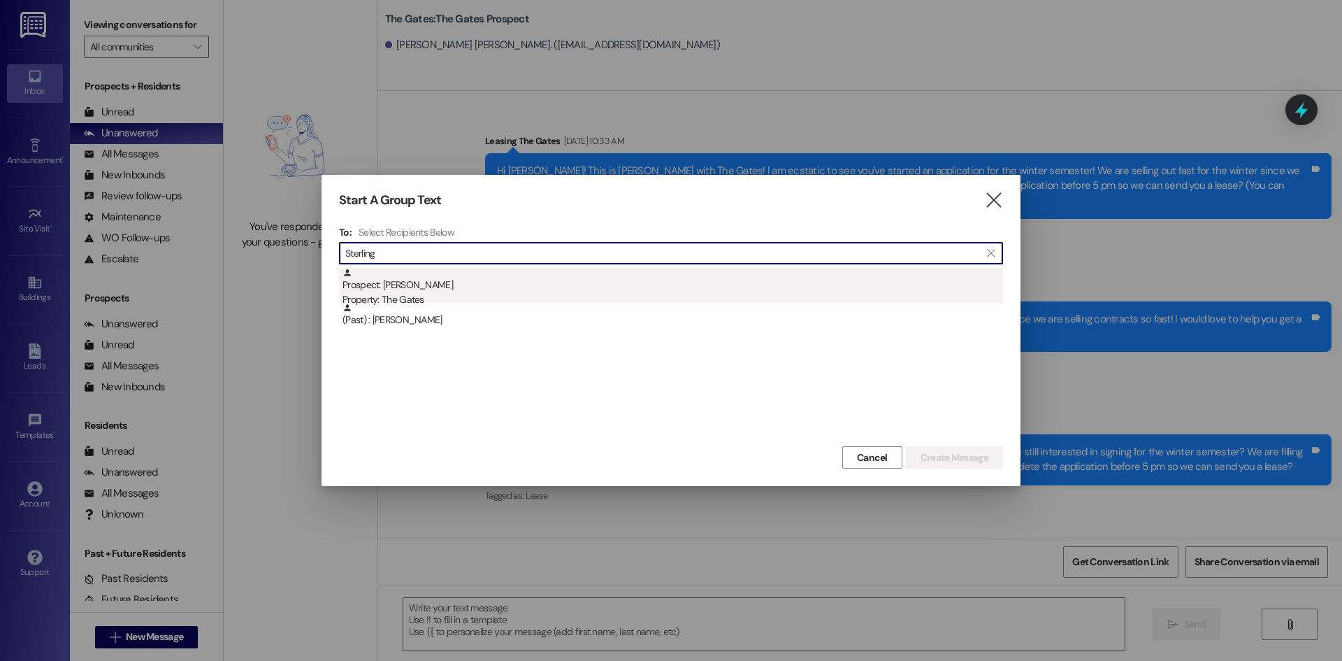
type input "Sterling"
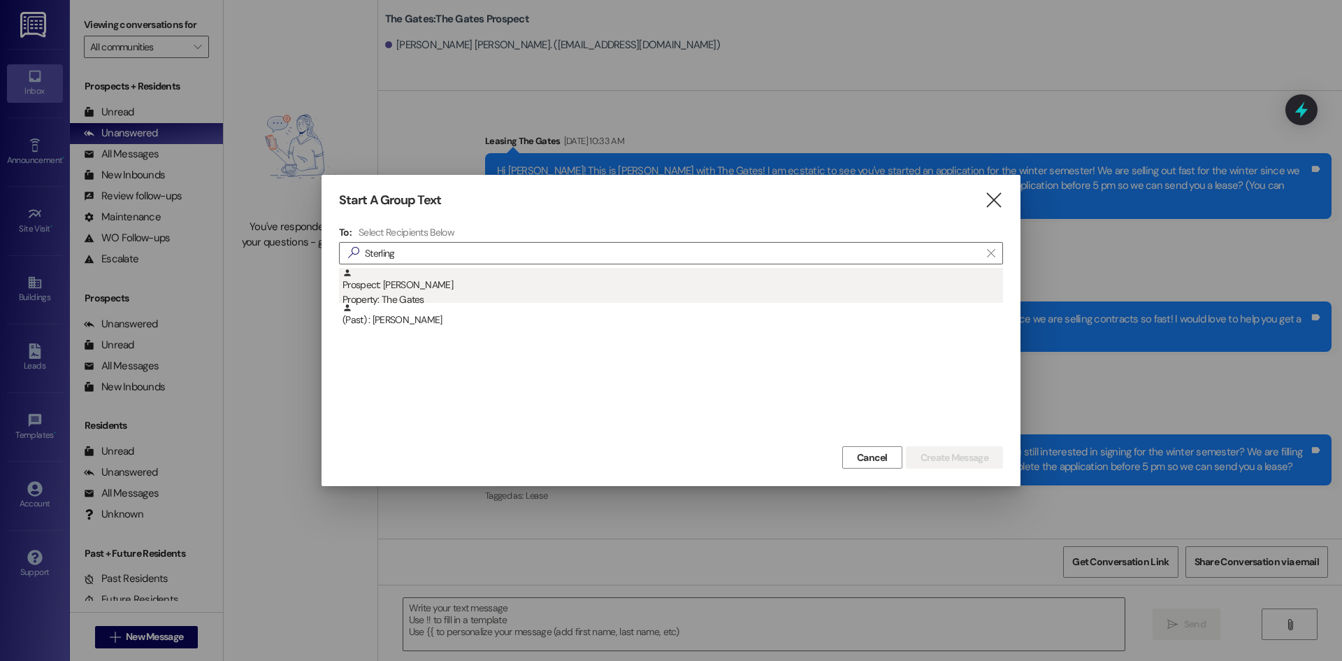
click at [419, 291] on div "Prospect: [PERSON_NAME] Property: The Gates" at bounding box center [673, 288] width 661 height 40
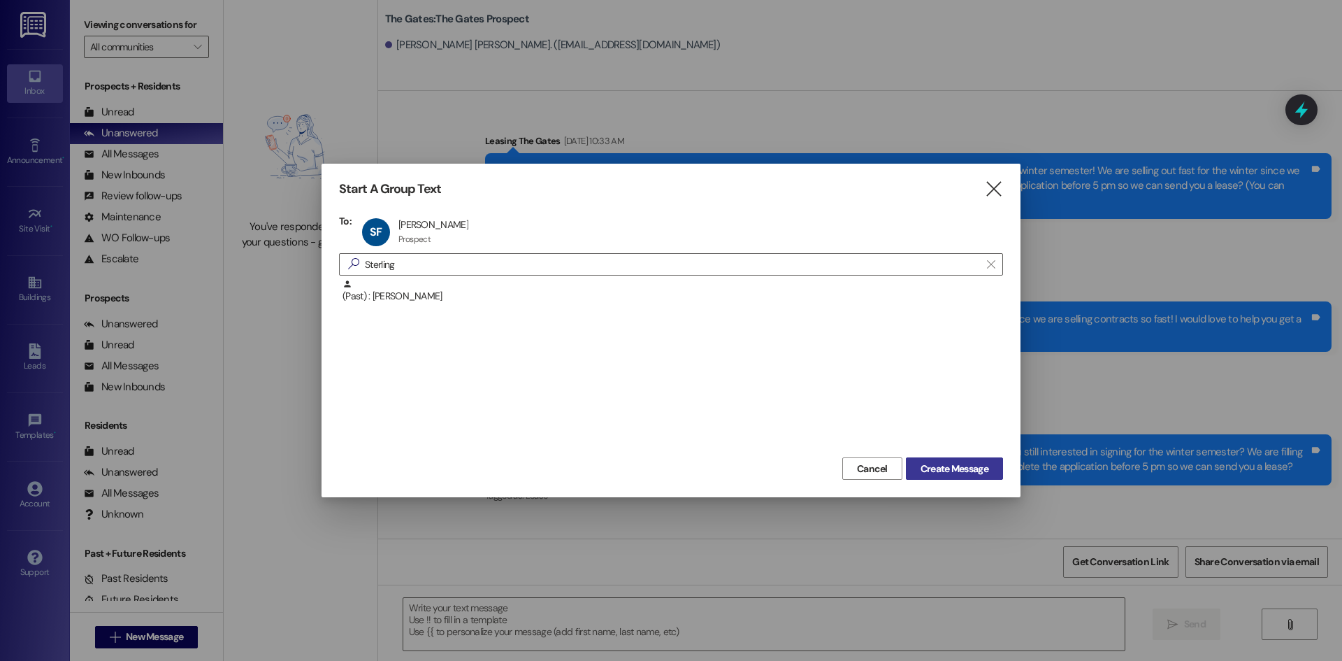
click at [964, 463] on span "Create Message" at bounding box center [955, 468] width 68 height 15
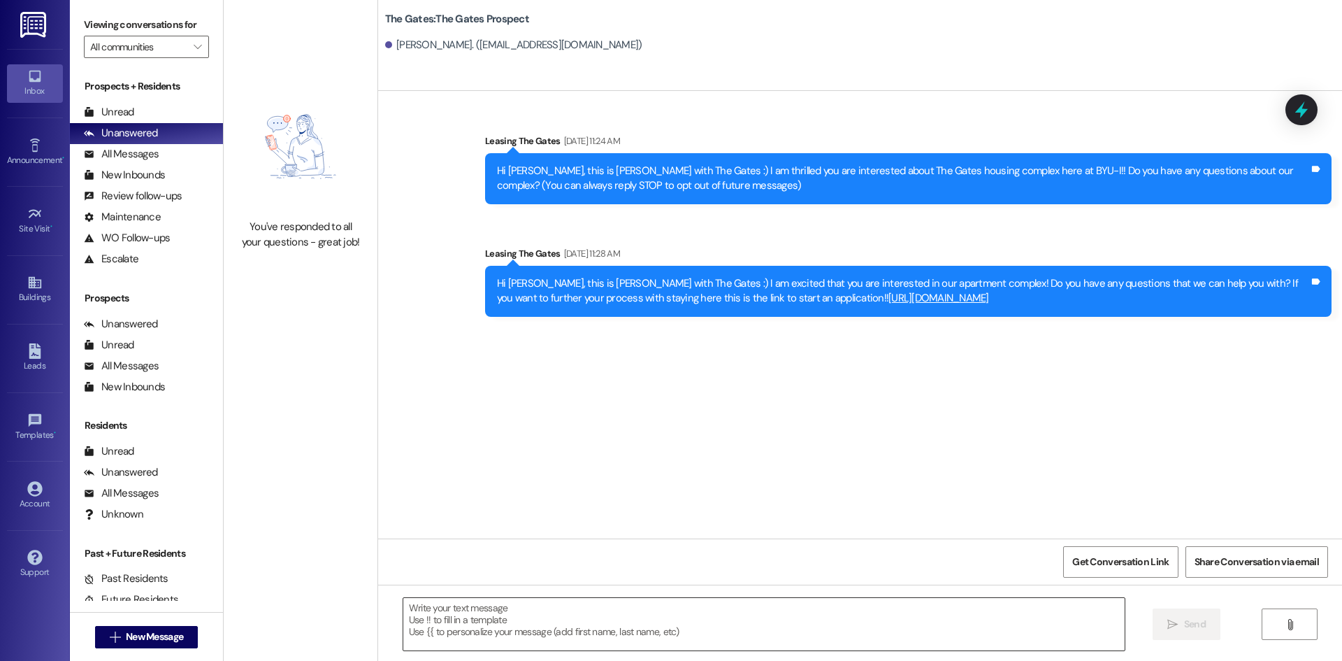
click at [507, 621] on textarea at bounding box center [763, 624] width 721 height 52
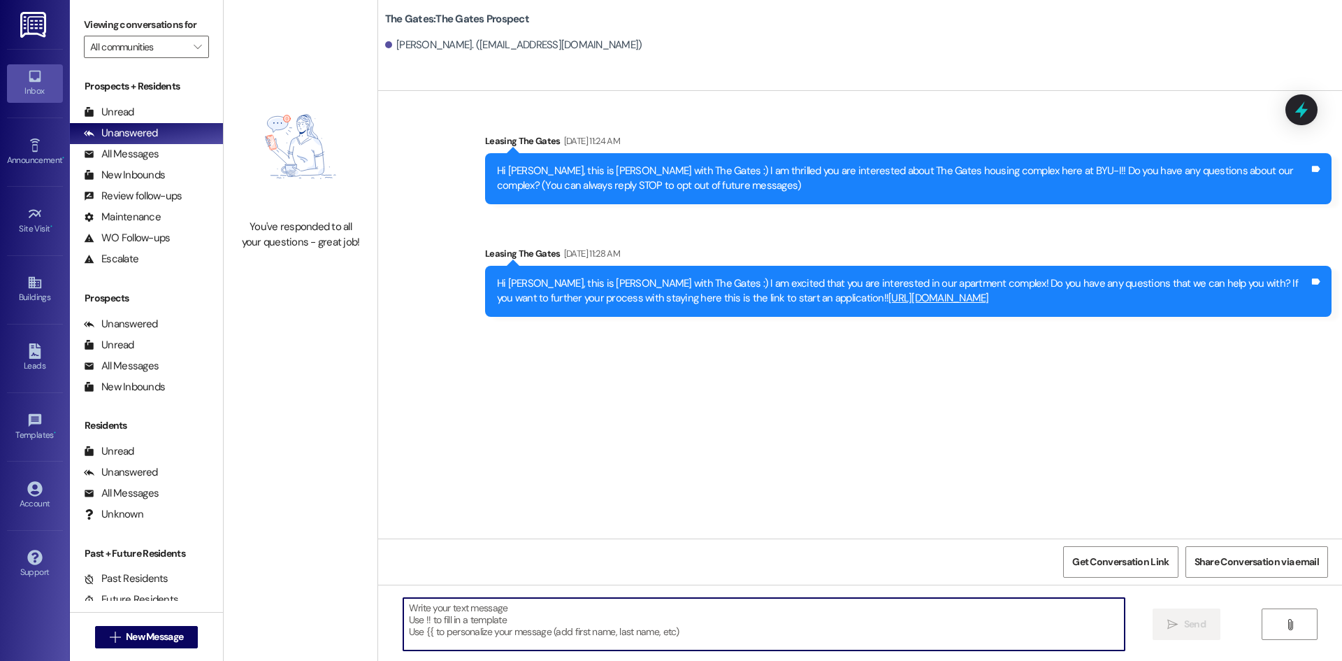
paste textarea "Hi [PERSON_NAME]! This is MJ with The Gates! You are so close to getting your s…"
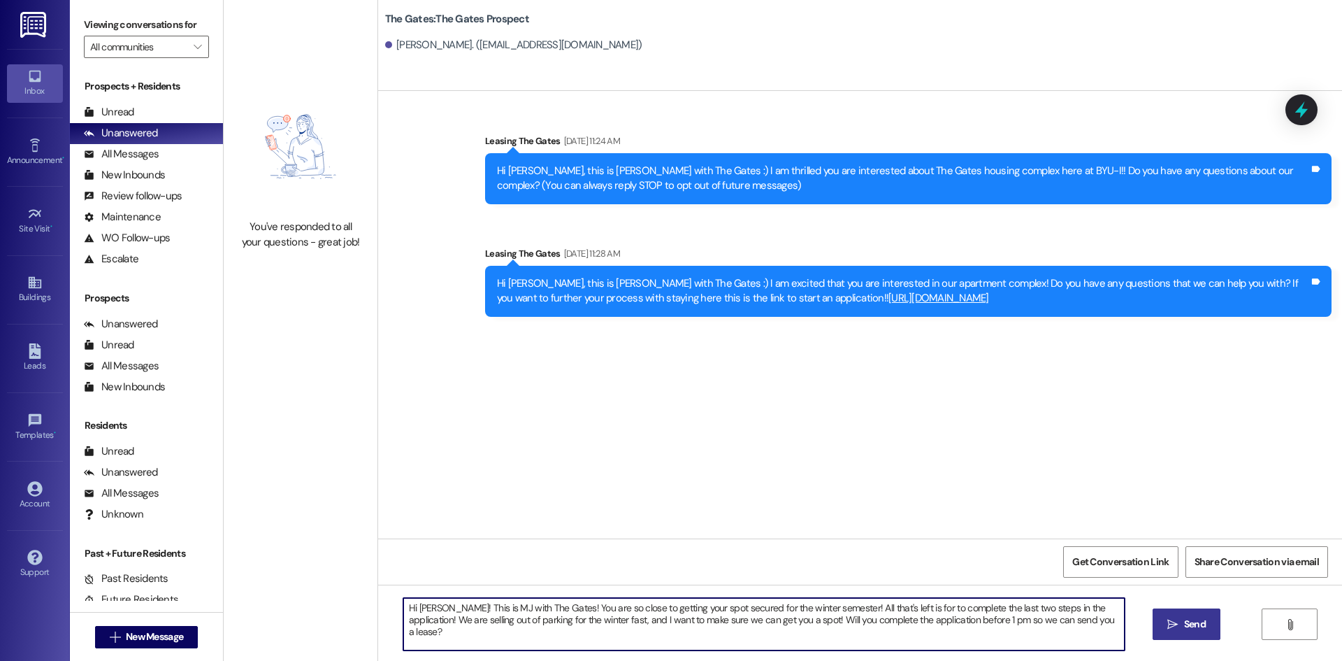
click at [427, 603] on textarea "Hi [PERSON_NAME]! This is MJ with The Gates! You are so close to getting your s…" at bounding box center [763, 624] width 721 height 52
drag, startPoint x: 752, startPoint y: 608, endPoint x: 829, endPoint y: 608, distance: 77.6
click at [829, 608] on textarea "Hi [PERSON_NAME]! This is MJ with The Gates! You are so close to getting your s…" at bounding box center [763, 624] width 721 height 52
drag, startPoint x: 738, startPoint y: 607, endPoint x: 1004, endPoint y: 608, distance: 266.4
click at [1004, 608] on textarea "Hi [PERSON_NAME]! This is MJ with The Gates! You are so close to getting your s…" at bounding box center [763, 624] width 721 height 52
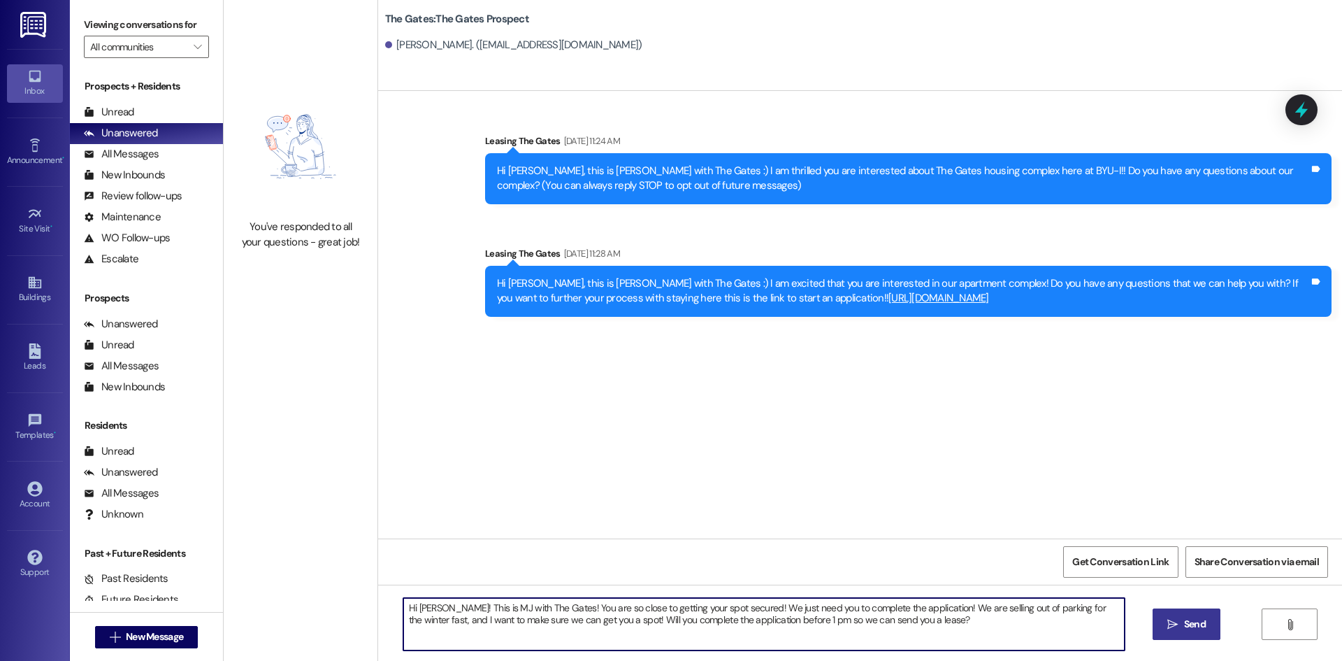
type textarea "Hi [PERSON_NAME]! This is MJ with The Gates! You are so close to getting your s…"
click at [1184, 625] on span "Send" at bounding box center [1195, 624] width 22 height 15
